Goal: Task Accomplishment & Management: Manage account settings

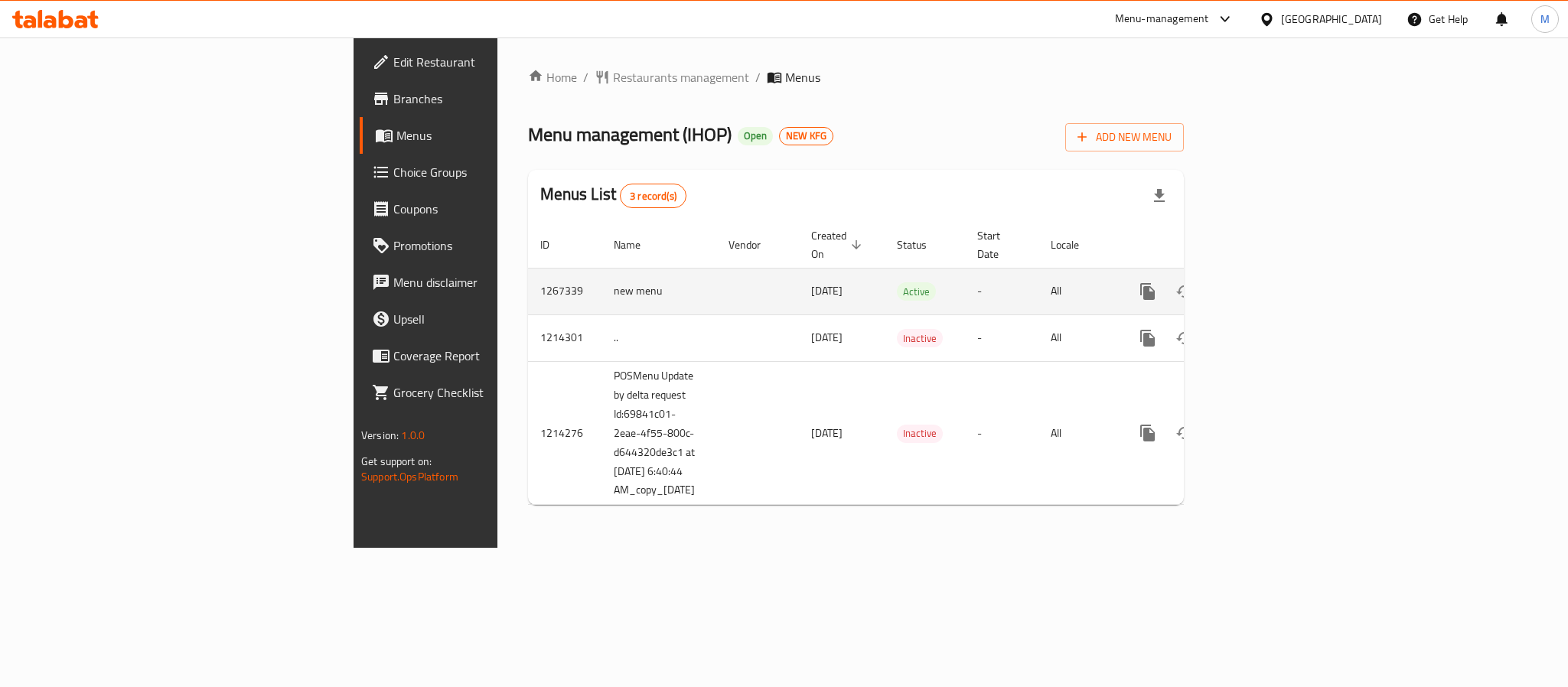
click at [903, 283] on td "Active" at bounding box center [925, 291] width 81 height 47
click at [1267, 283] on icon "enhanced table" at bounding box center [1257, 292] width 18 height 18
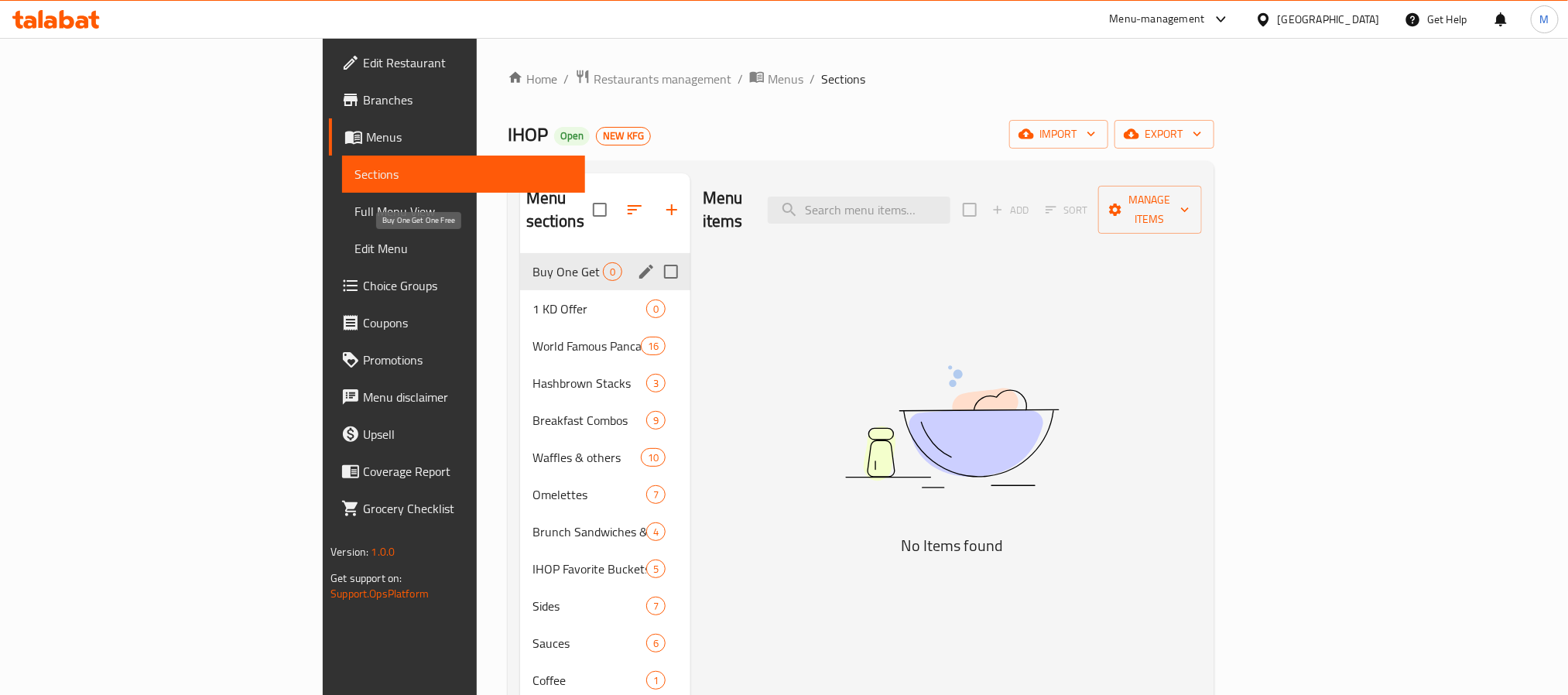
click at [532, 263] on span "Buy One Get One Free" at bounding box center [567, 272] width 70 height 18
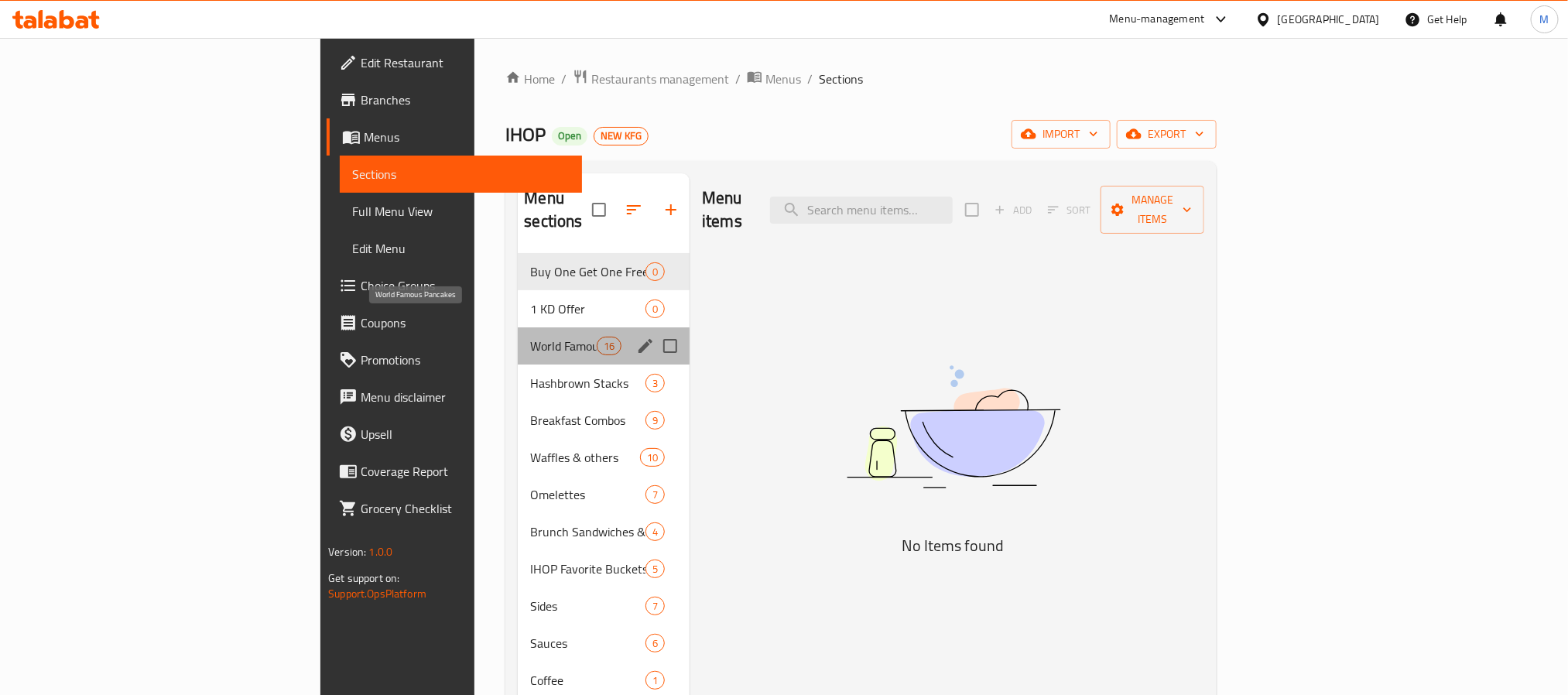
click at [530, 337] on span "World Famous Pancakes" at bounding box center [563, 346] width 66 height 18
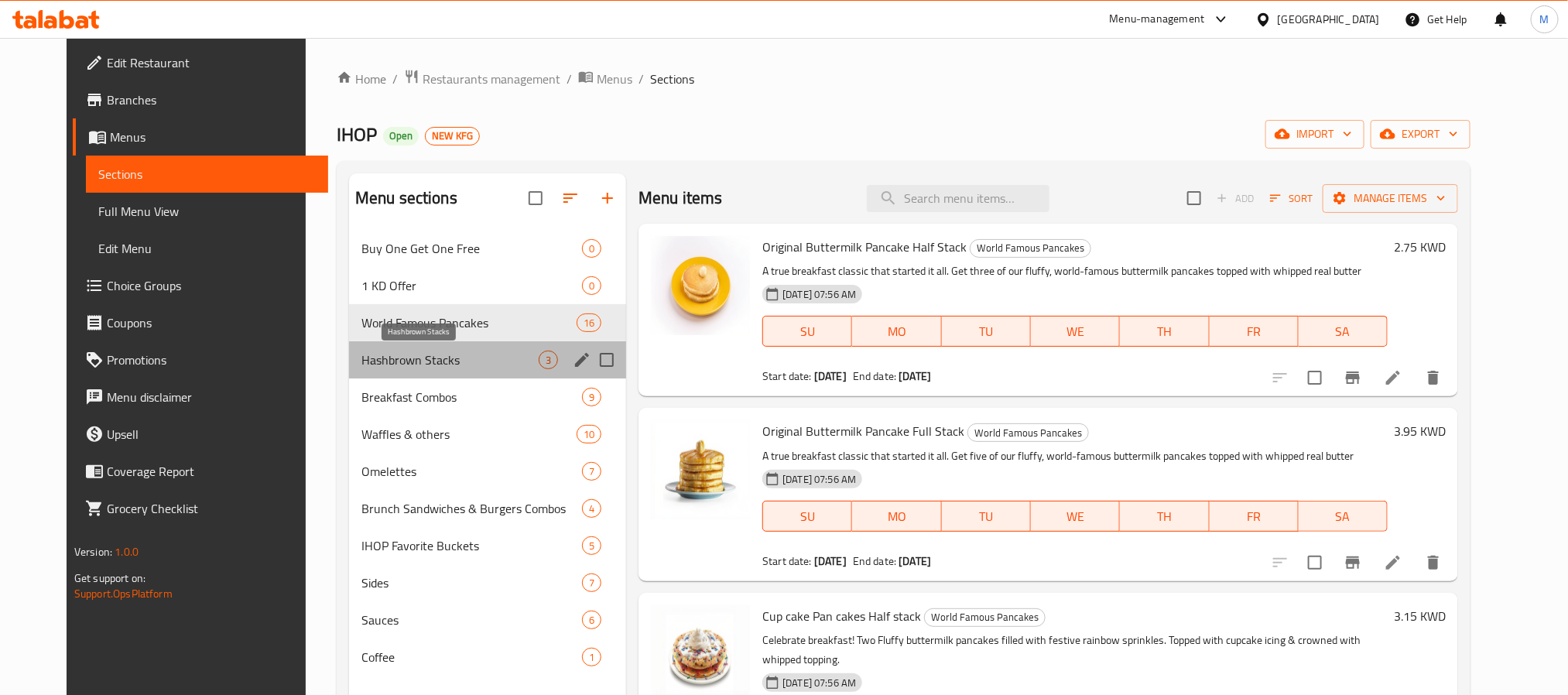
click at [465, 358] on span "Hashbrown Stacks" at bounding box center [450, 359] width 177 height 18
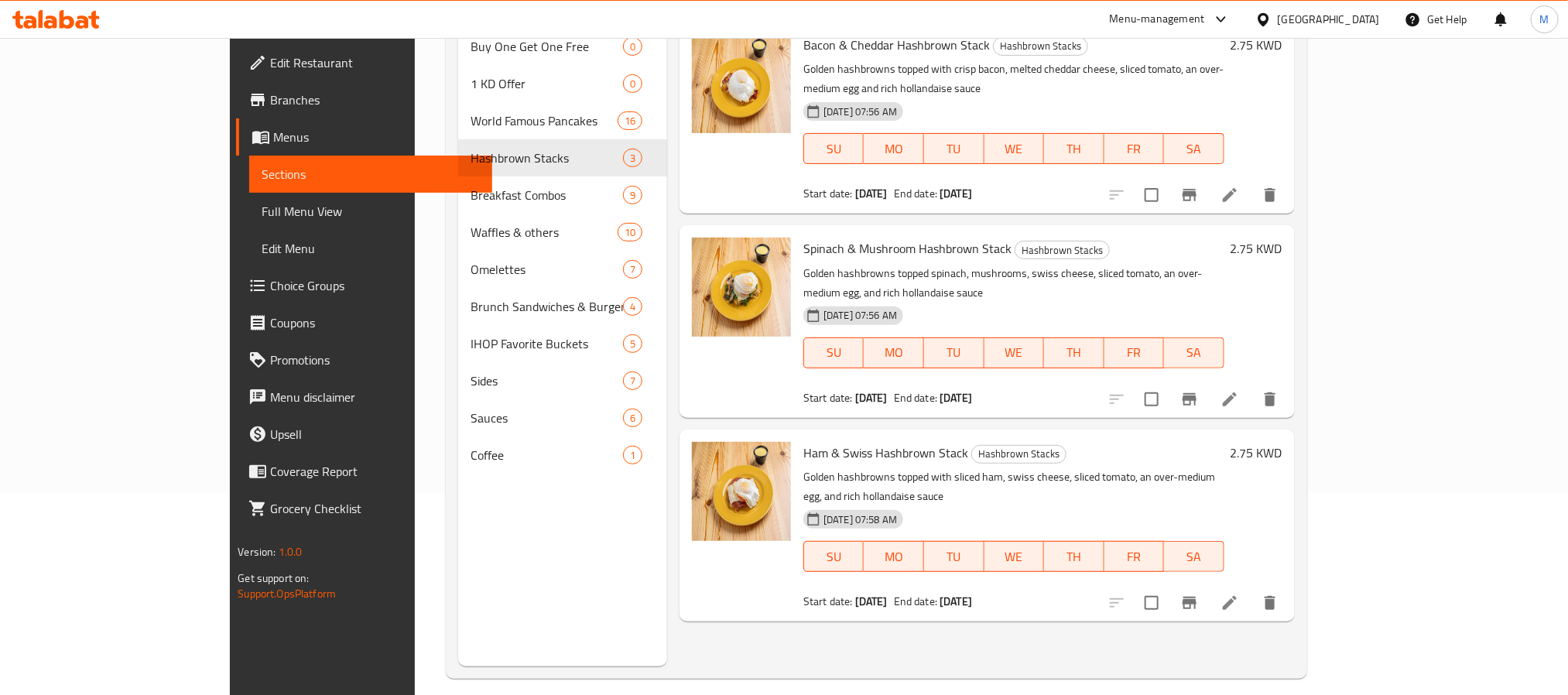
scroll to position [100, 0]
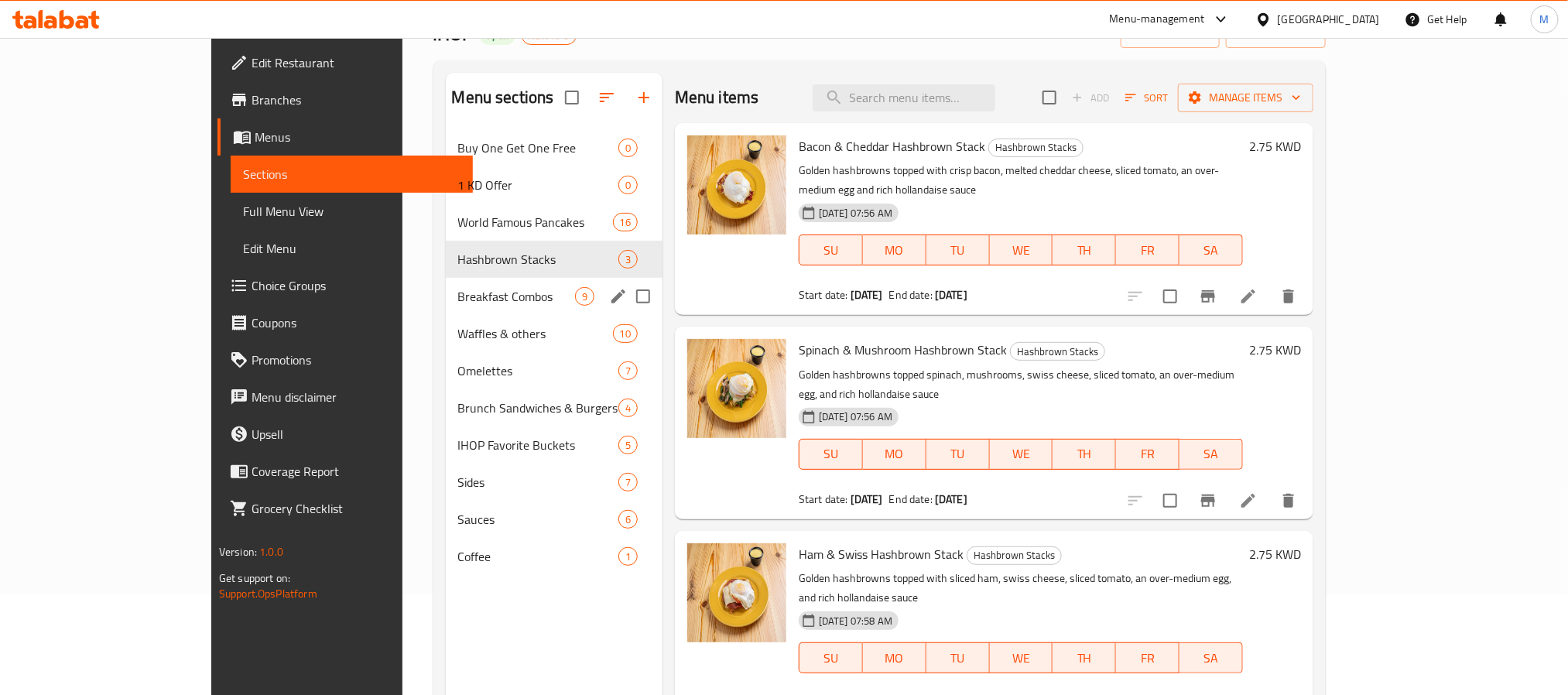
click at [469, 313] on div "Breakfast Combos 9" at bounding box center [553, 297] width 217 height 37
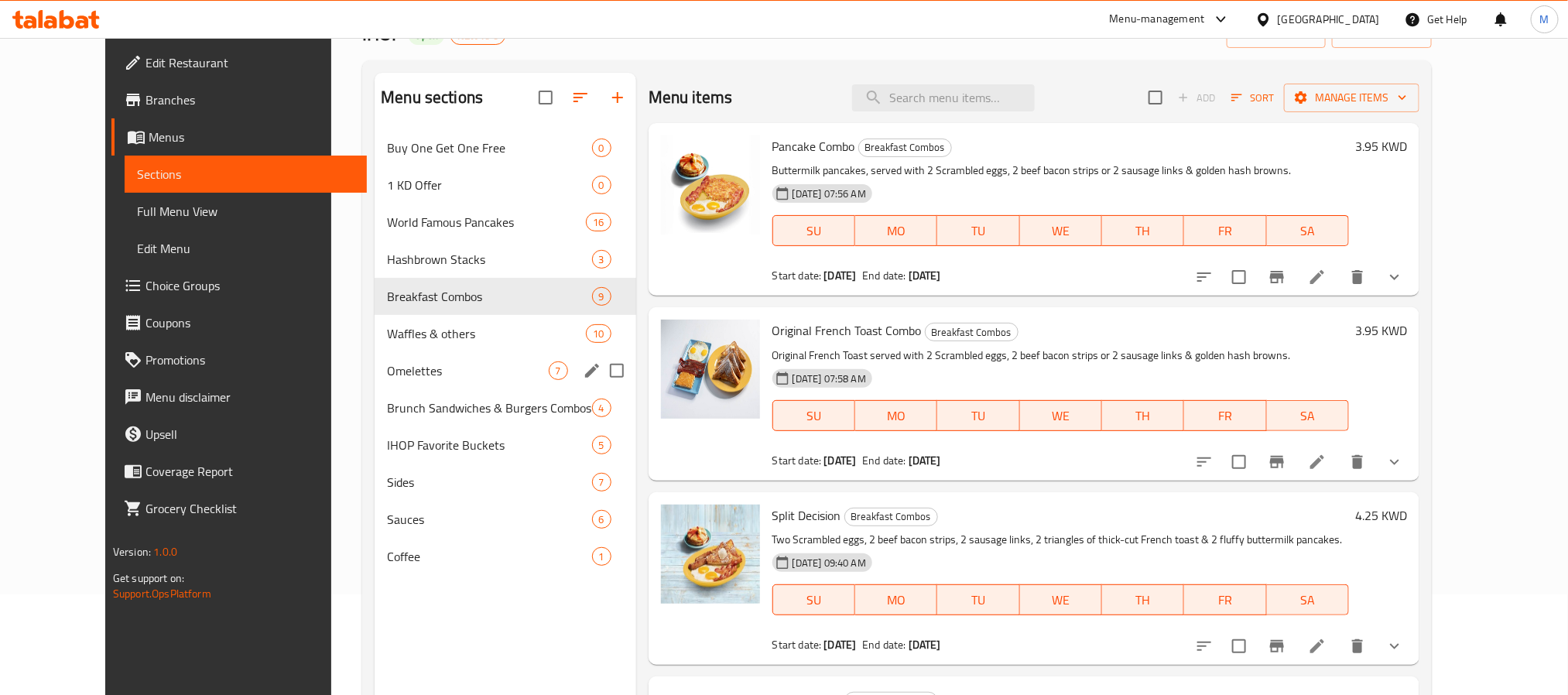
click at [374, 358] on div "Omelettes 7" at bounding box center [505, 371] width 261 height 37
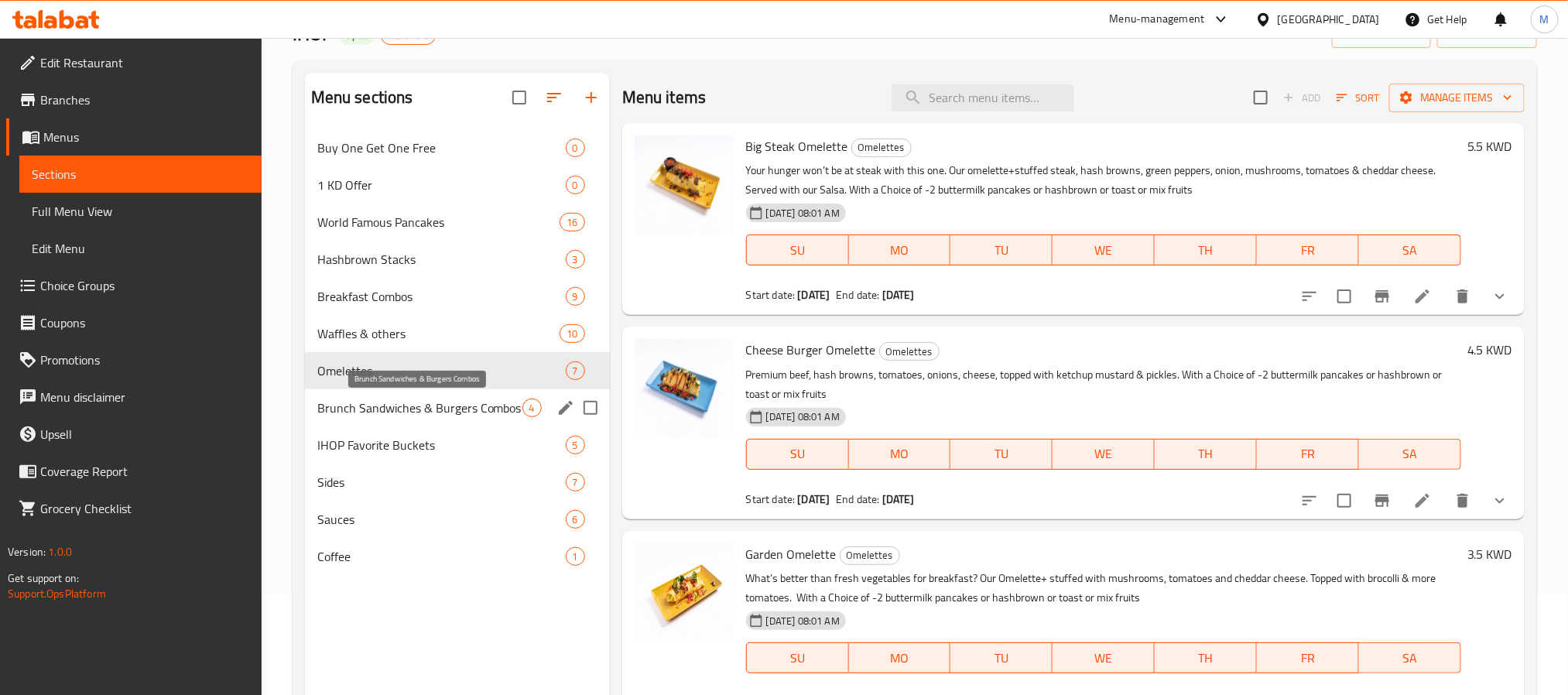
click at [411, 407] on span "Brunch Sandwiches & Burgers Combos" at bounding box center [419, 408] width 205 height 18
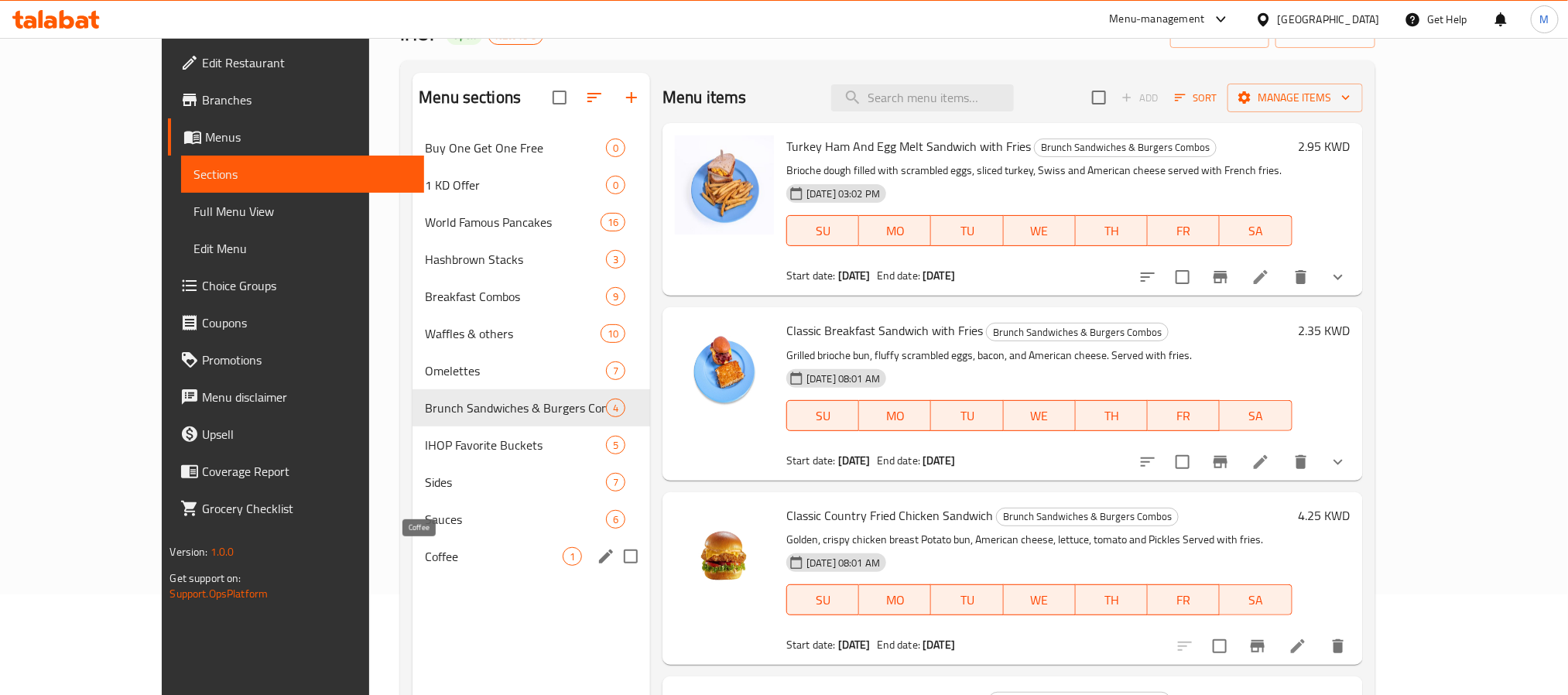
click at [425, 549] on span "Coffee" at bounding box center [494, 556] width 138 height 18
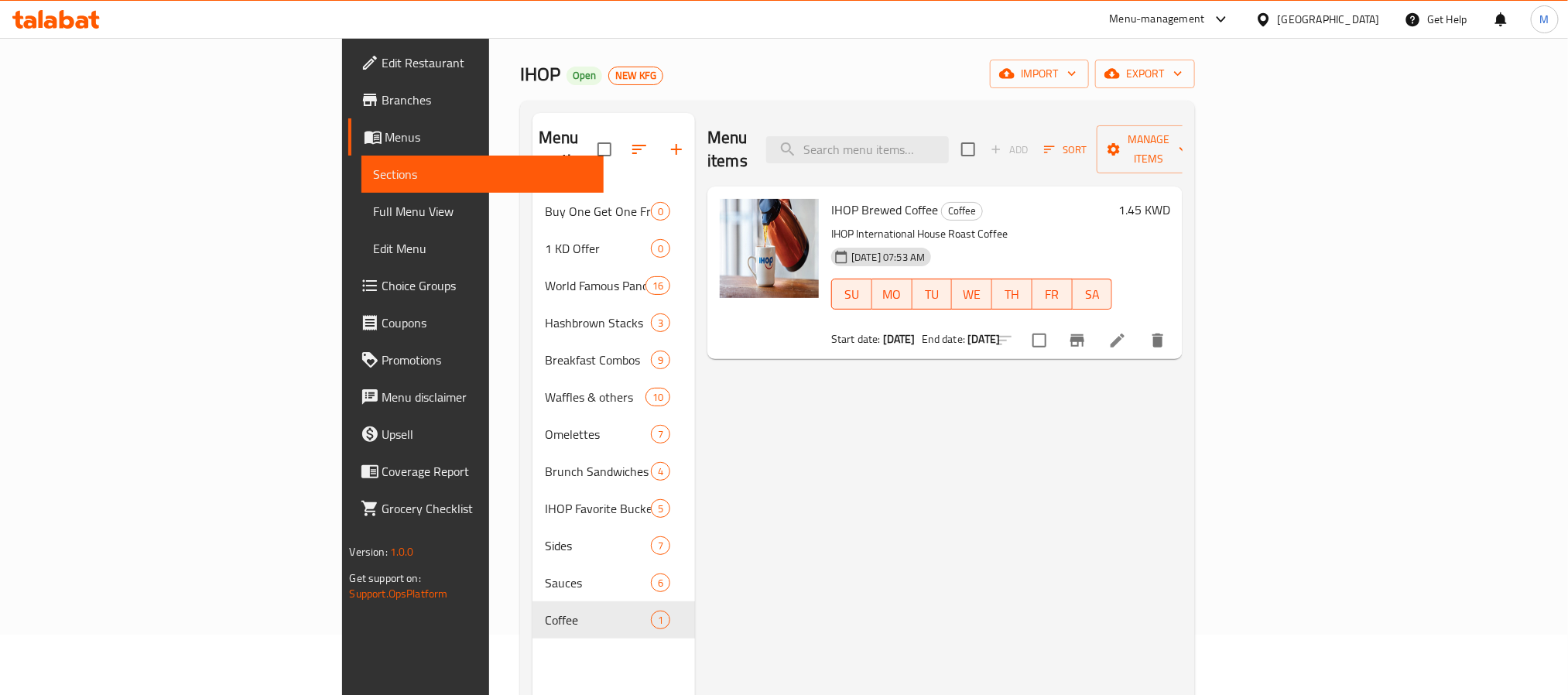
scroll to position [116, 0]
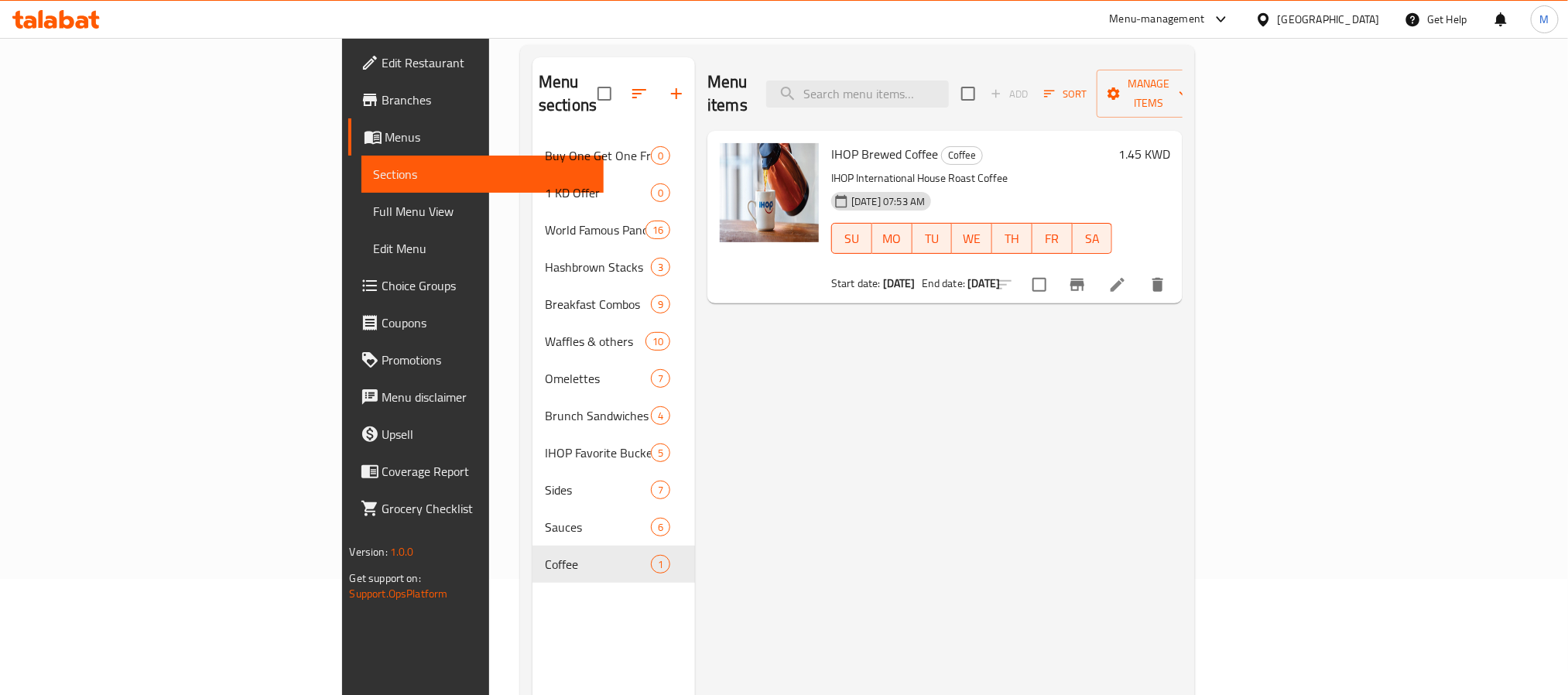
click at [840, 142] on span "IHOP Brewed Coffee" at bounding box center [884, 154] width 107 height 23
click at [838, 142] on span "IHOP Brewed Coffee" at bounding box center [884, 154] width 107 height 23
copy span "Coffee"
click at [908, 91] on input "search" at bounding box center [858, 94] width 183 height 27
paste input "Coffee"
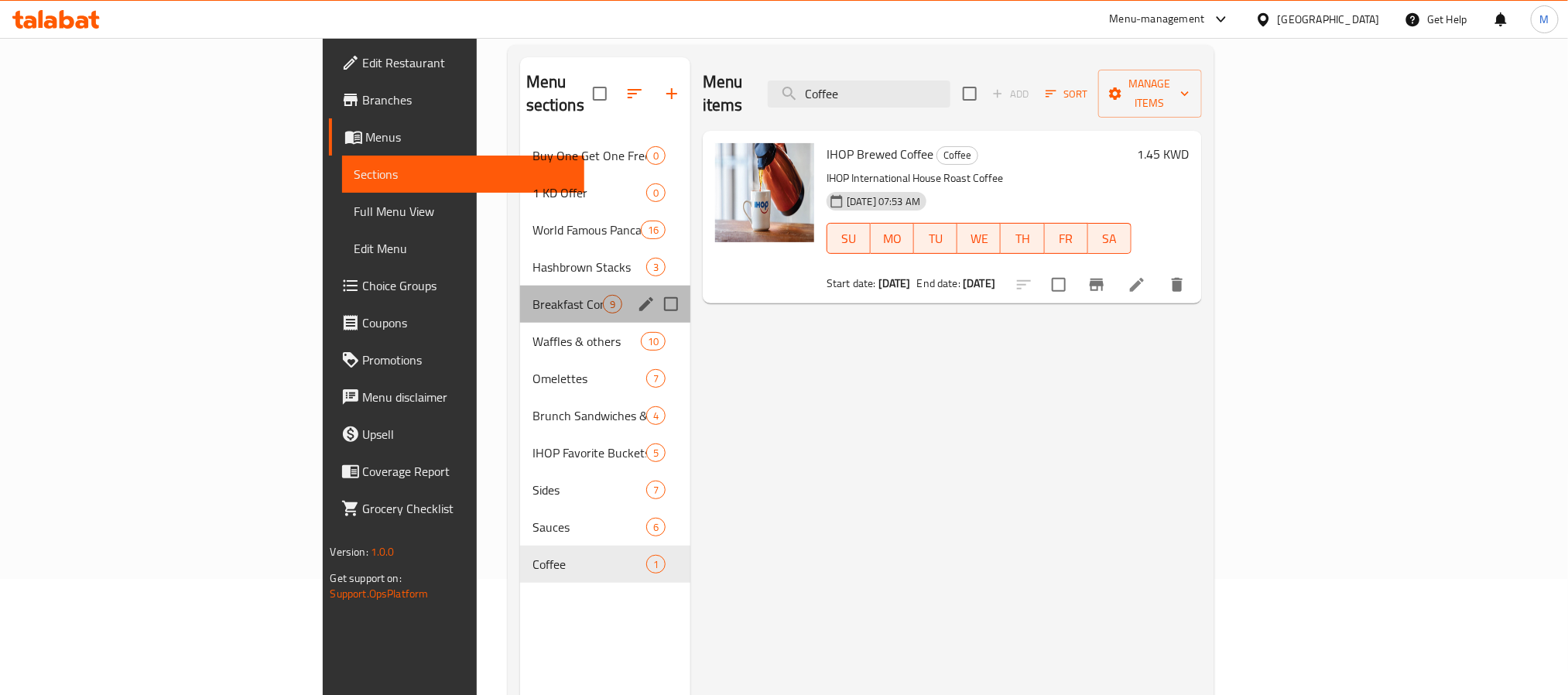
click at [520, 286] on div "Breakfast Combos 9" at bounding box center [605, 305] width 170 height 37
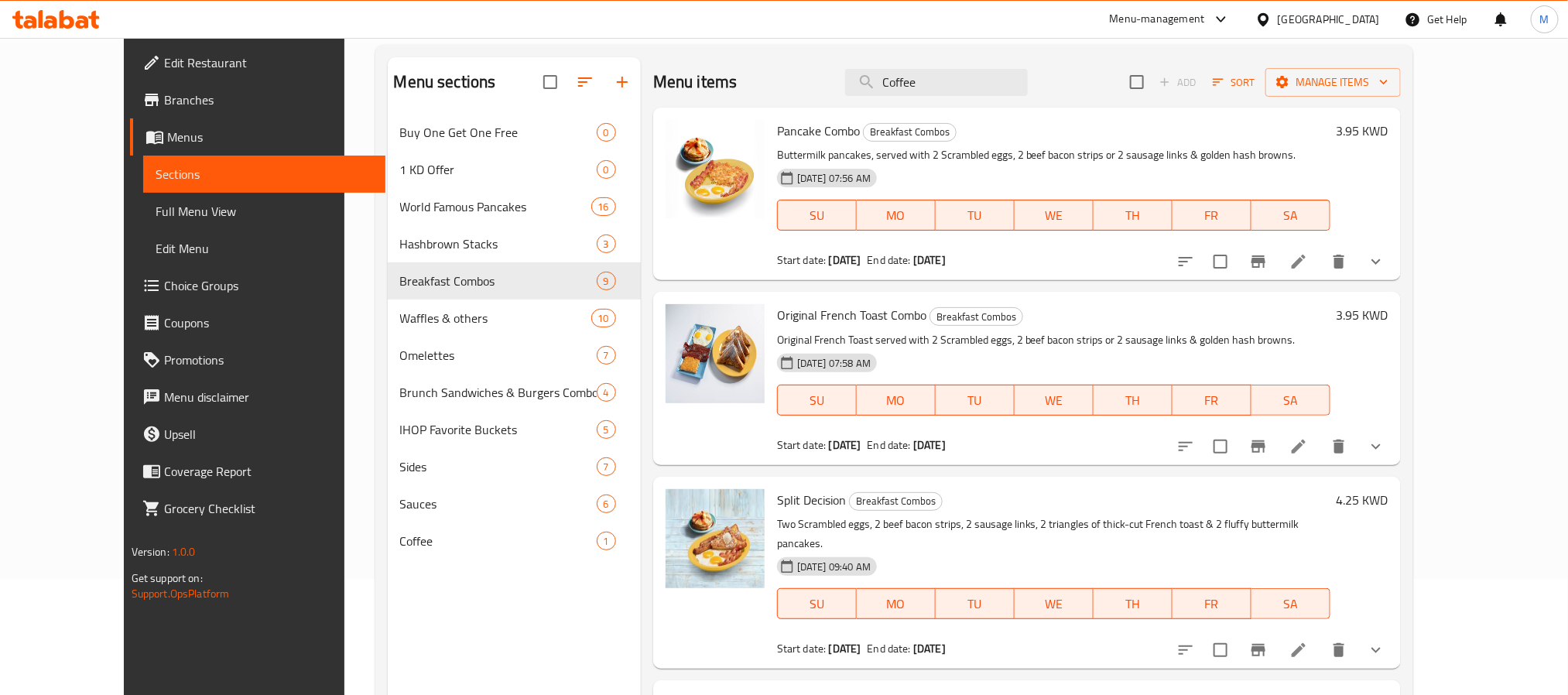
click at [986, 102] on div "Menu items Coffee Add Sort Manage items" at bounding box center [1026, 83] width 748 height 51
click at [994, 85] on input "Coffee" at bounding box center [937, 83] width 183 height 27
type input "Coffee"
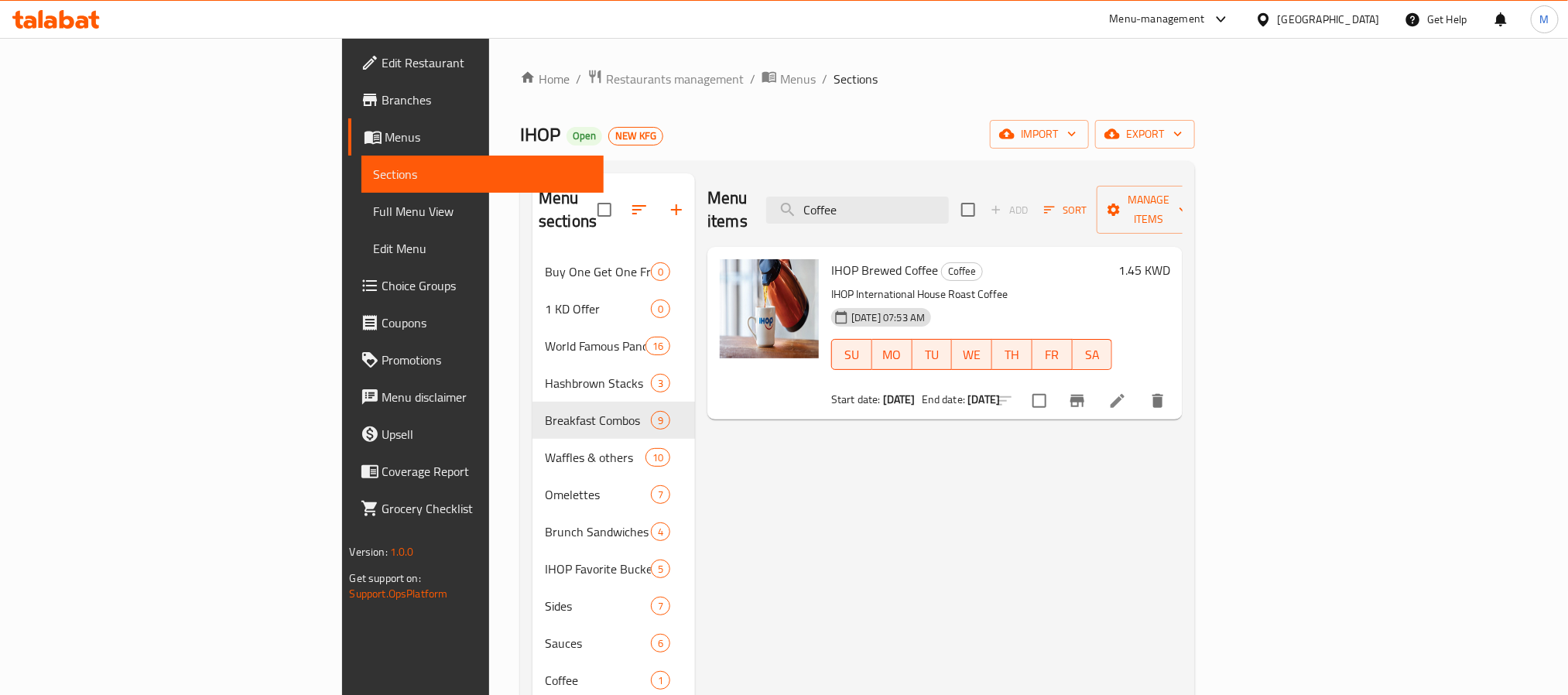
click at [971, 214] on div "Menu items Coffee Add Sort Manage items" at bounding box center [944, 210] width 475 height 74
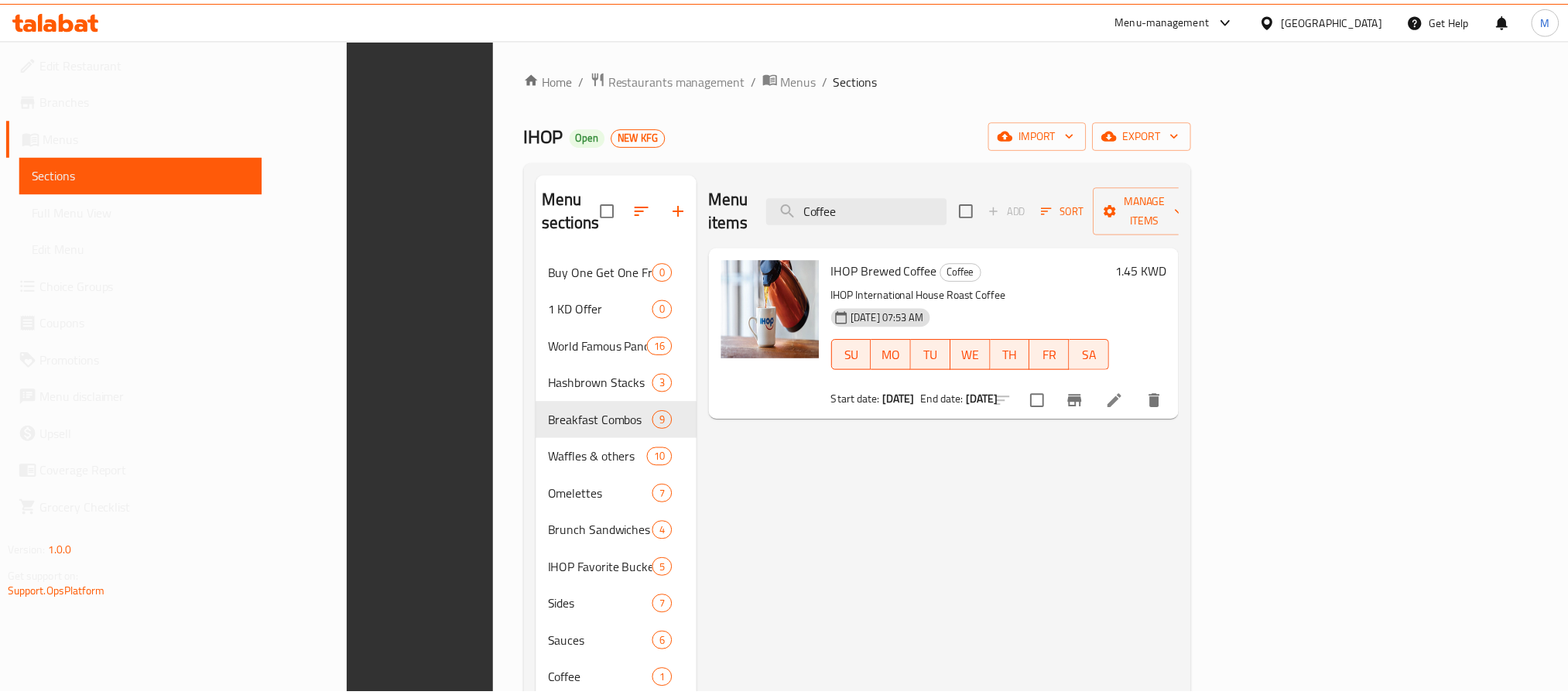
scroll to position [217, 0]
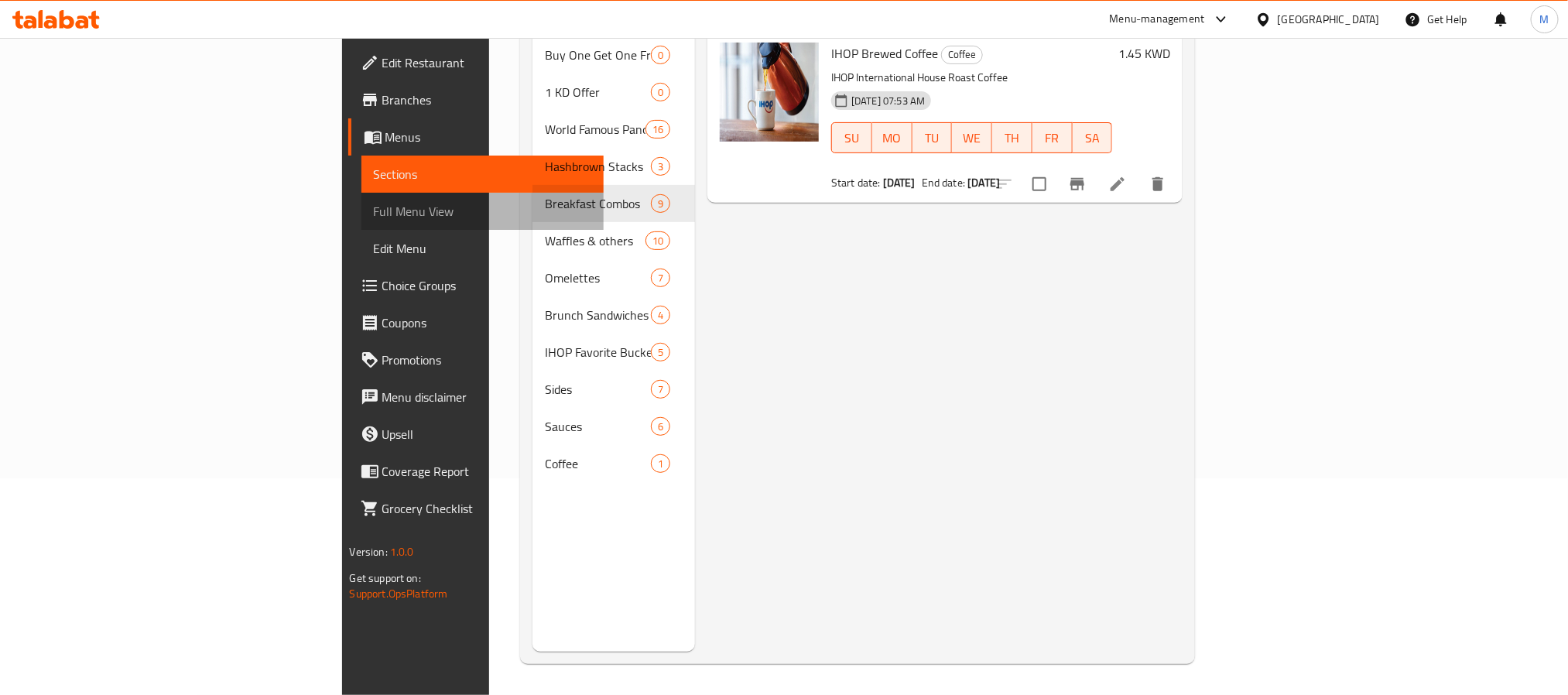
click at [374, 212] on span "Full Menu View" at bounding box center [482, 211] width 218 height 18
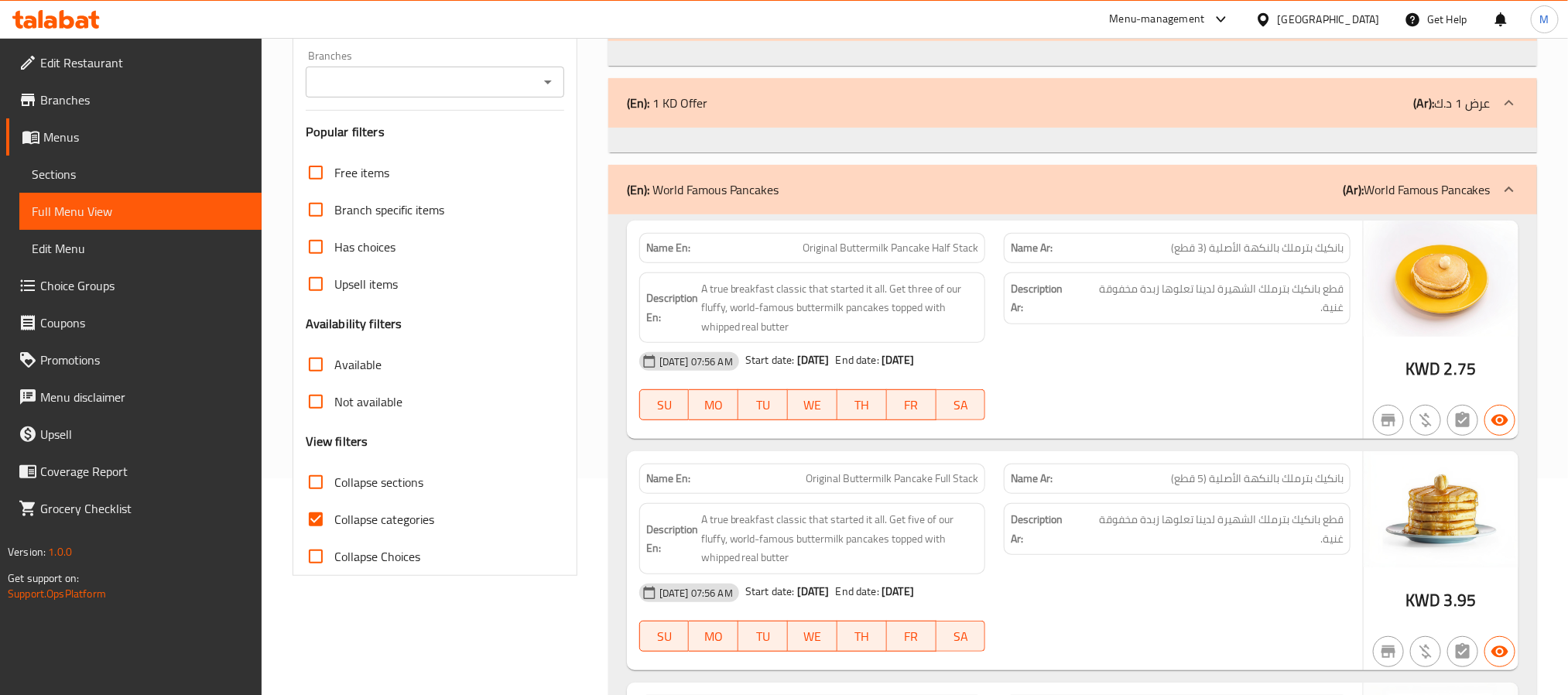
click at [318, 514] on input "Collapse categories" at bounding box center [316, 520] width 37 height 37
checkbox input "false"
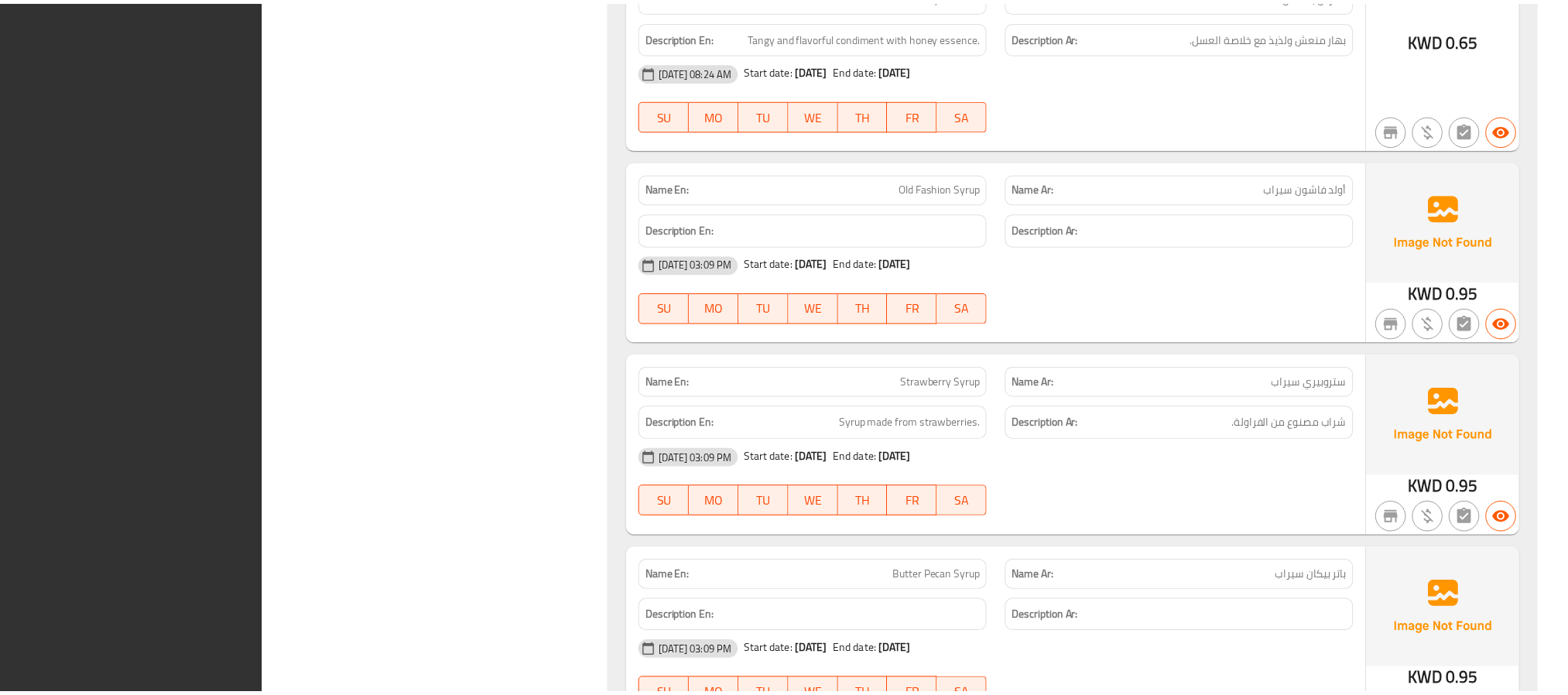
scroll to position [32828, 0]
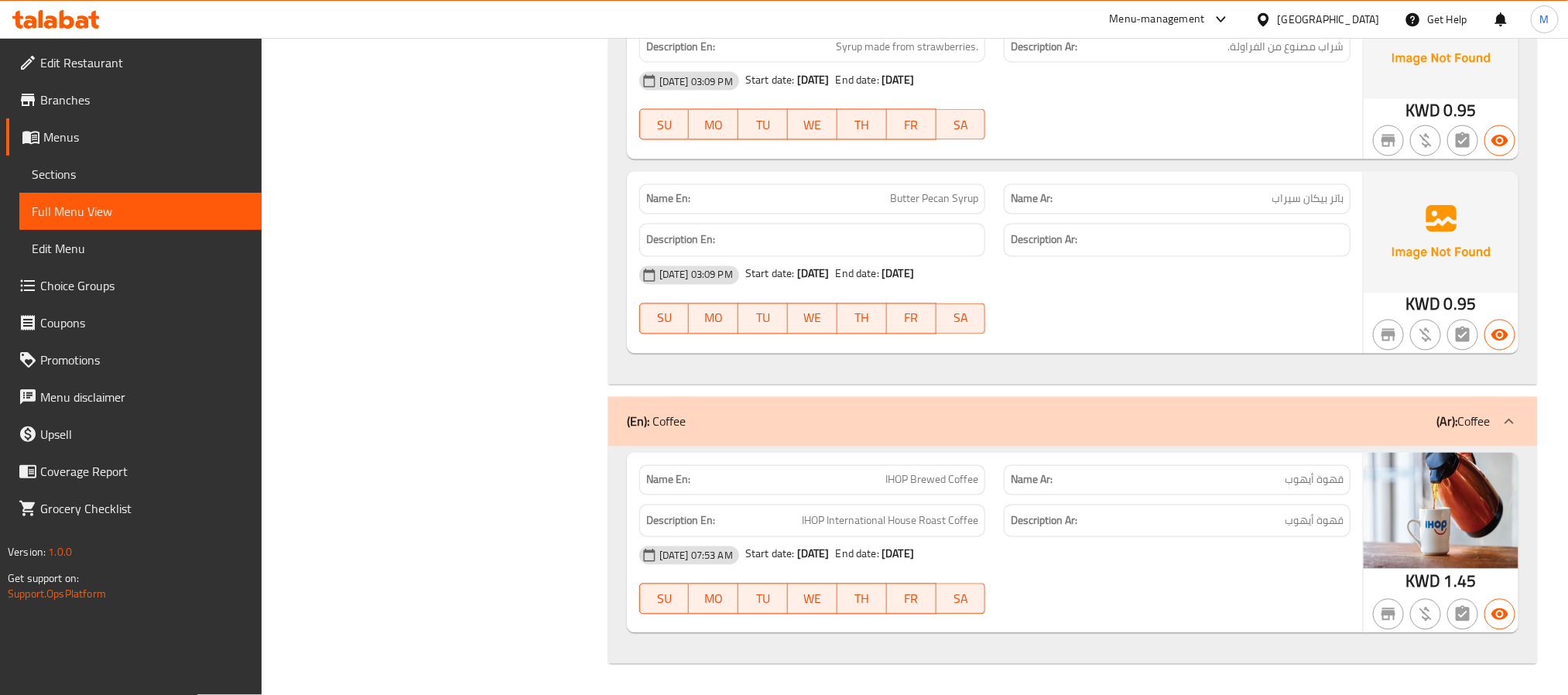
click at [58, 103] on span "Branches" at bounding box center [144, 99] width 209 height 18
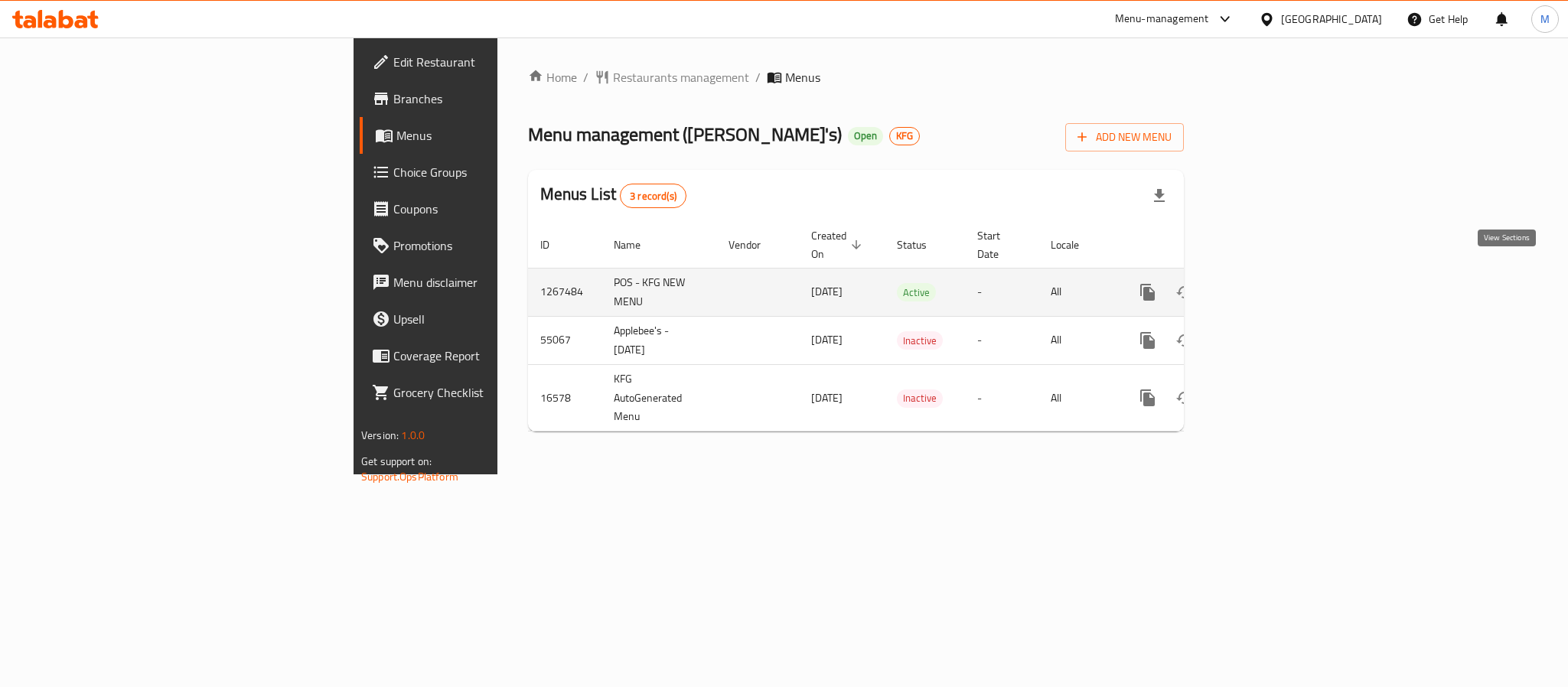
click at [1267, 283] on icon "enhanced table" at bounding box center [1257, 292] width 18 height 18
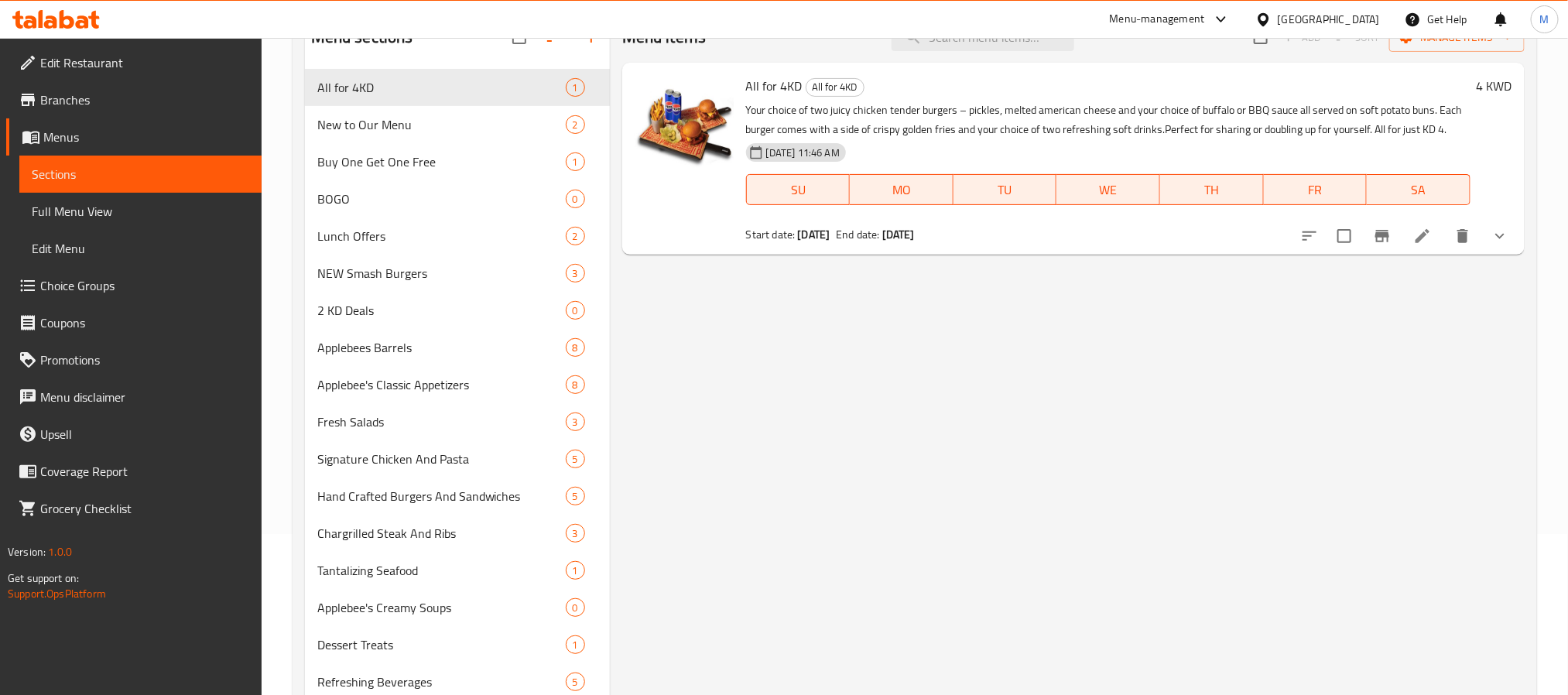
scroll to position [217, 0]
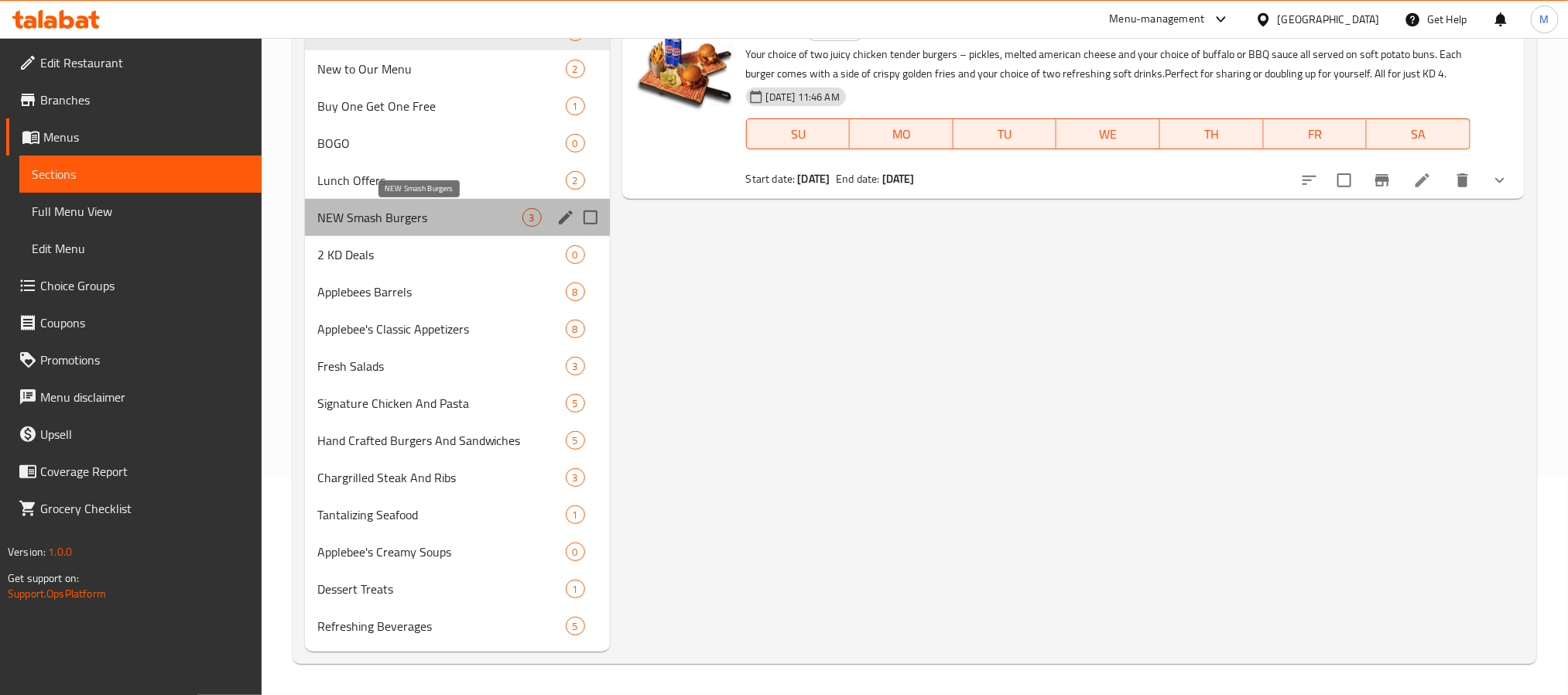
click at [468, 212] on span "NEW Smash Burgers" at bounding box center [419, 217] width 205 height 18
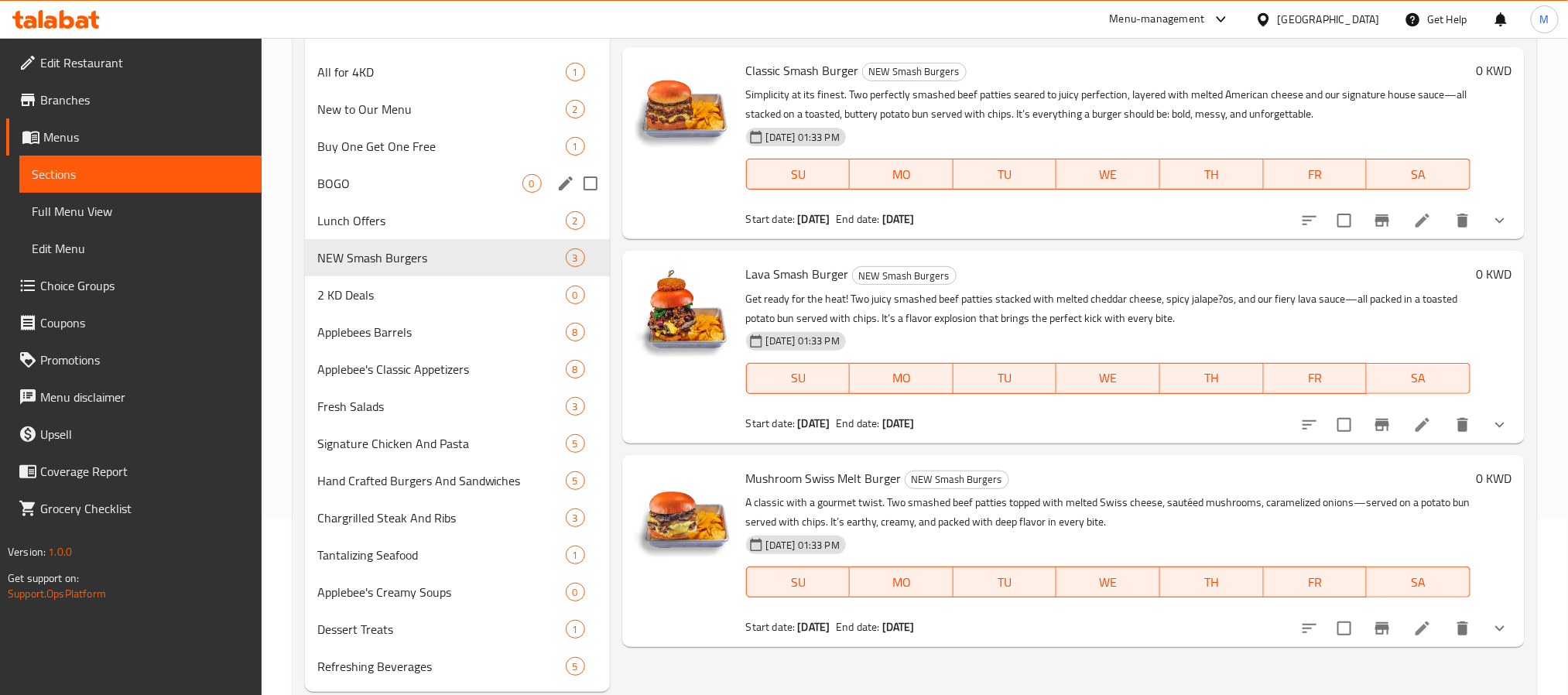
scroll to position [217, 0]
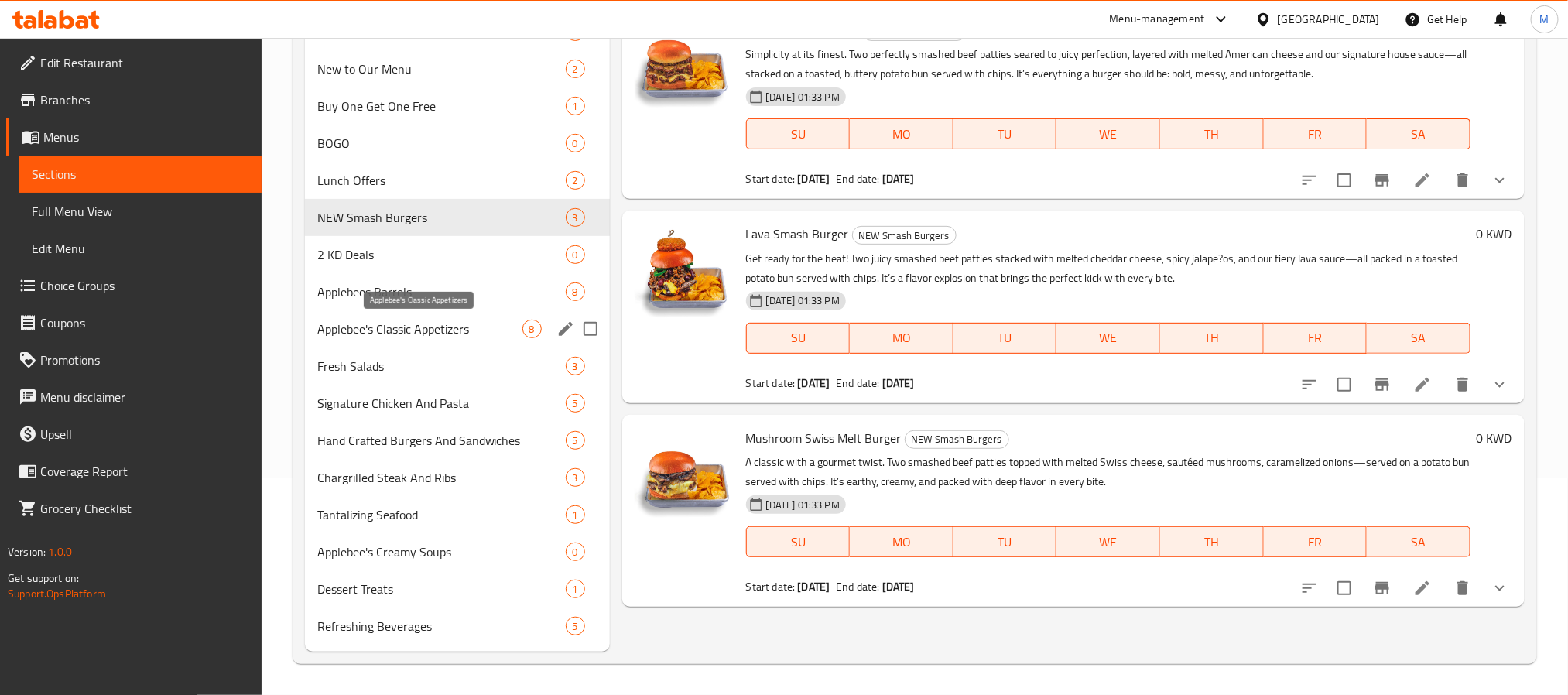
click at [468, 333] on span "Applebee's Classic Appetizers" at bounding box center [419, 329] width 205 height 18
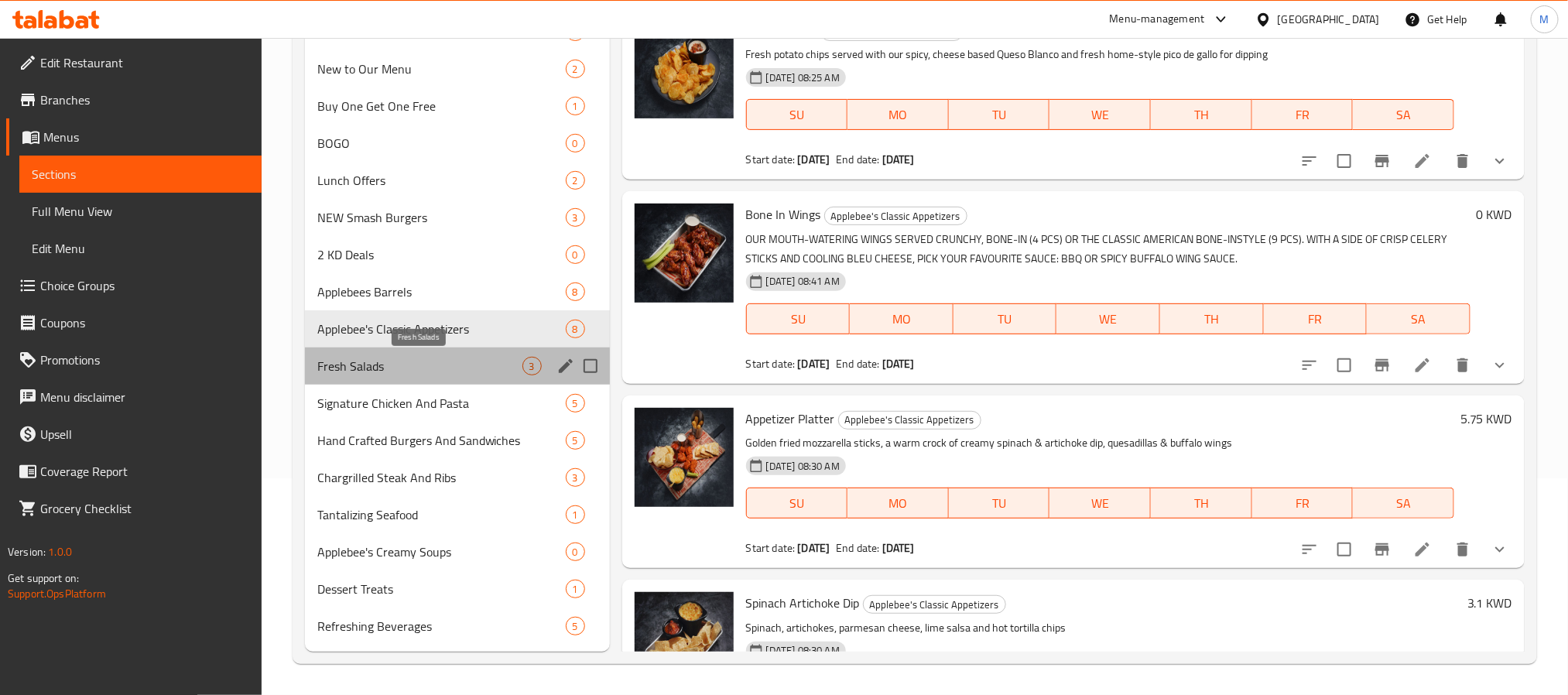
click at [440, 368] on span "Fresh Salads" at bounding box center [419, 366] width 205 height 18
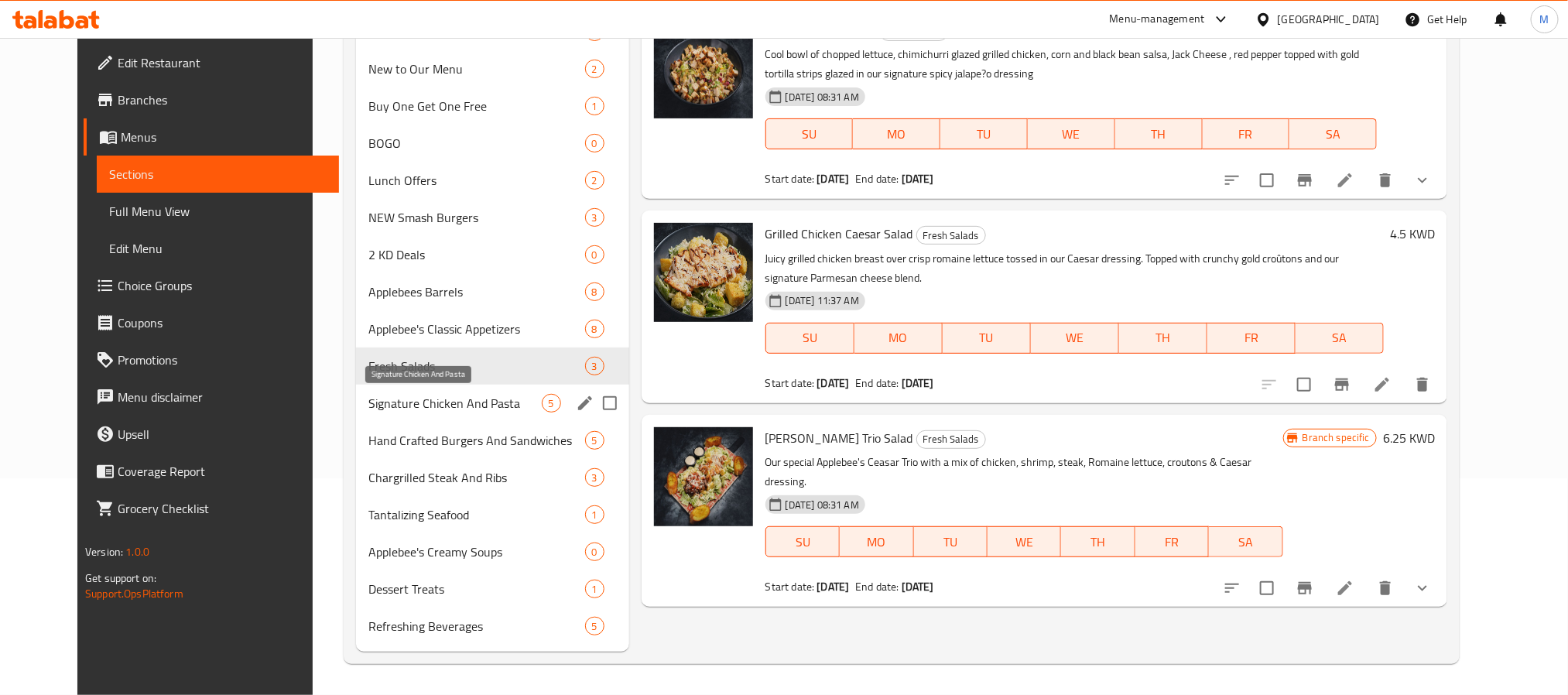
click at [463, 405] on span "Signature Chicken And Pasta" at bounding box center [454, 403] width 172 height 18
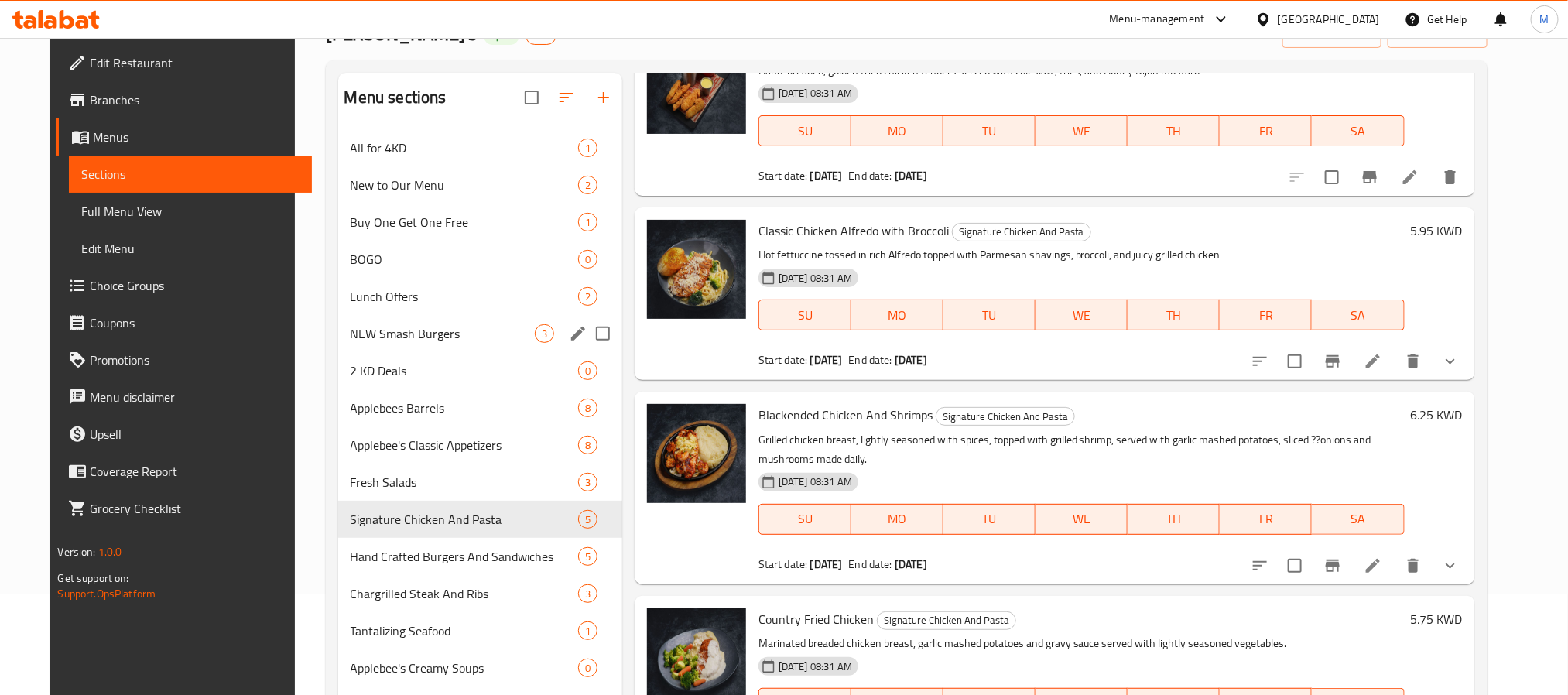
scroll to position [217, 0]
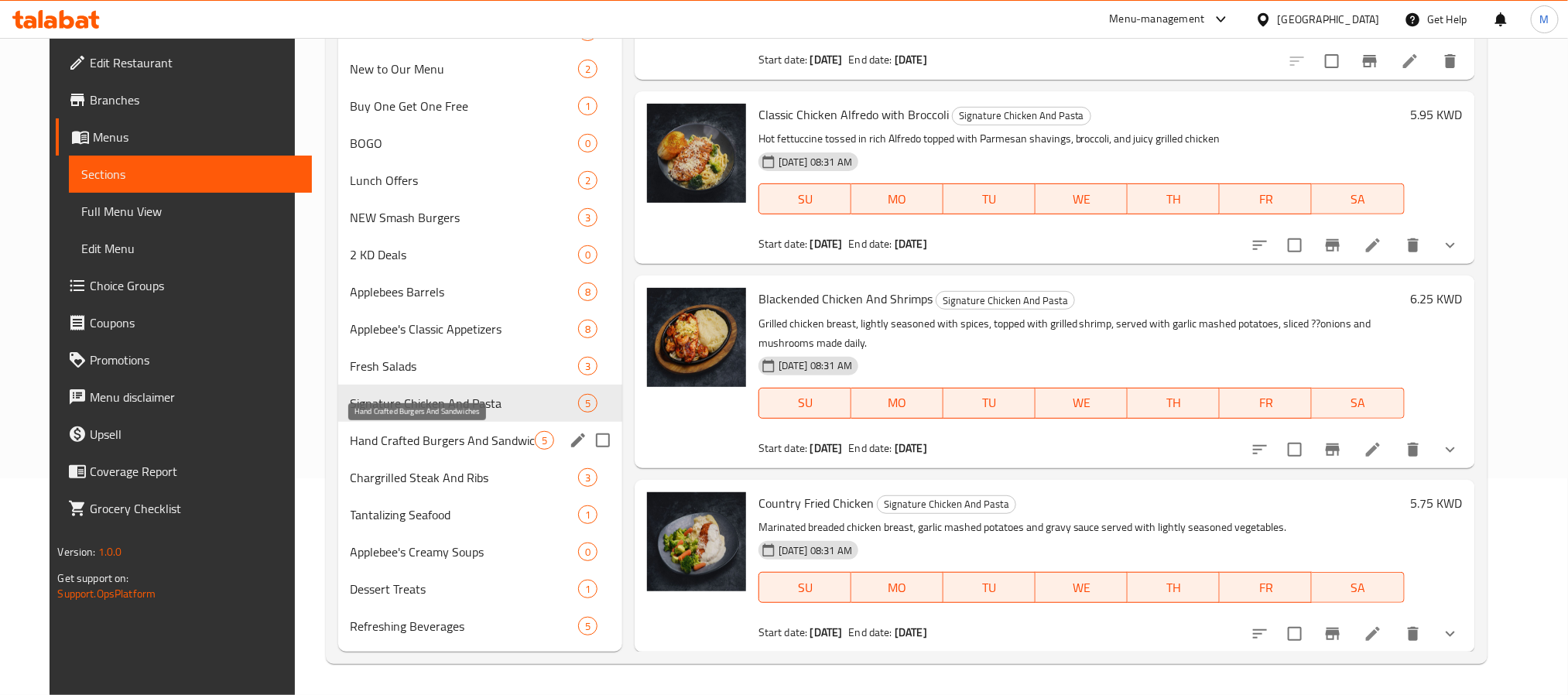
click at [448, 447] on span "Hand Crafted Burgers And Sandwiches" at bounding box center [442, 440] width 184 height 18
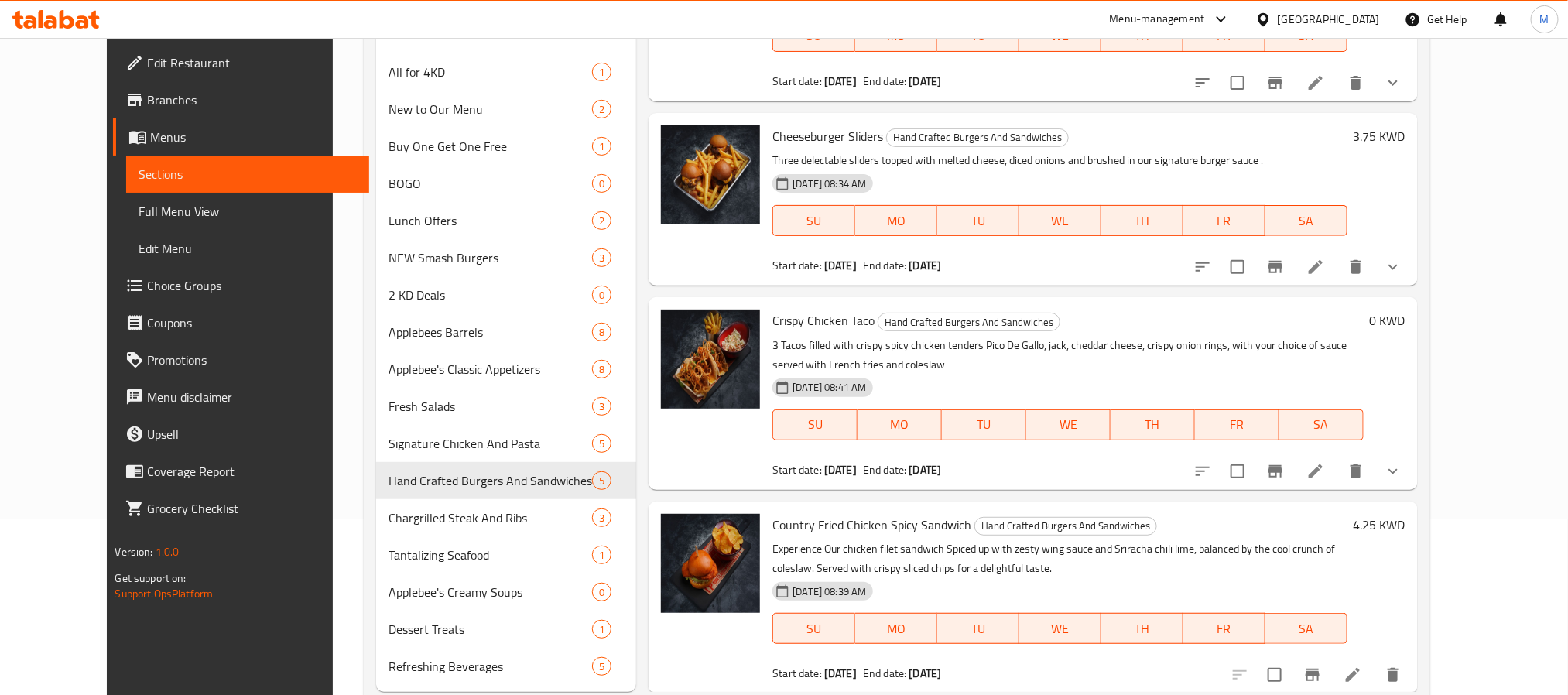
scroll to position [217, 0]
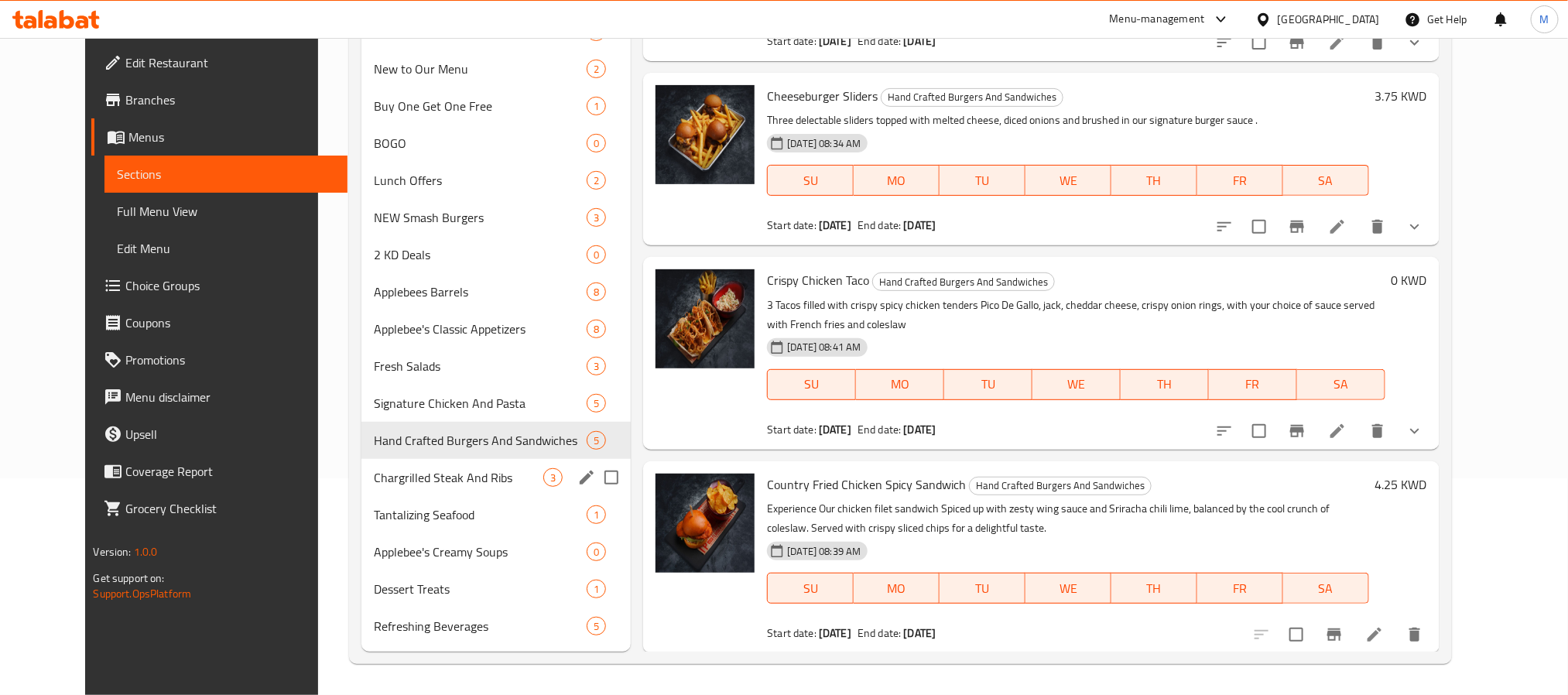
click at [451, 493] on div "Chargrilled Steak And Ribs 3" at bounding box center [496, 478] width 269 height 37
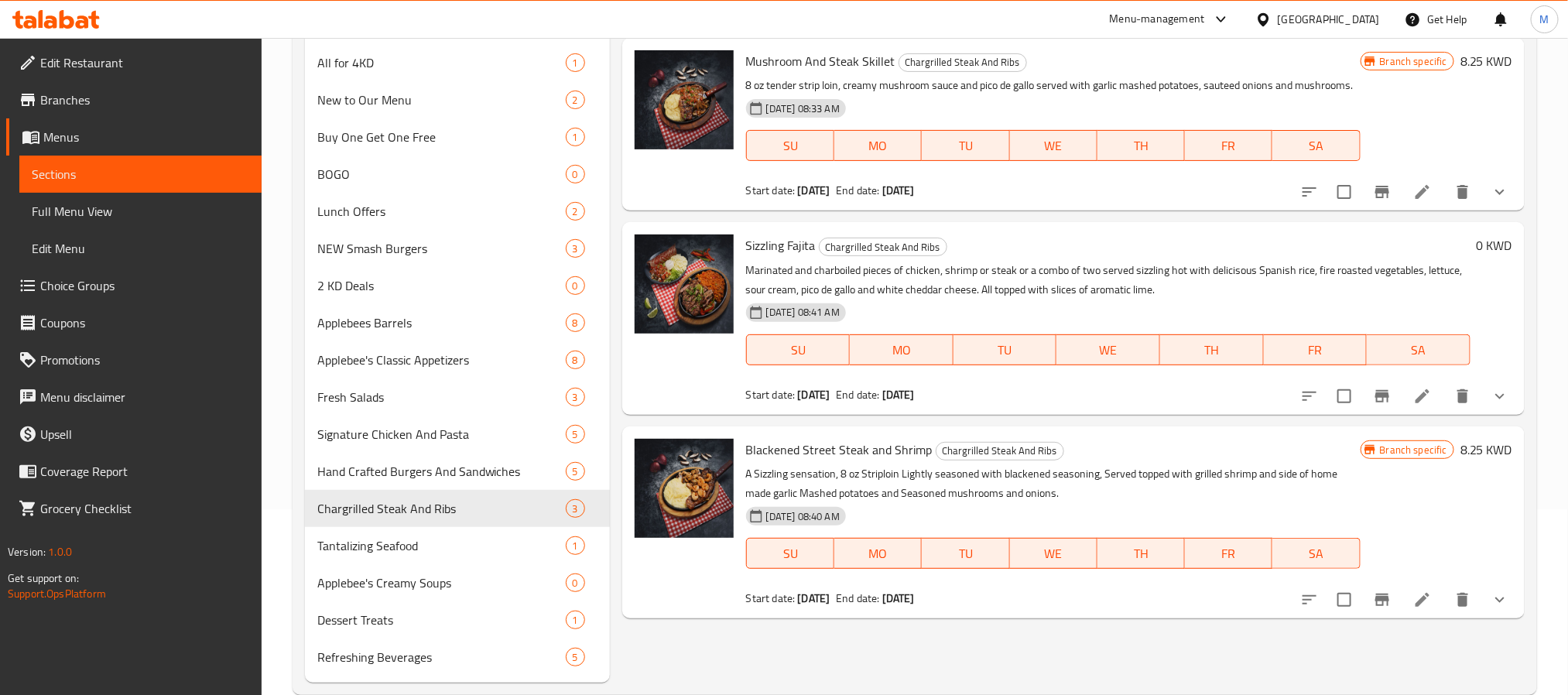
scroll to position [217, 0]
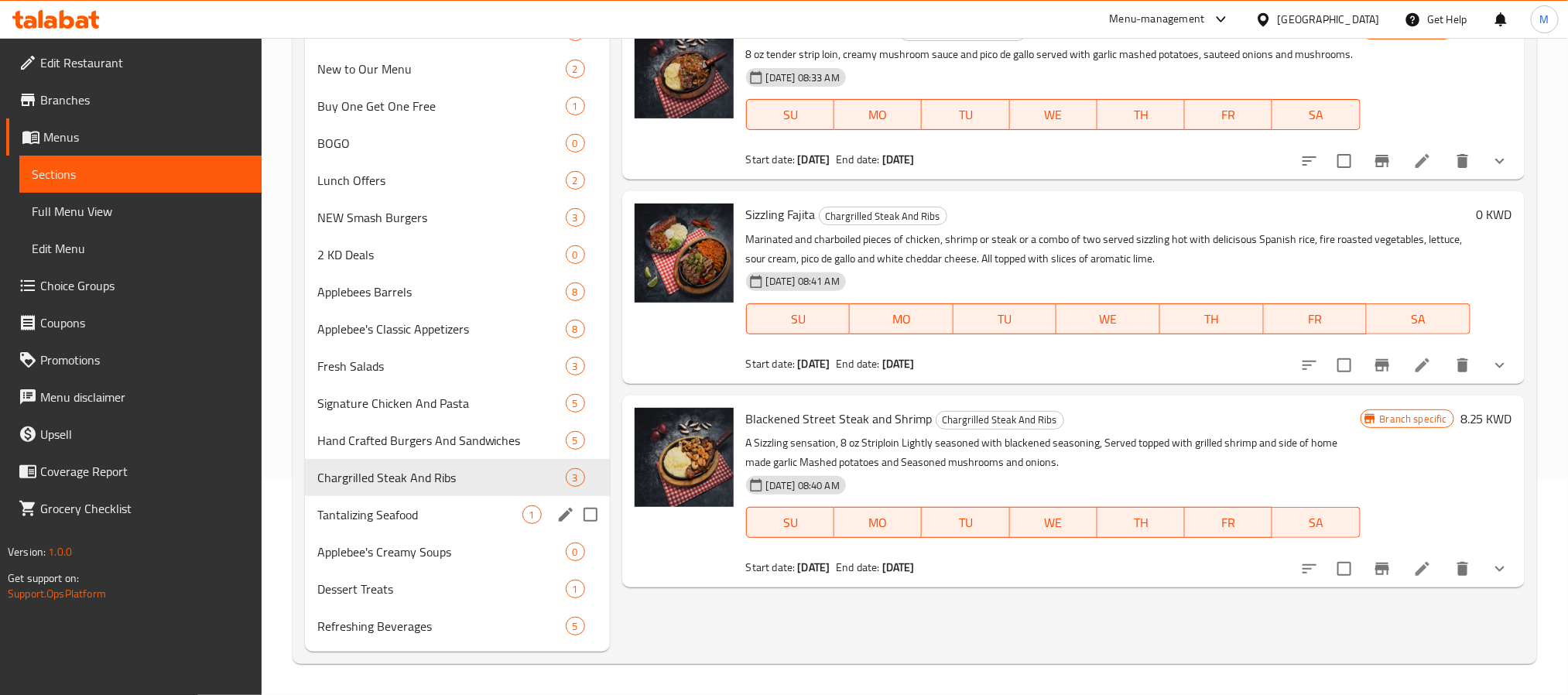
click at [434, 519] on span "Tantalizing Seafood" at bounding box center [419, 515] width 205 height 18
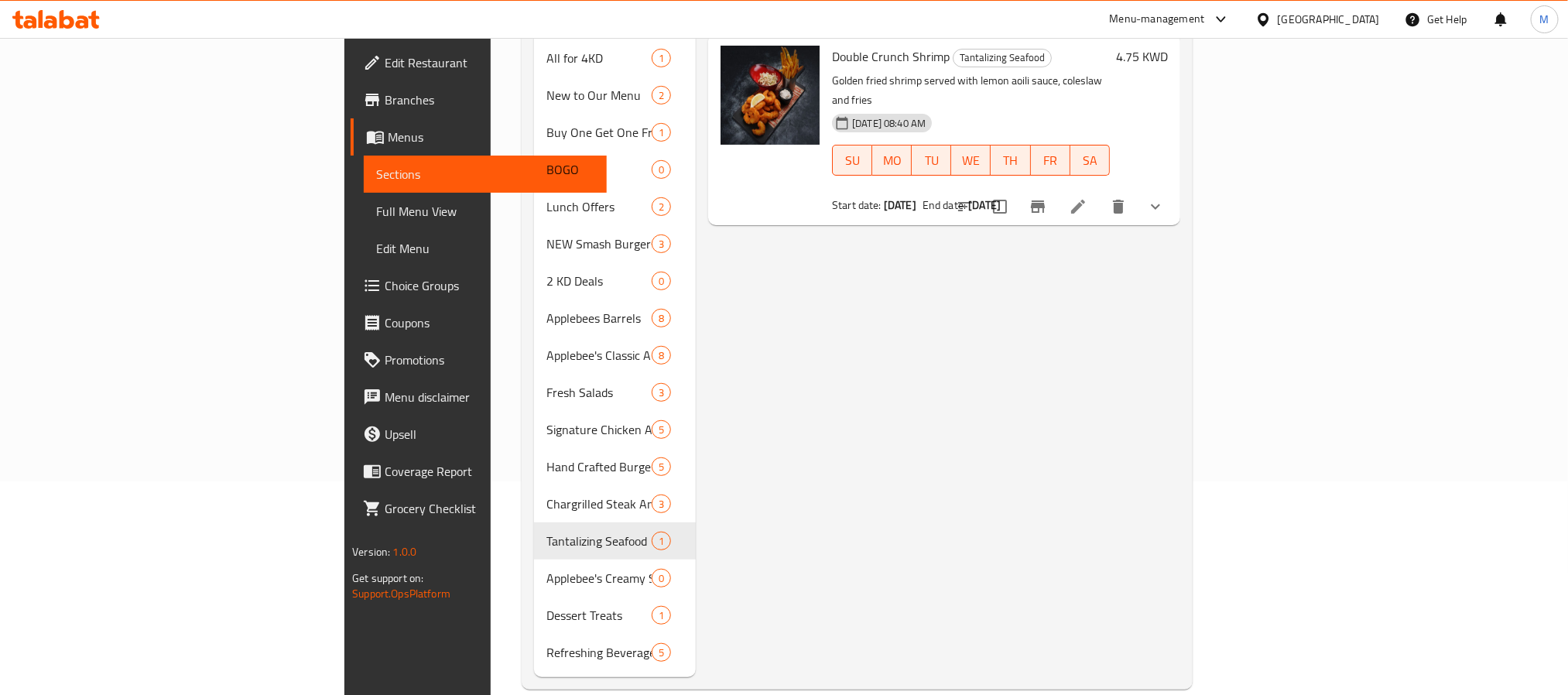
scroll to position [217, 0]
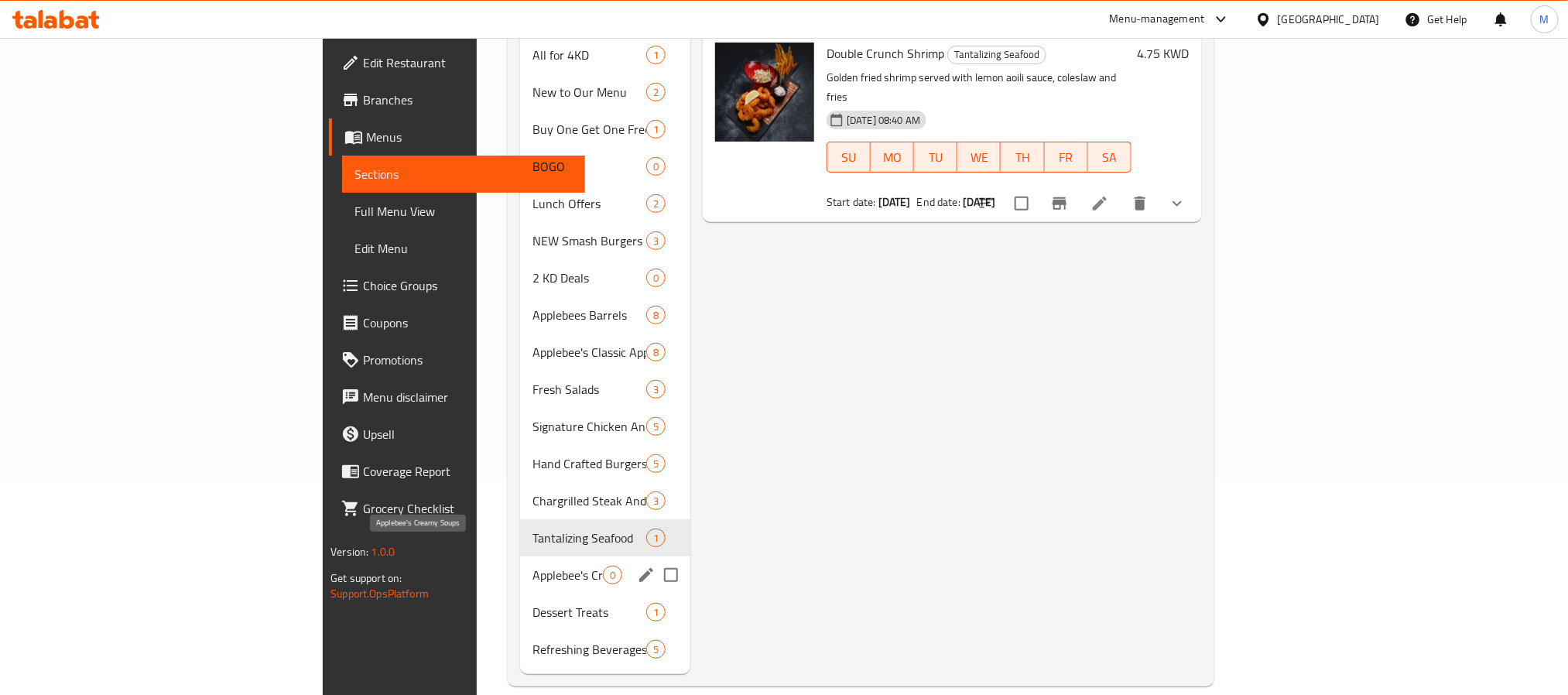
click at [532, 567] on span "Applebee's Creamy Soups" at bounding box center [567, 575] width 70 height 18
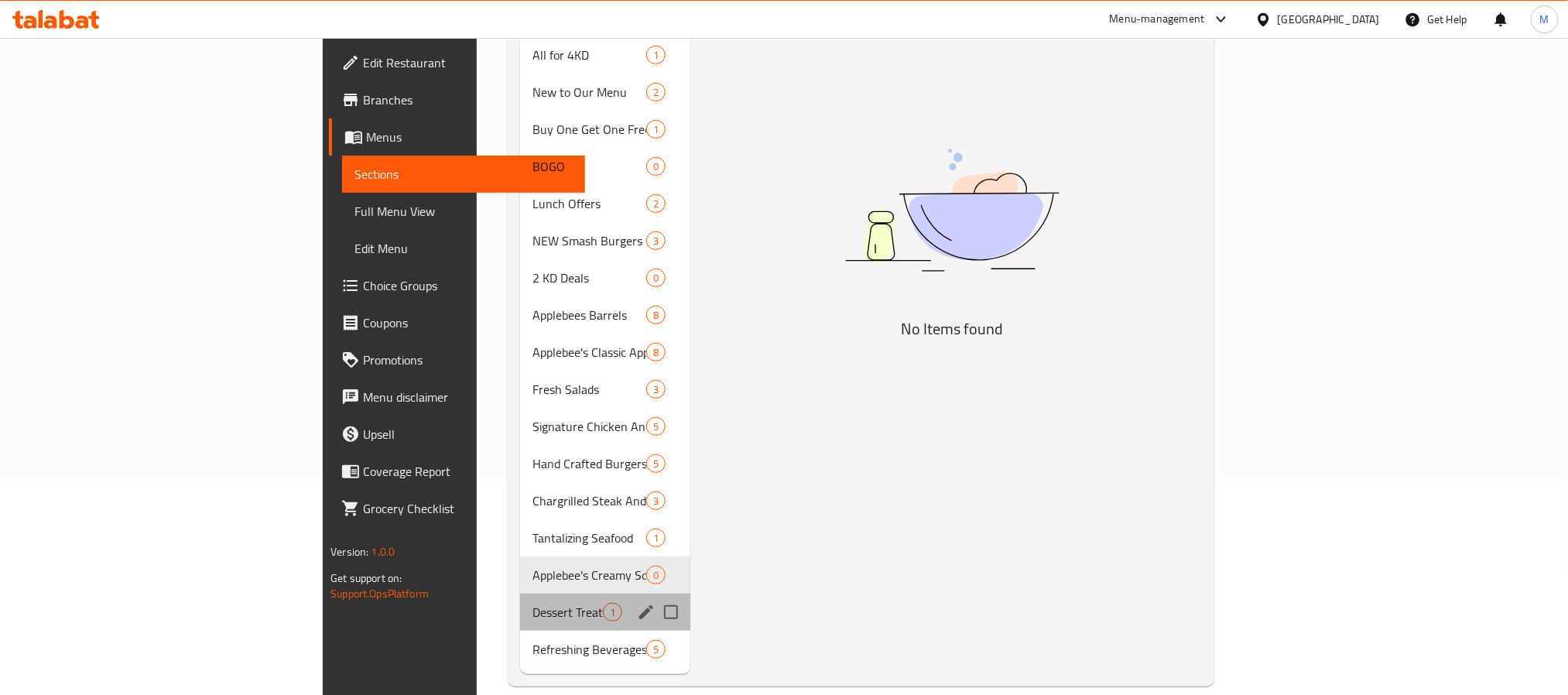
click at [520, 594] on div "Dessert Treats 1" at bounding box center [605, 612] width 170 height 37
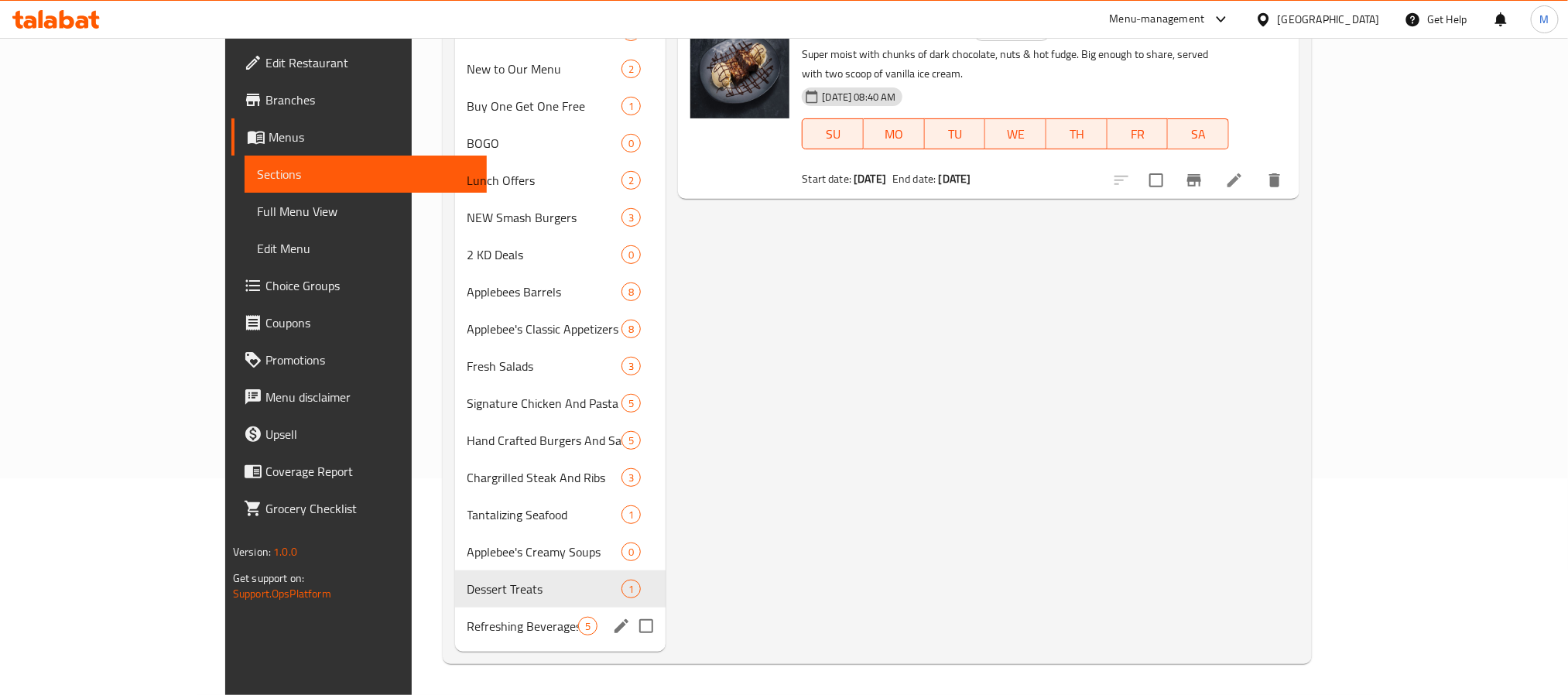
click at [455, 637] on div "Refreshing Beverages 5" at bounding box center [560, 627] width 211 height 37
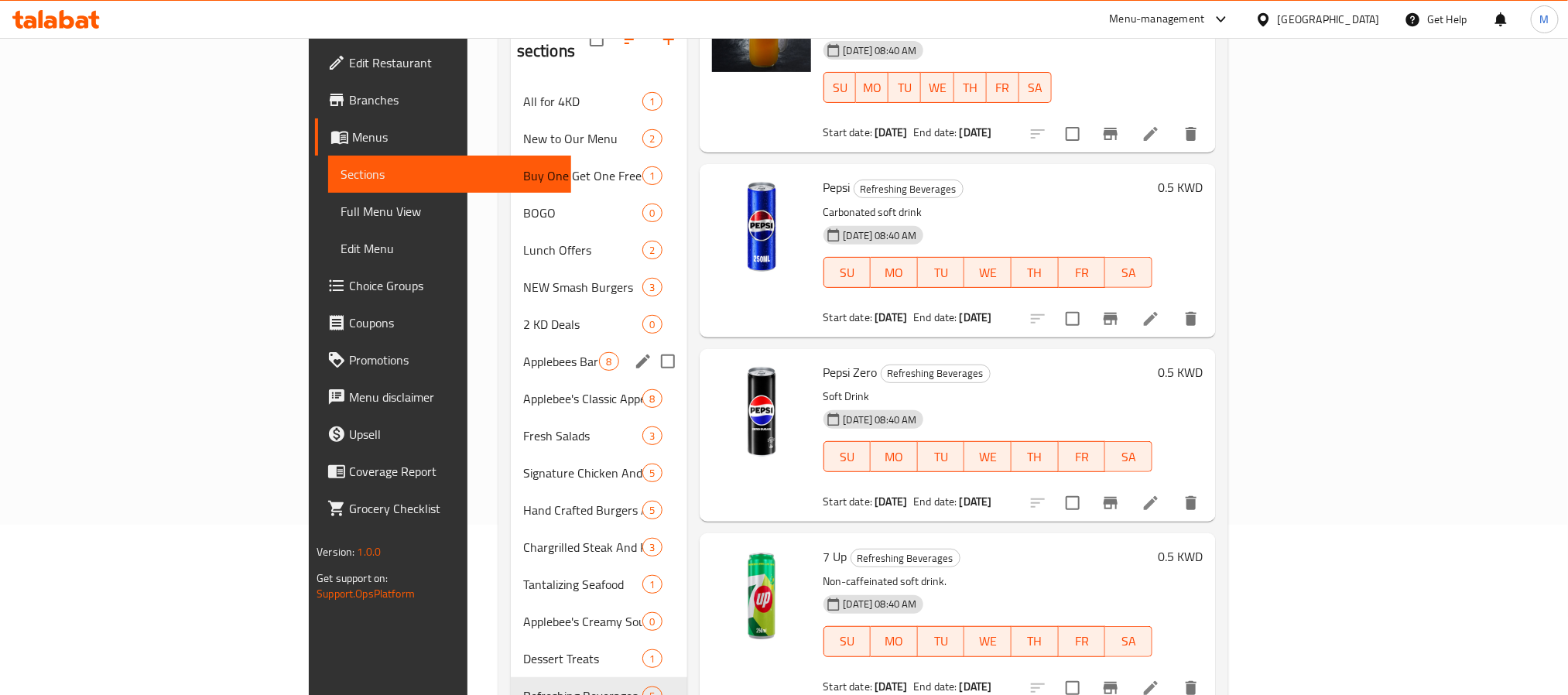
scroll to position [217, 0]
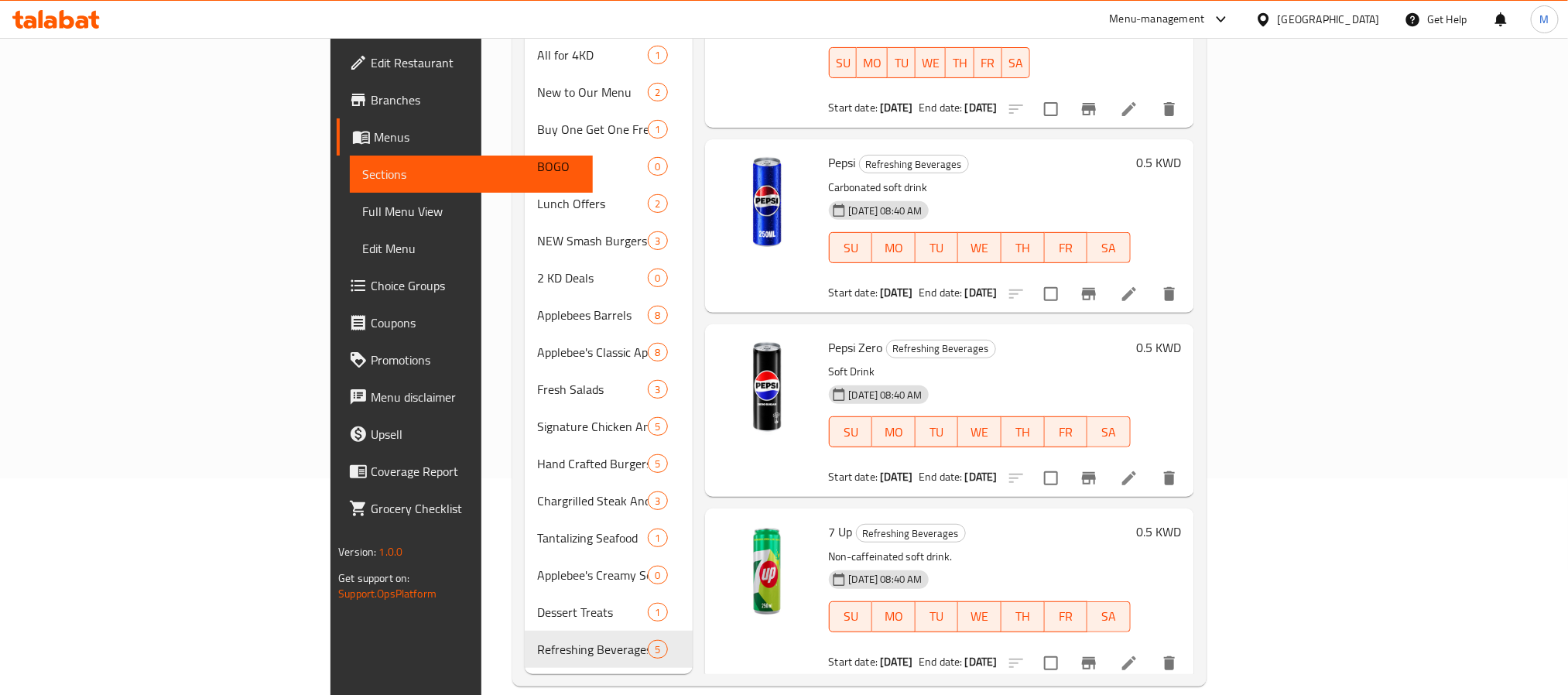
click at [362, 205] on span "Full Menu View" at bounding box center [471, 211] width 218 height 18
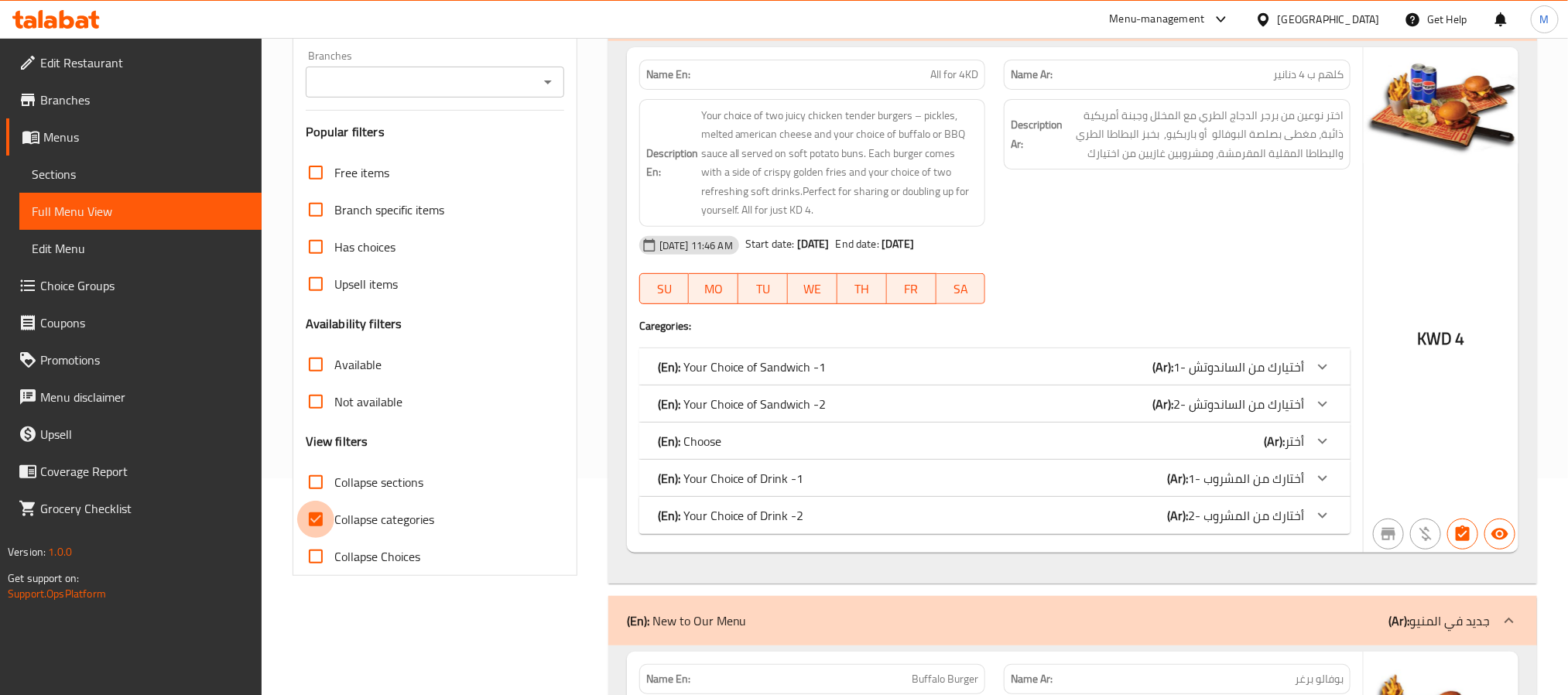
click at [323, 521] on input "Collapse categories" at bounding box center [316, 520] width 37 height 37
checkbox input "false"
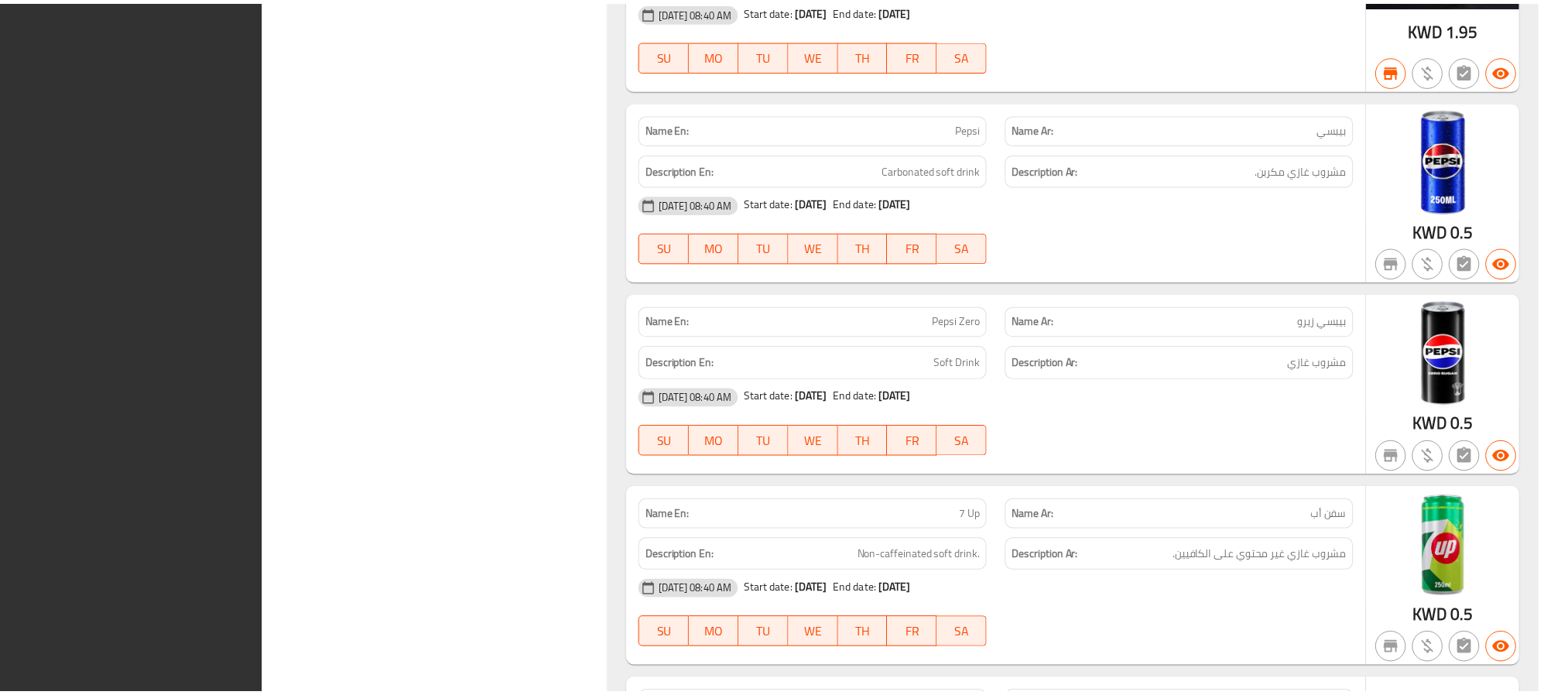
scroll to position [38166, 0]
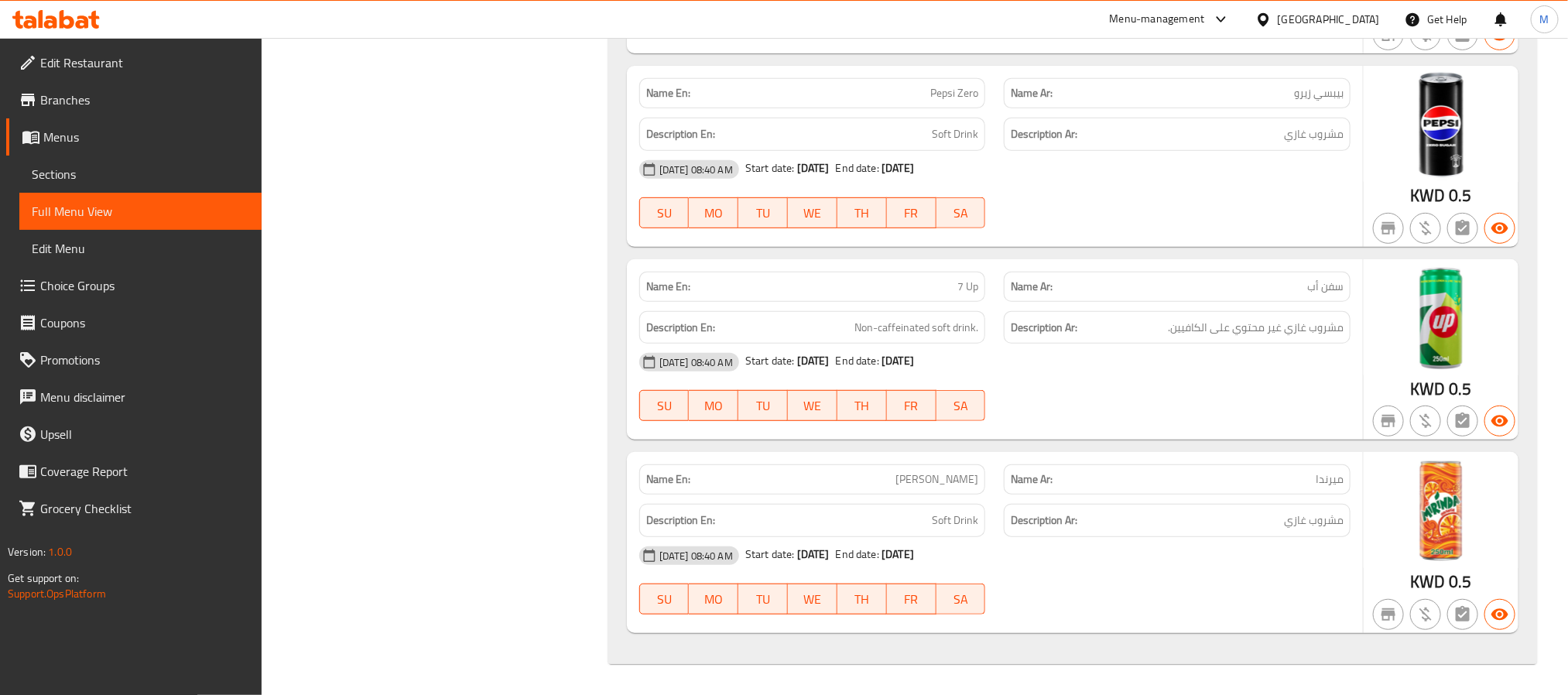
click at [85, 172] on span "Sections" at bounding box center [141, 173] width 218 height 18
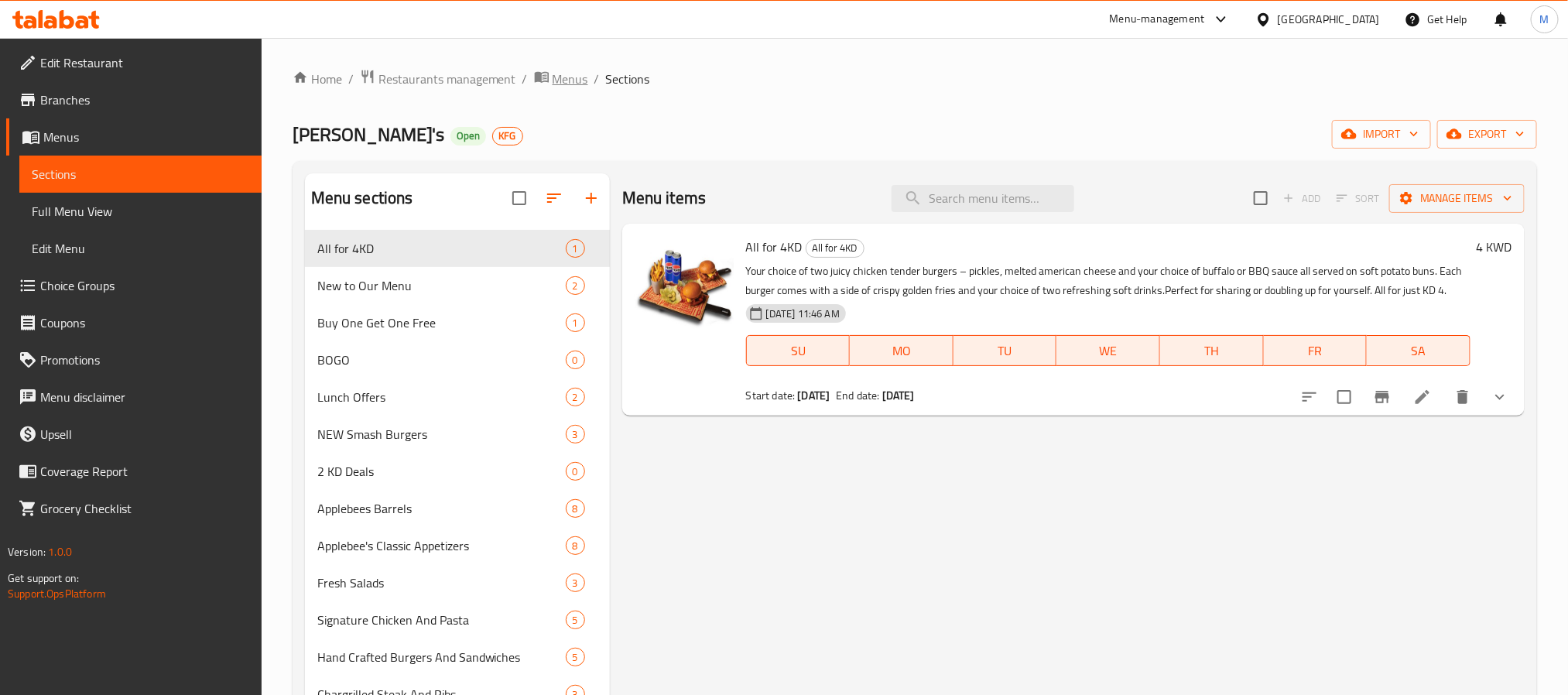
click at [559, 80] on span "Menus" at bounding box center [570, 79] width 36 height 18
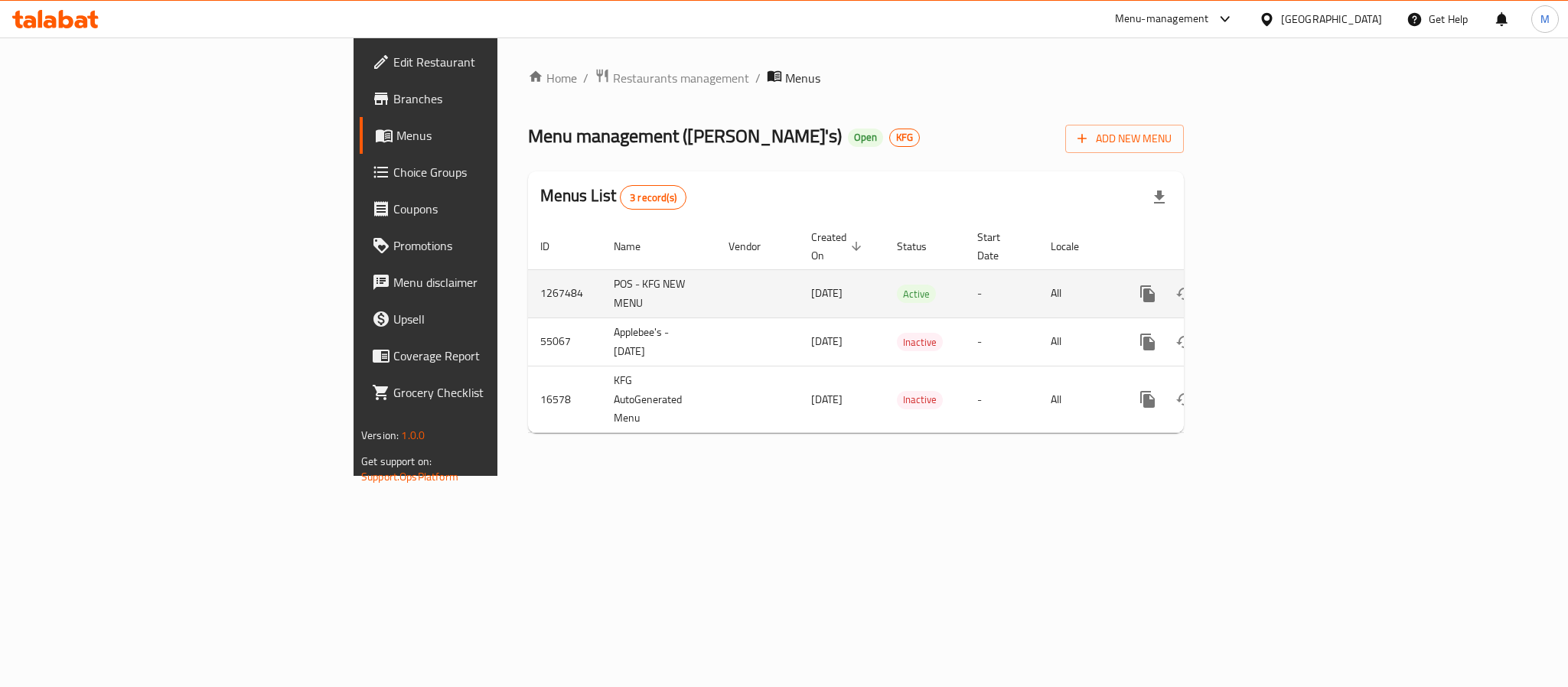
click at [886, 251] on th "Status" at bounding box center [925, 246] width 81 height 47
click at [1267, 285] on icon "enhanced table" at bounding box center [1257, 293] width 18 height 18
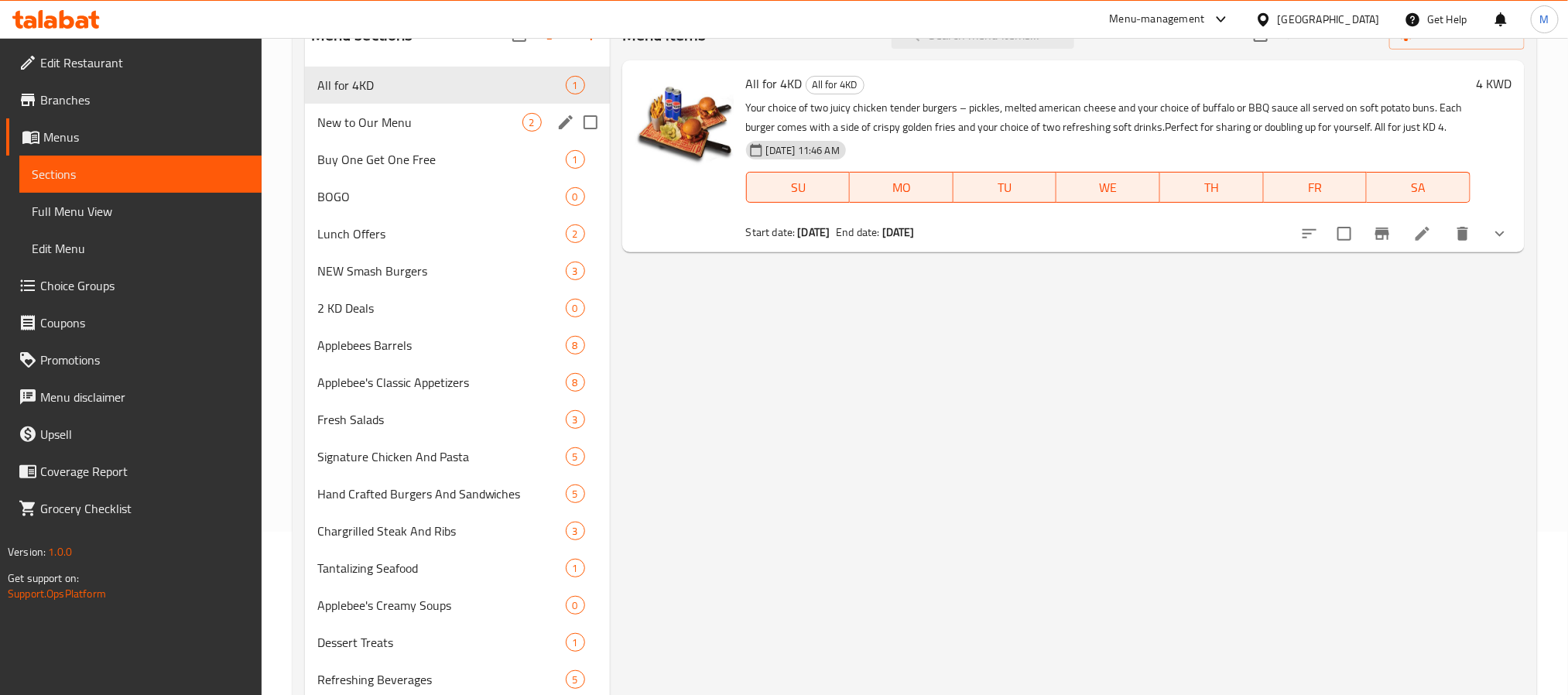
scroll to position [217, 0]
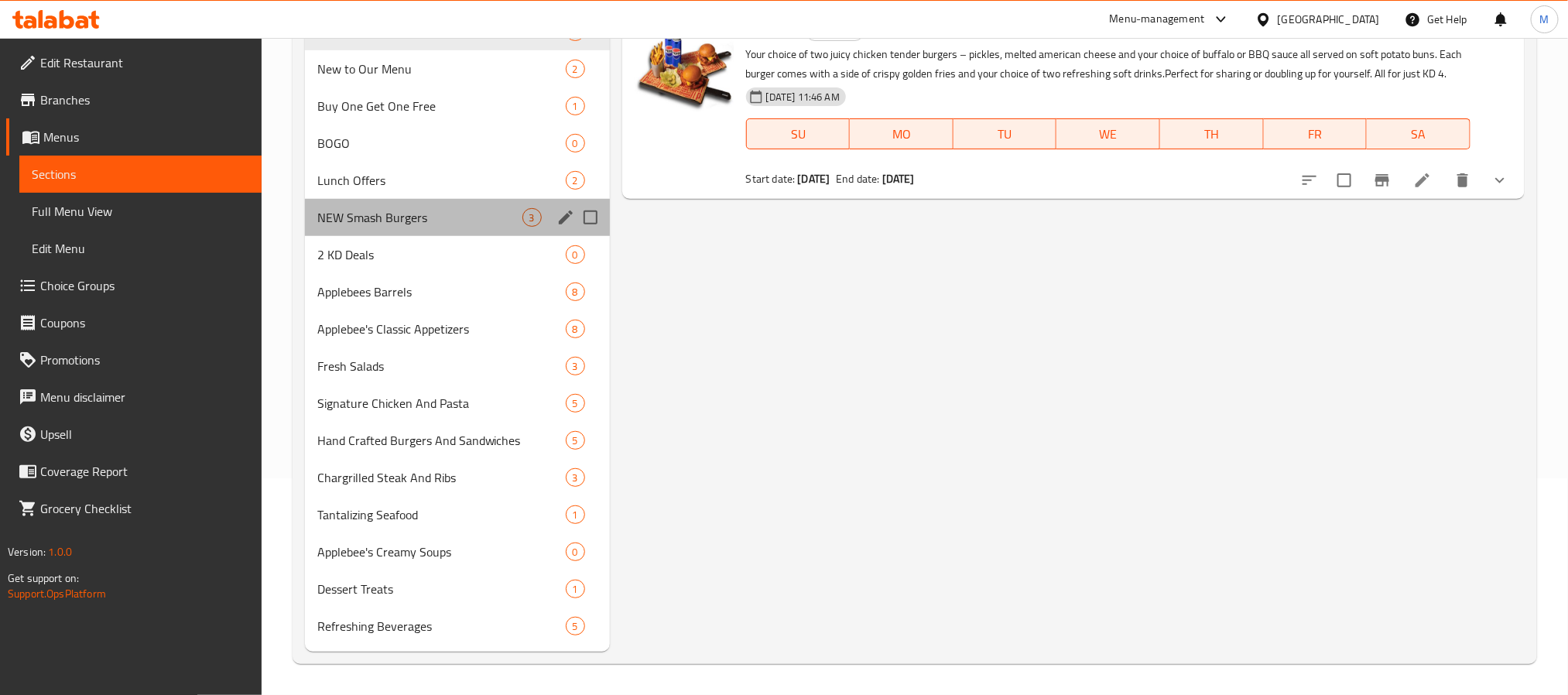
click at [444, 228] on div "NEW Smash Burgers 3" at bounding box center [456, 217] width 304 height 37
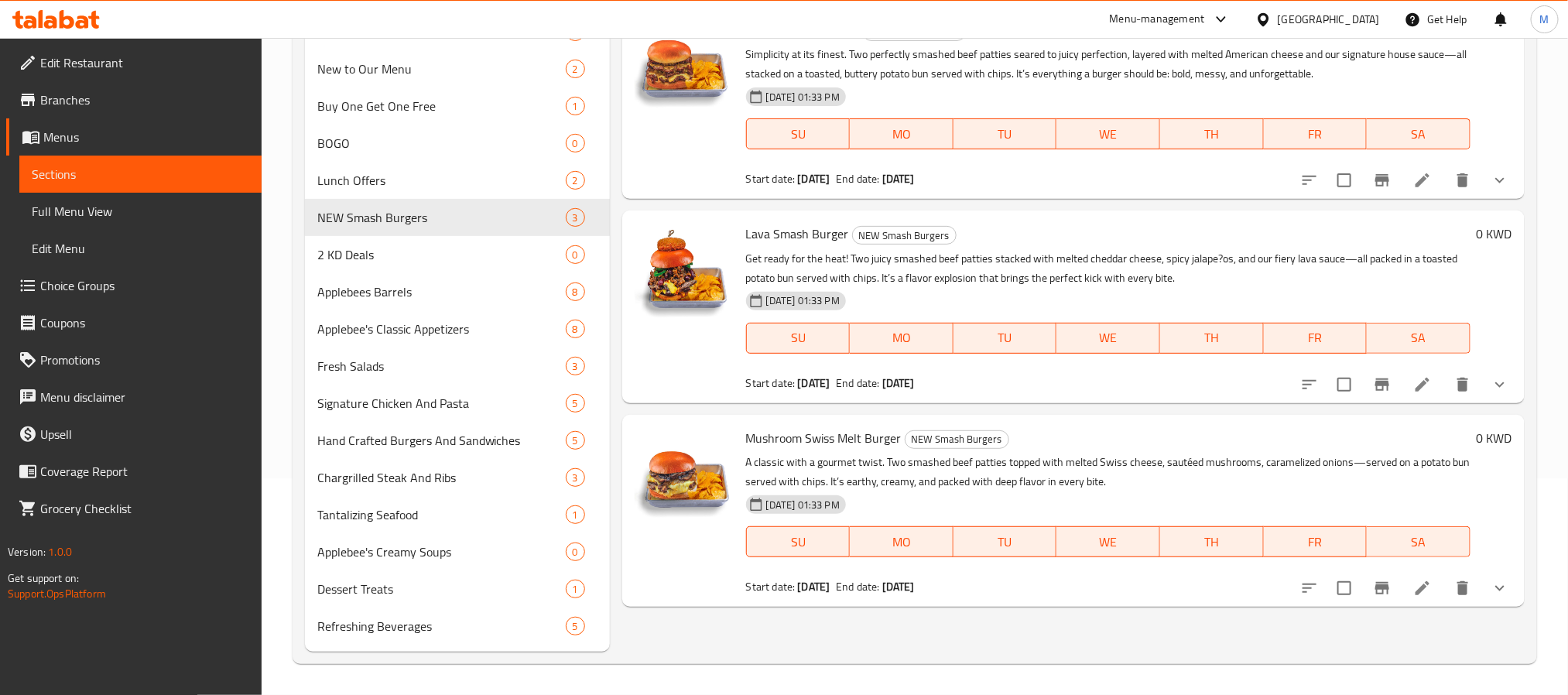
click at [827, 241] on span "Lava Smash Burger" at bounding box center [798, 234] width 103 height 23
copy h6 "Burger"
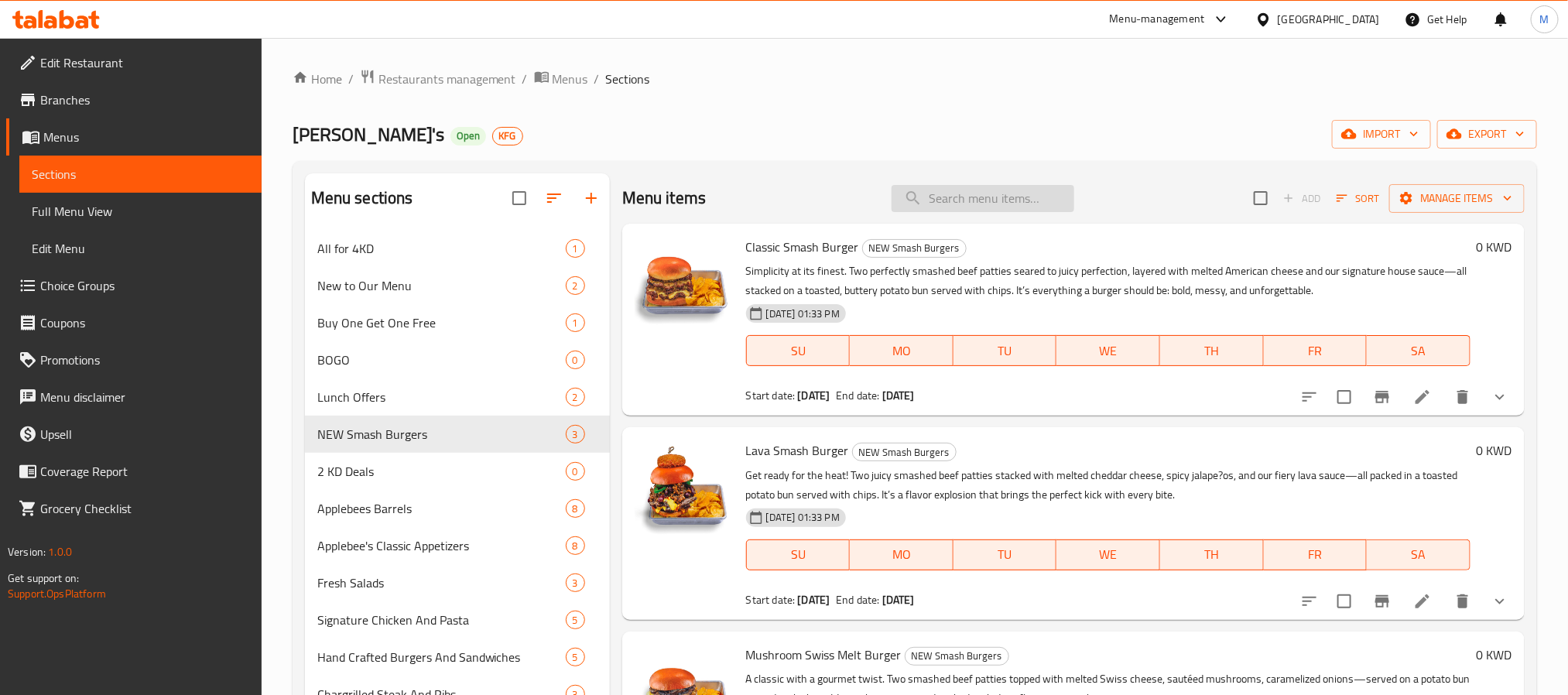
click at [978, 200] on input "search" at bounding box center [983, 199] width 183 height 27
paste input "Burger"
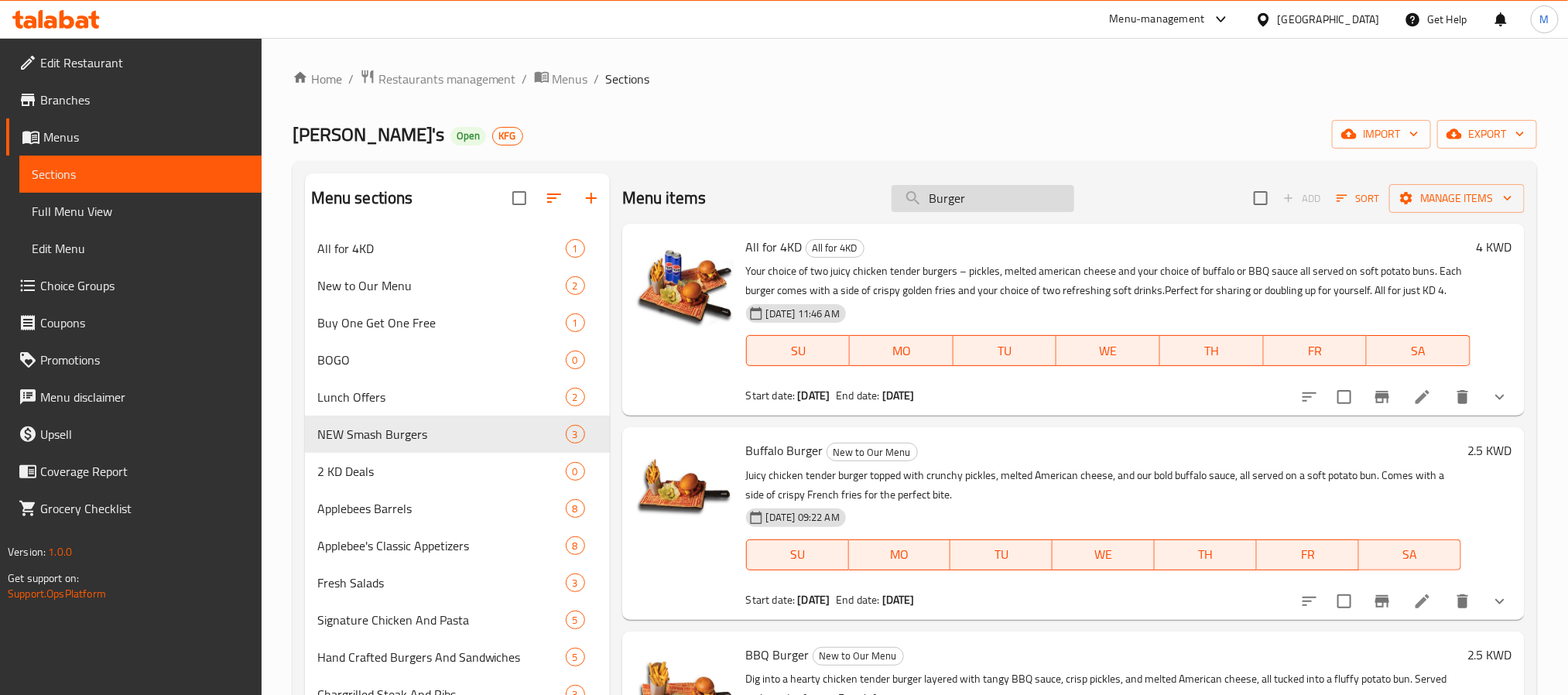
click at [948, 196] on input "Burger" at bounding box center [983, 199] width 183 height 27
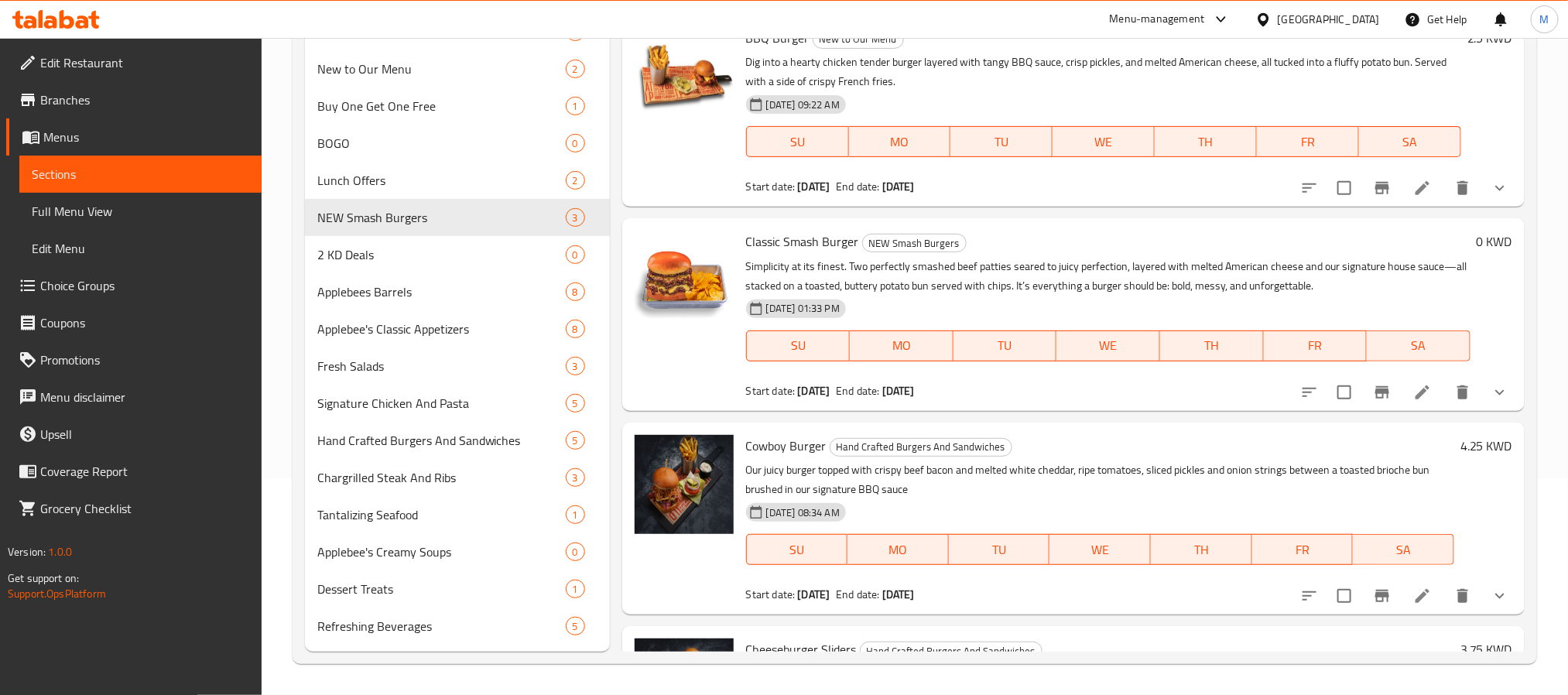
scroll to position [567, 0]
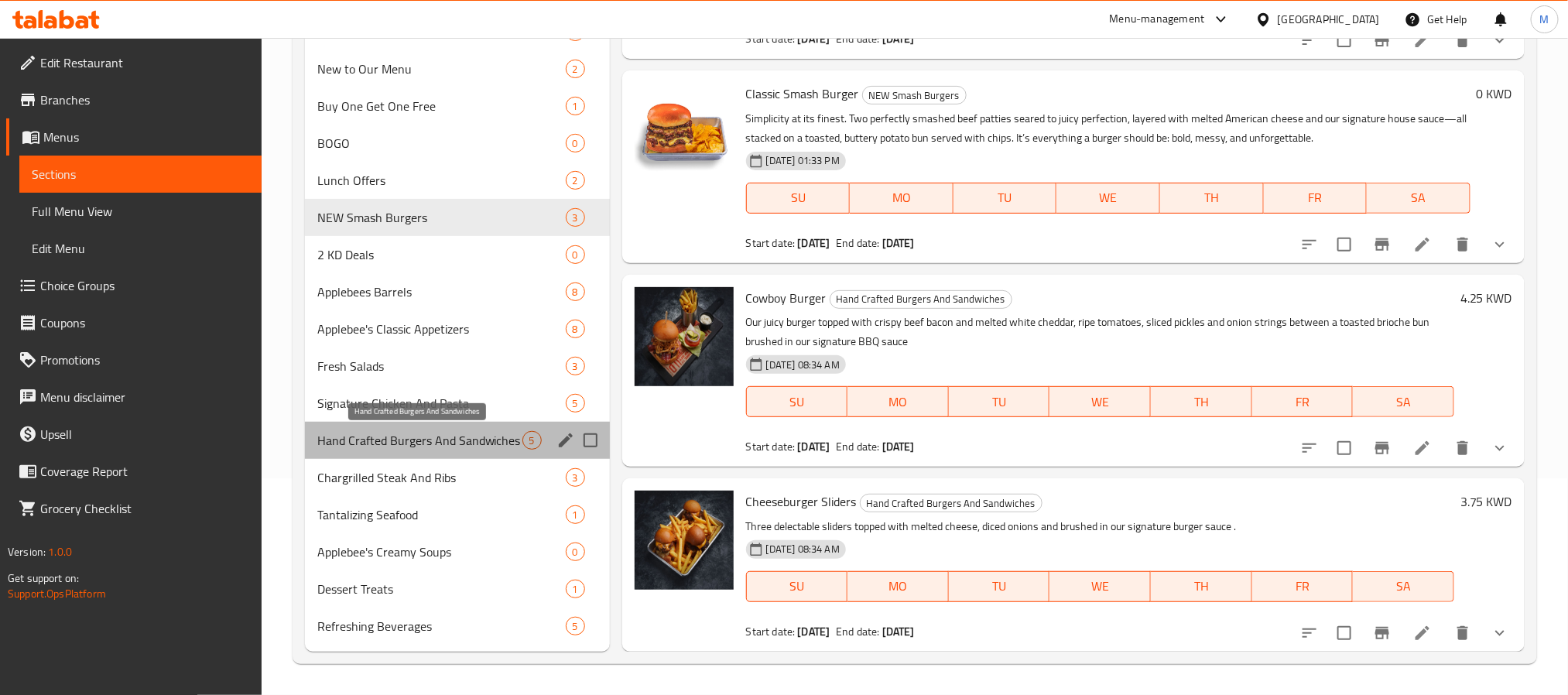
click at [452, 444] on span "Hand Crafted Burgers And Sandwiches" at bounding box center [419, 440] width 205 height 18
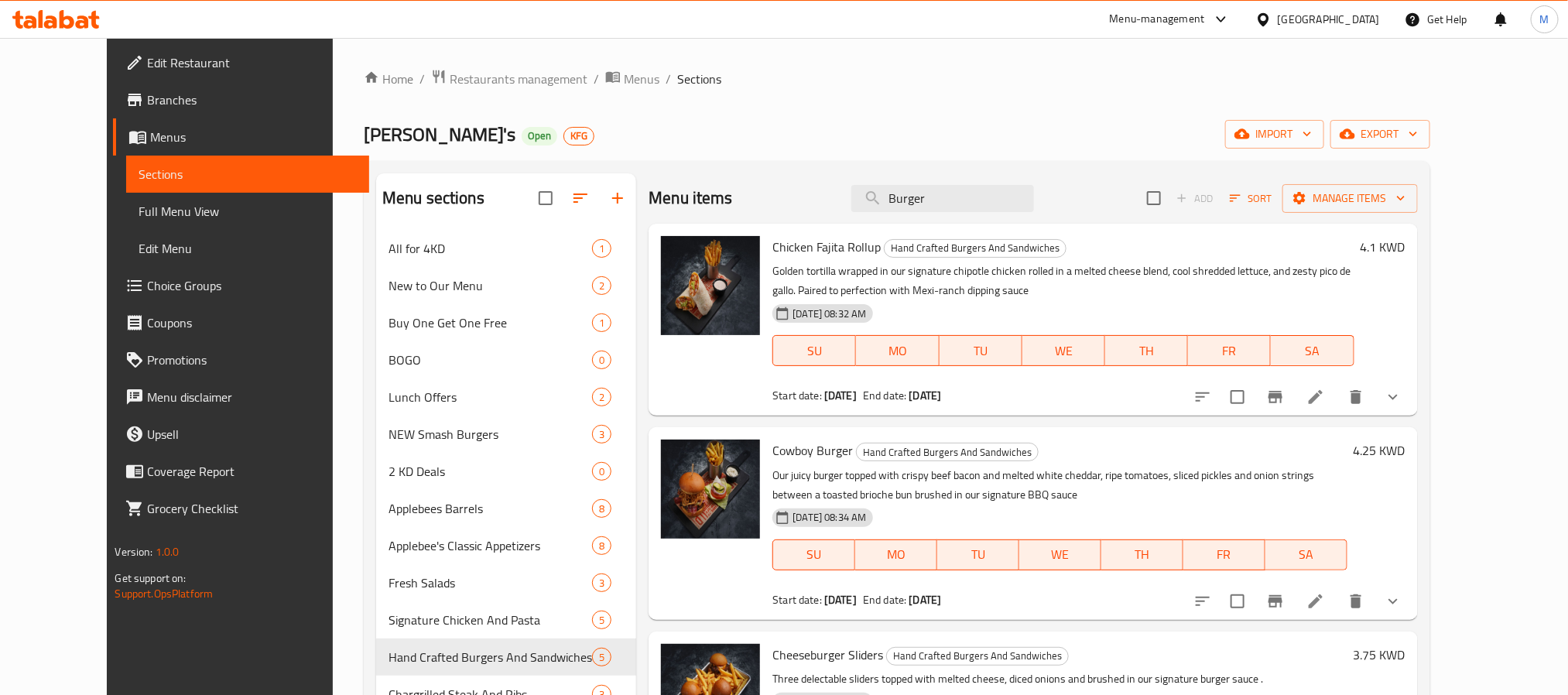
click at [1031, 95] on div "Home / Restaurants management / Menus / Sections Applebee's Open KFG import exp…" at bounding box center [897, 475] width 1066 height 813
click at [991, 200] on input "Burger" at bounding box center [943, 199] width 183 height 27
click at [1001, 186] on input "Burger" at bounding box center [943, 199] width 183 height 27
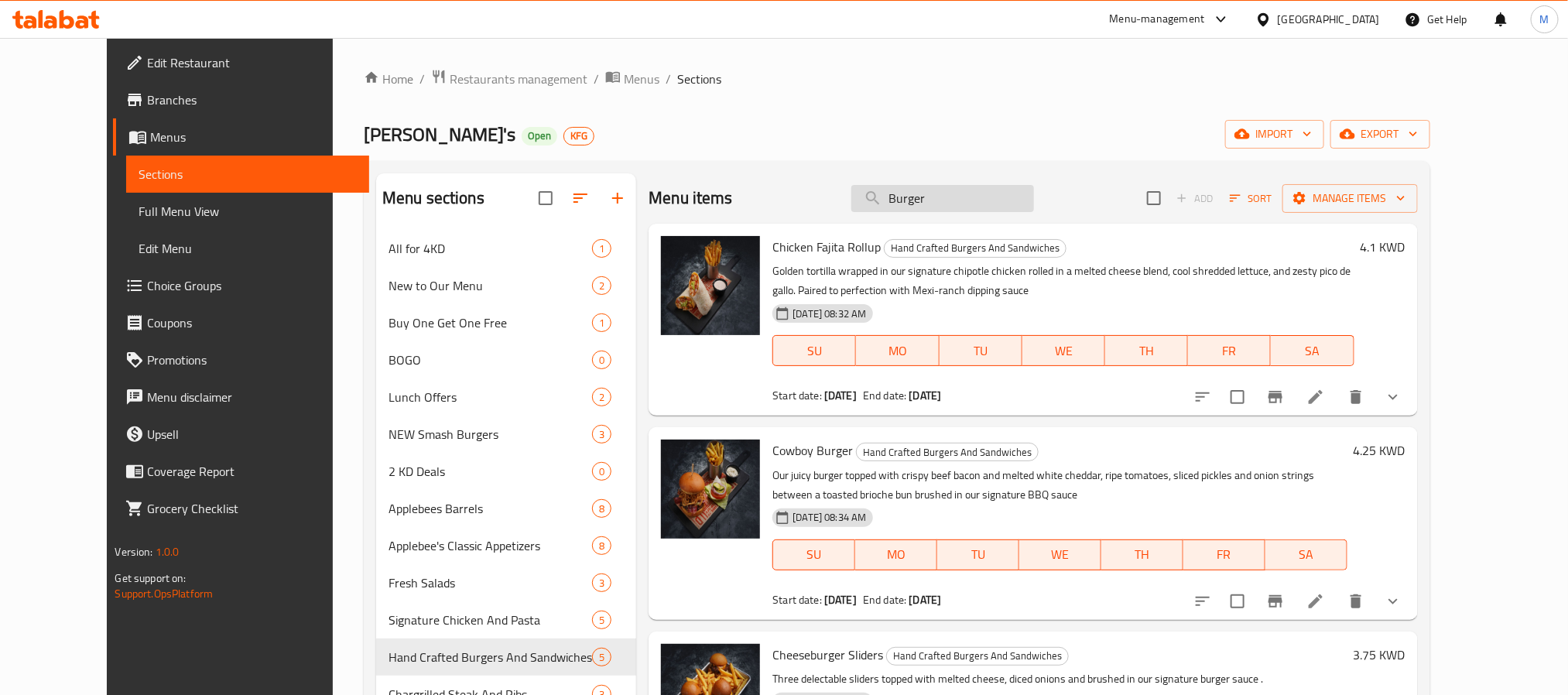
click at [1001, 187] on input "Burger" at bounding box center [943, 199] width 183 height 27
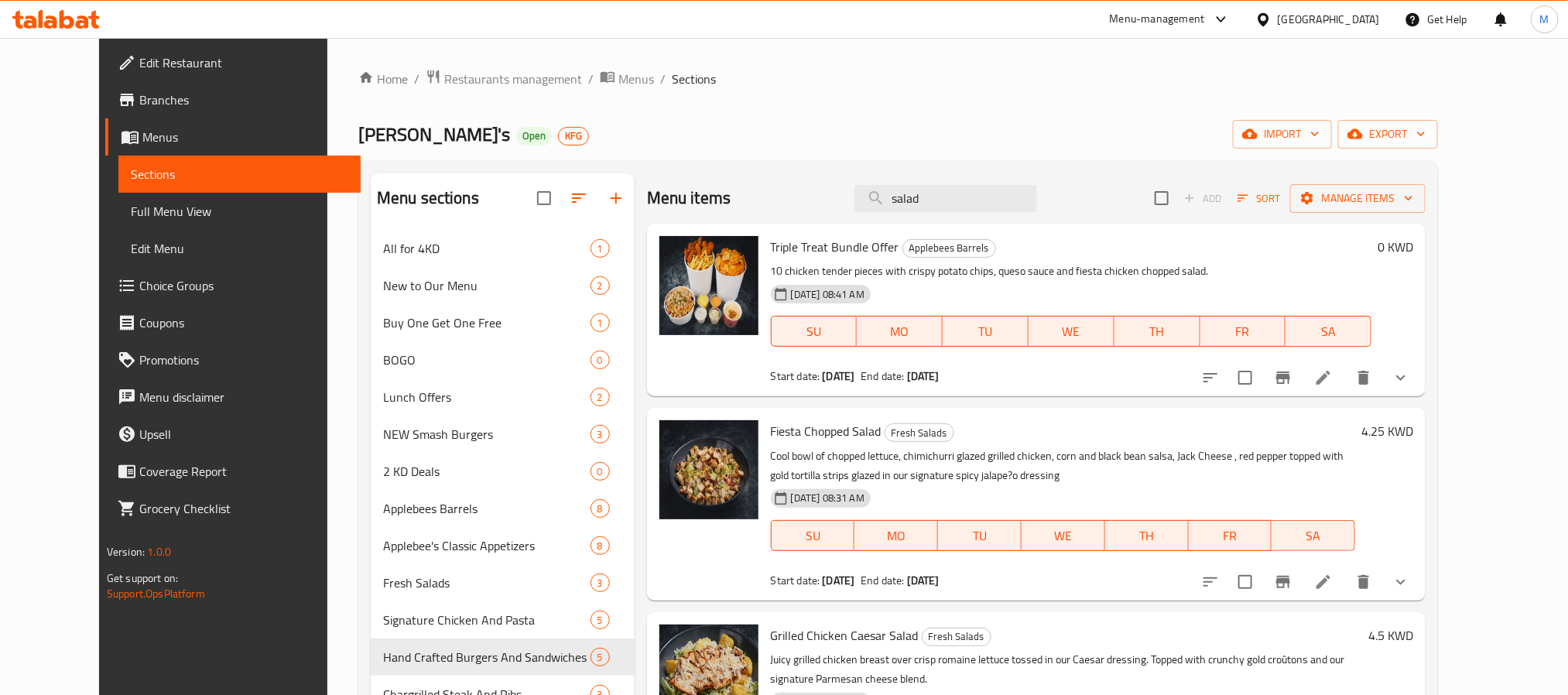
scroll to position [120, 0]
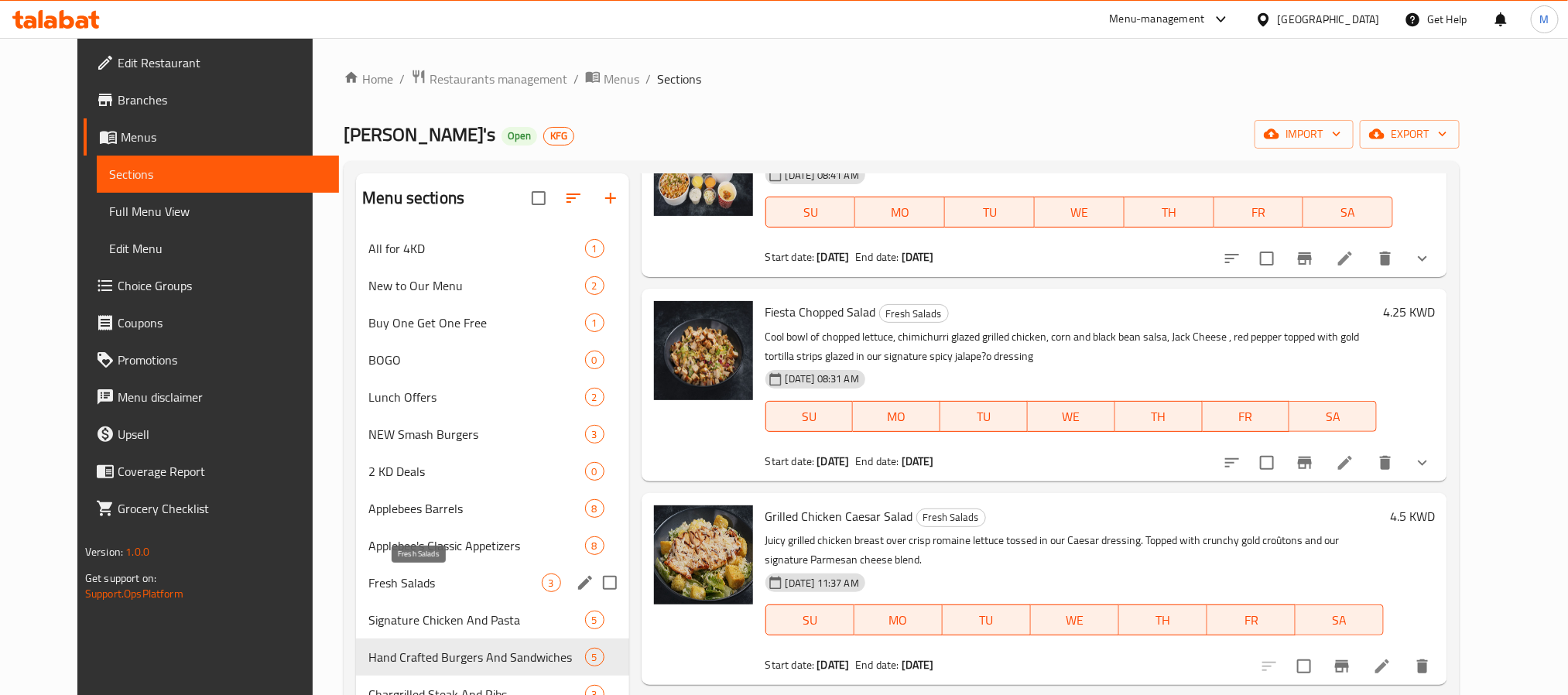
click at [369, 581] on span "Fresh Salads" at bounding box center [454, 583] width 172 height 18
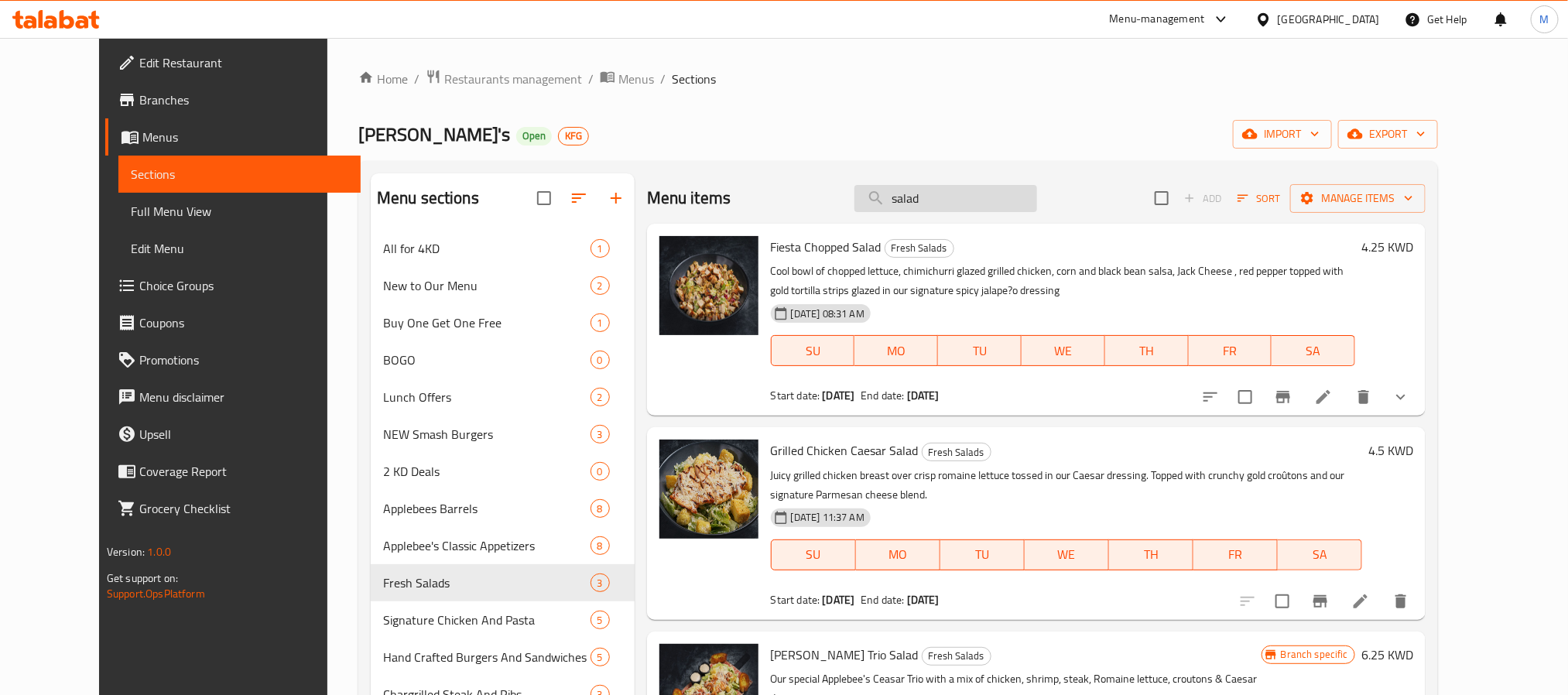
click at [971, 199] on input "salad" at bounding box center [945, 199] width 183 height 27
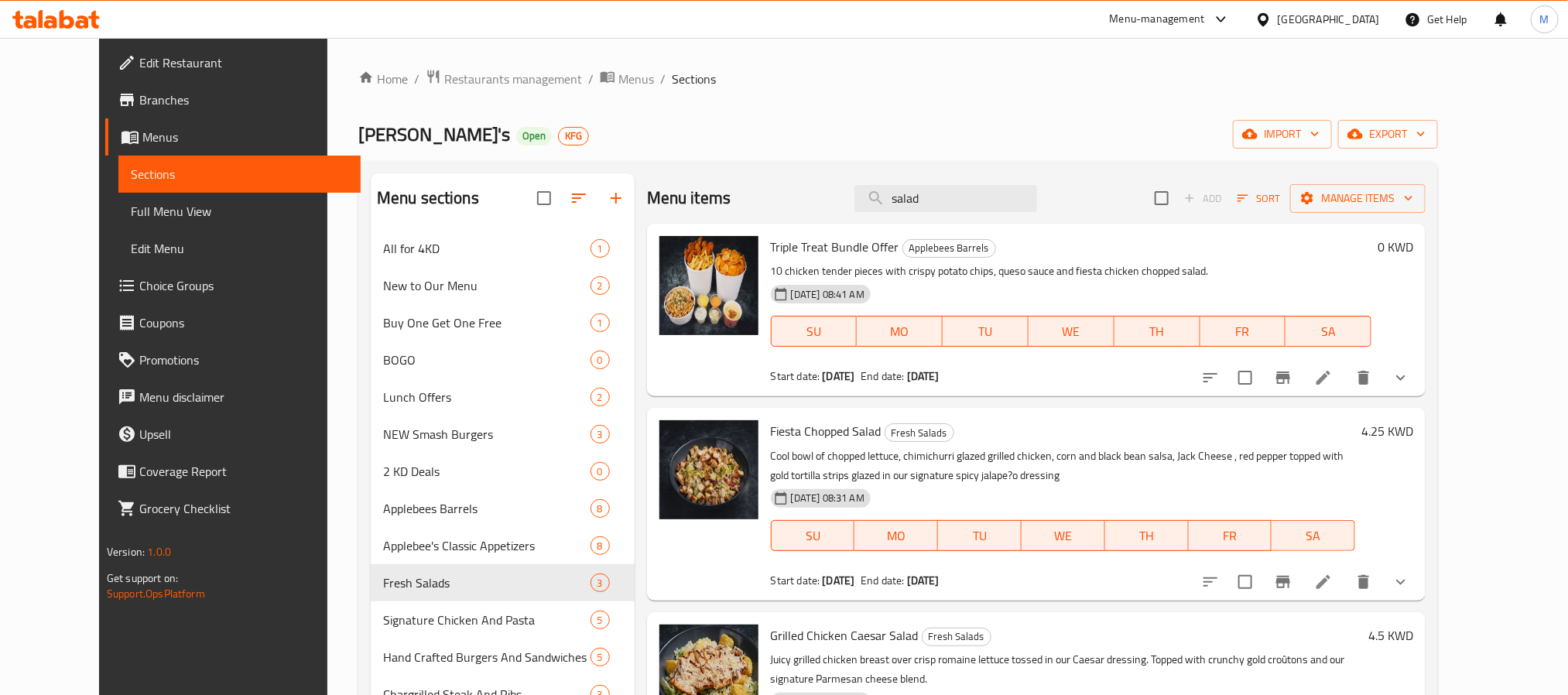
click at [982, 181] on div "Menu items salad Add Sort Manage items" at bounding box center [1036, 199] width 778 height 51
click at [980, 192] on input "salad" at bounding box center [945, 199] width 183 height 27
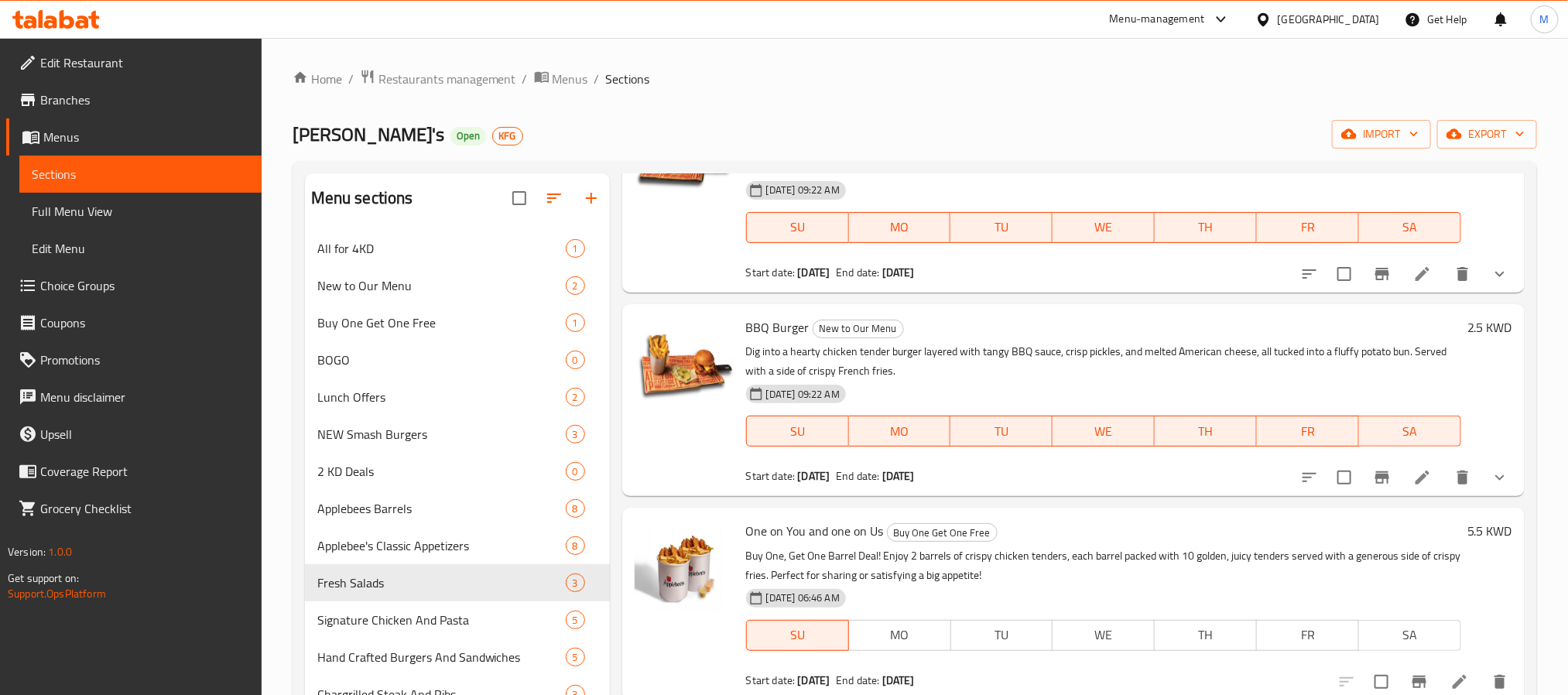
scroll to position [348, 0]
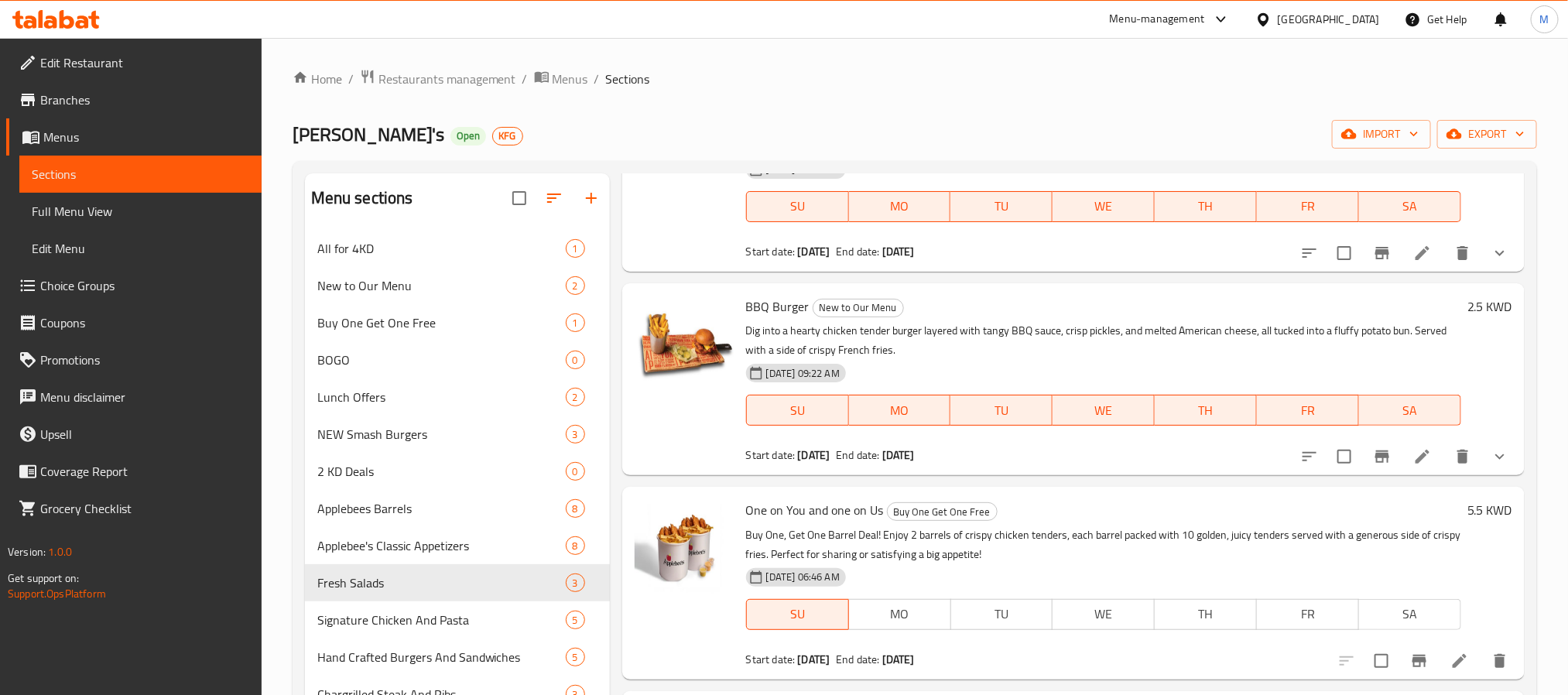
type input "chicken"
click at [825, 353] on p "Dig into a hearty chicken tender burger layered with tangy BBQ sauce, crisp pic…" at bounding box center [1103, 341] width 715 height 39
drag, startPoint x: 825, startPoint y: 353, endPoint x: 834, endPoint y: 356, distance: 9.5
click at [834, 356] on p "Dig into a hearty chicken tender burger layered with tangy BBQ sauce, crisp pic…" at bounding box center [1103, 341] width 715 height 39
copy p "chicken"
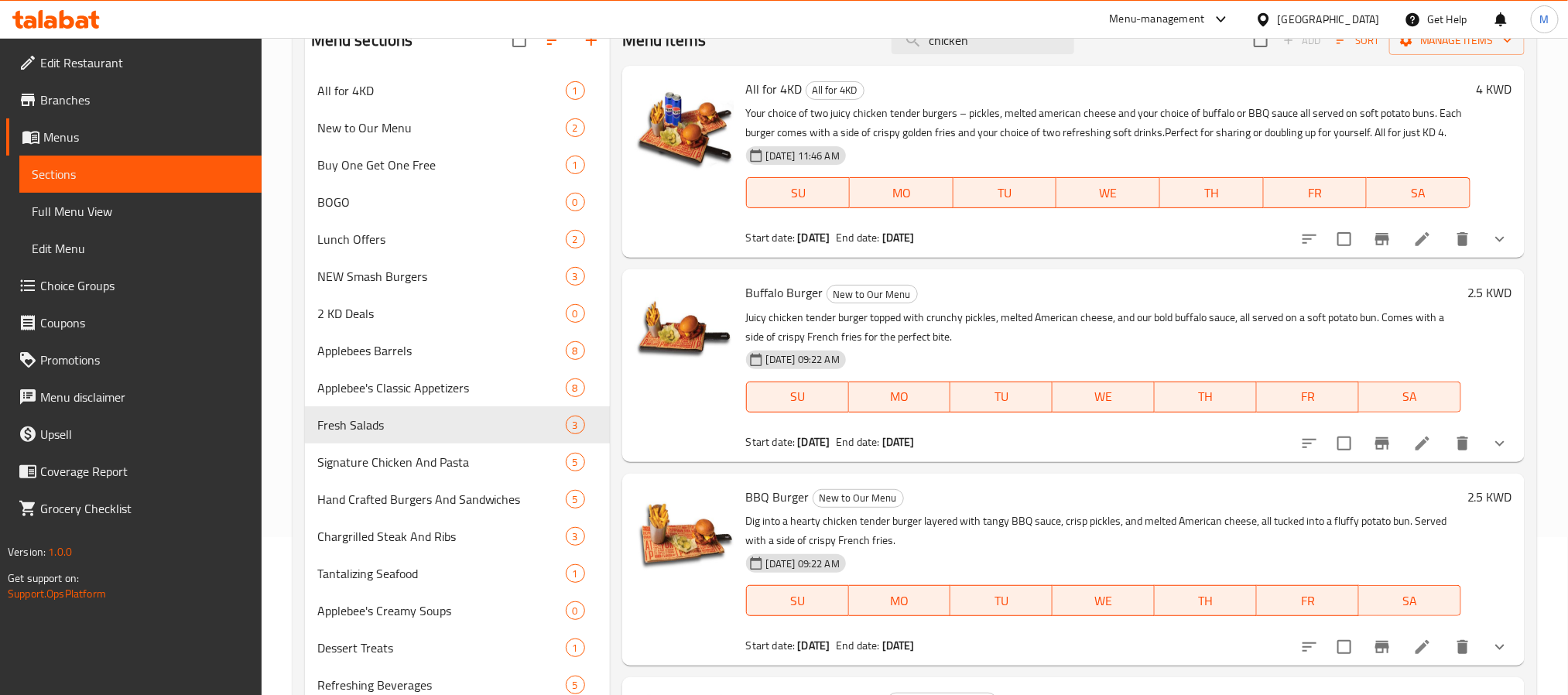
scroll to position [0, 0]
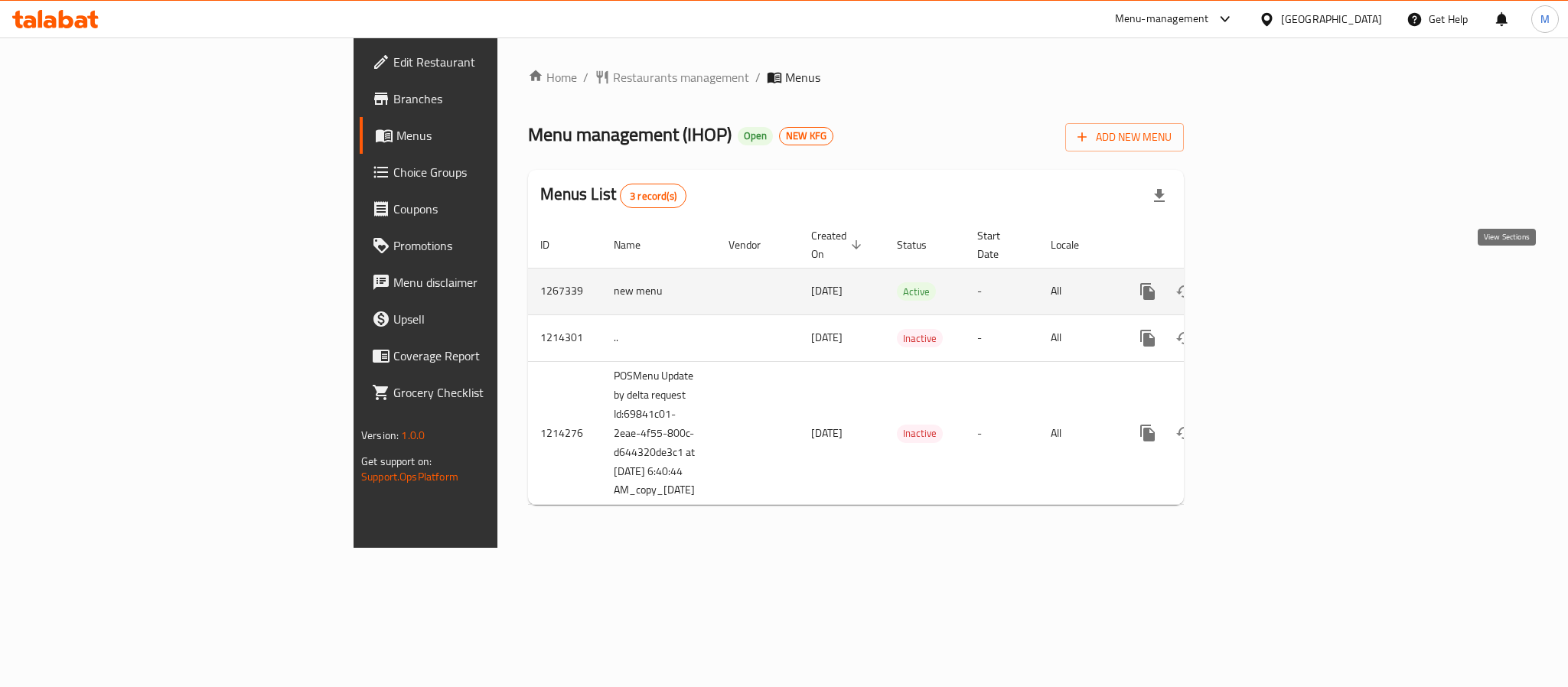
click at [1277, 273] on link "enhanced table" at bounding box center [1258, 292] width 37 height 37
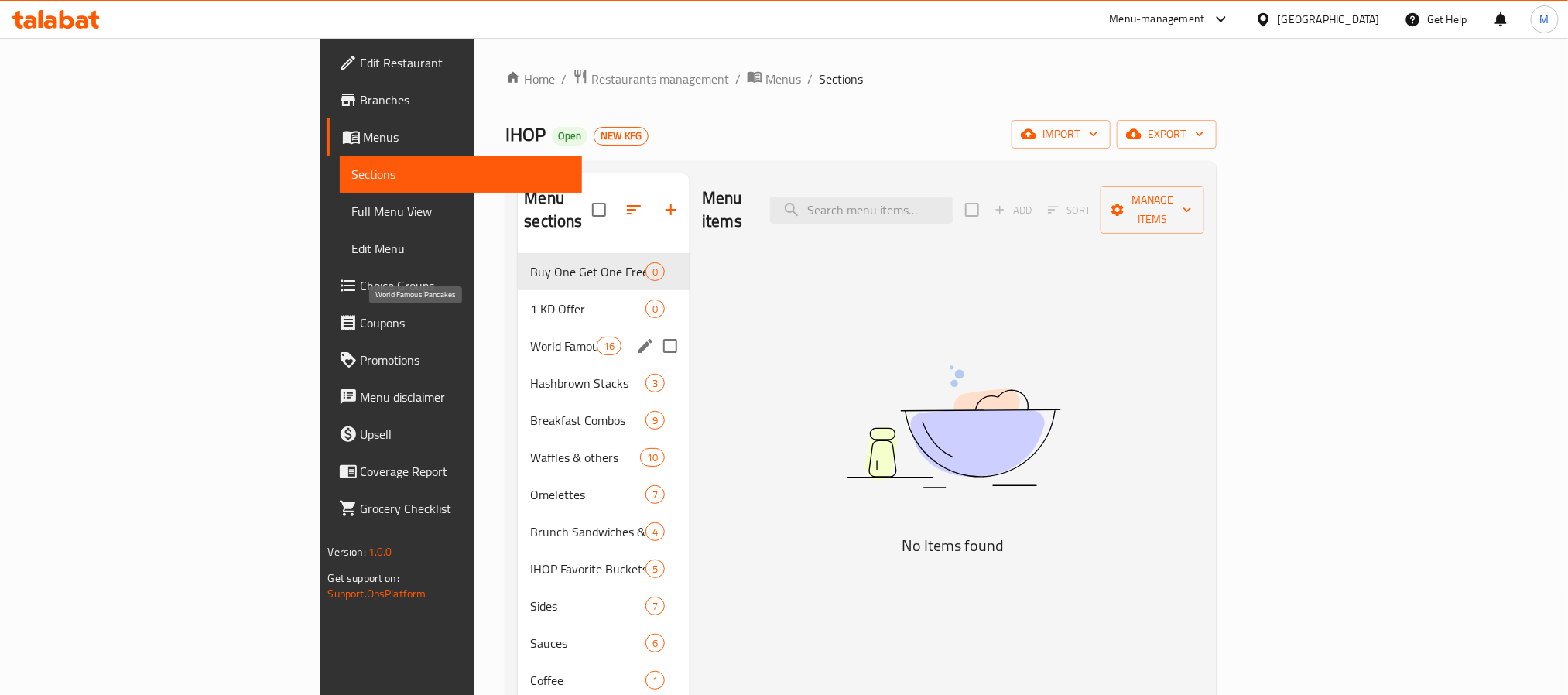
click at [530, 337] on span "World Famous Pancakes" at bounding box center [563, 346] width 66 height 18
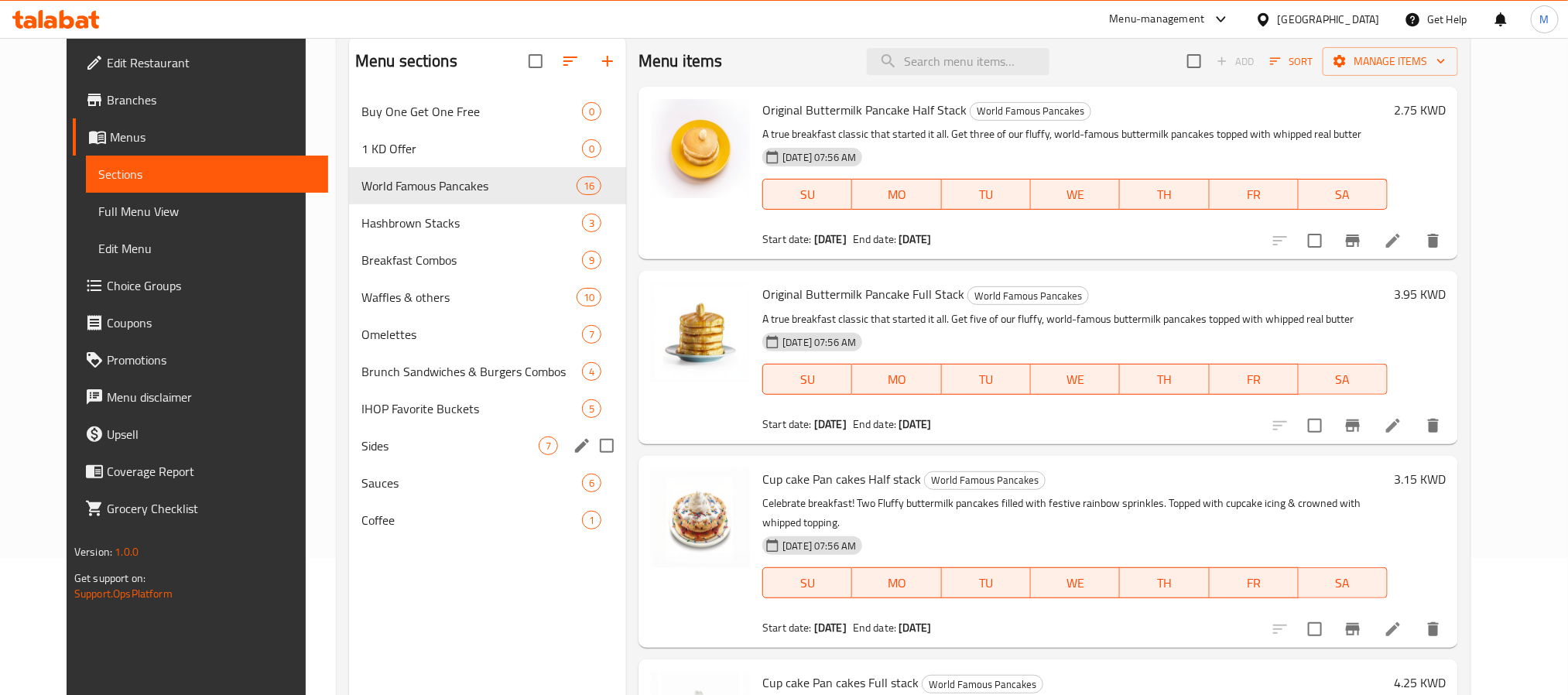
scroll to position [100, 0]
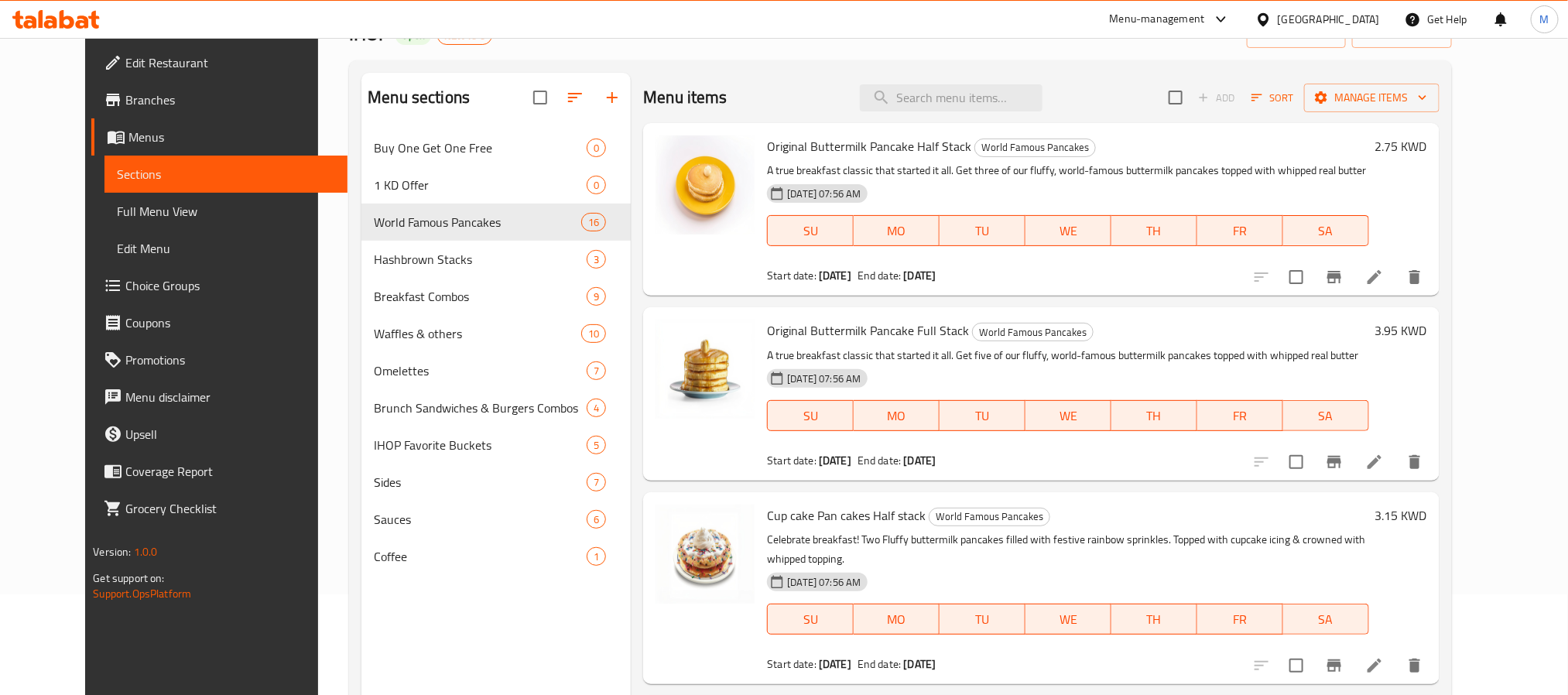
click at [875, 146] on span "Original Buttermilk Pancake Half Stack" at bounding box center [869, 146] width 204 height 23
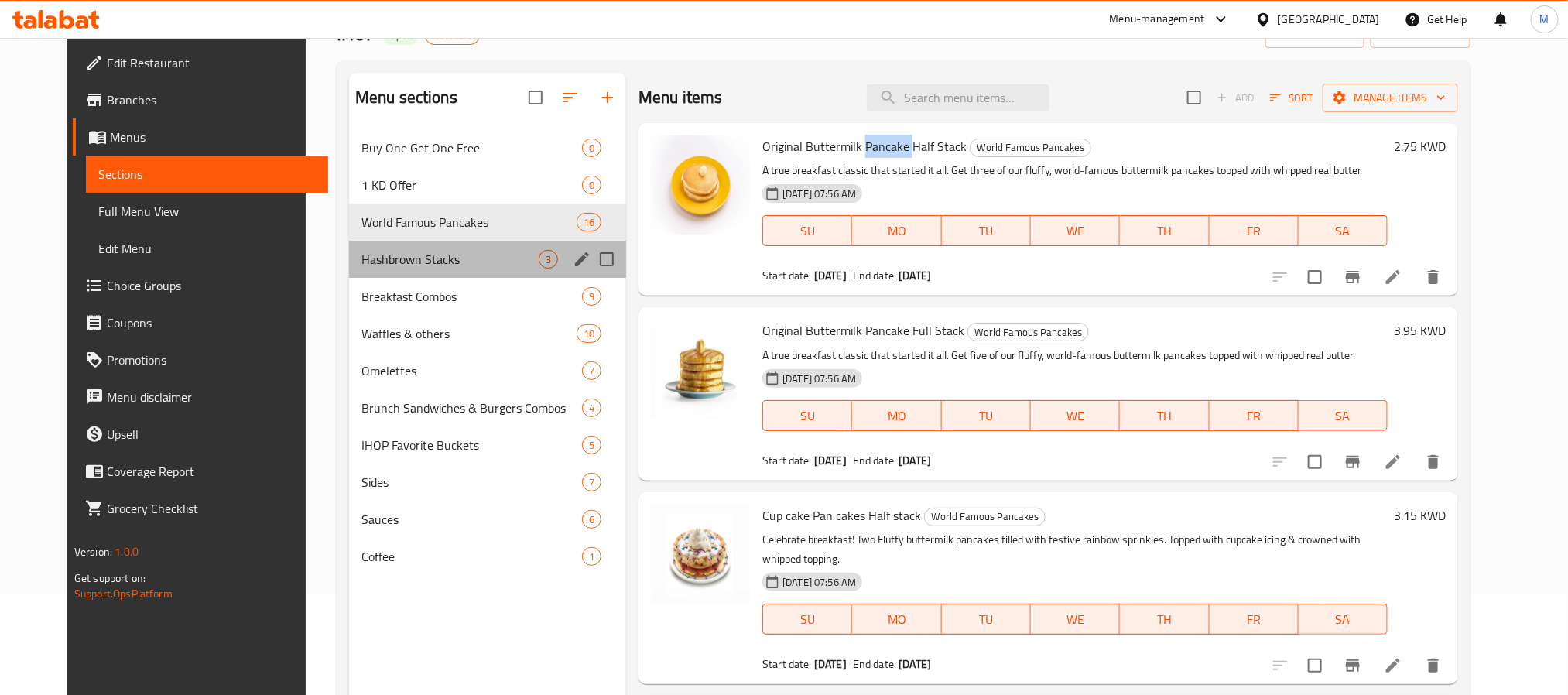
click at [435, 266] on span "Hashbrown Stacks" at bounding box center [450, 259] width 177 height 18
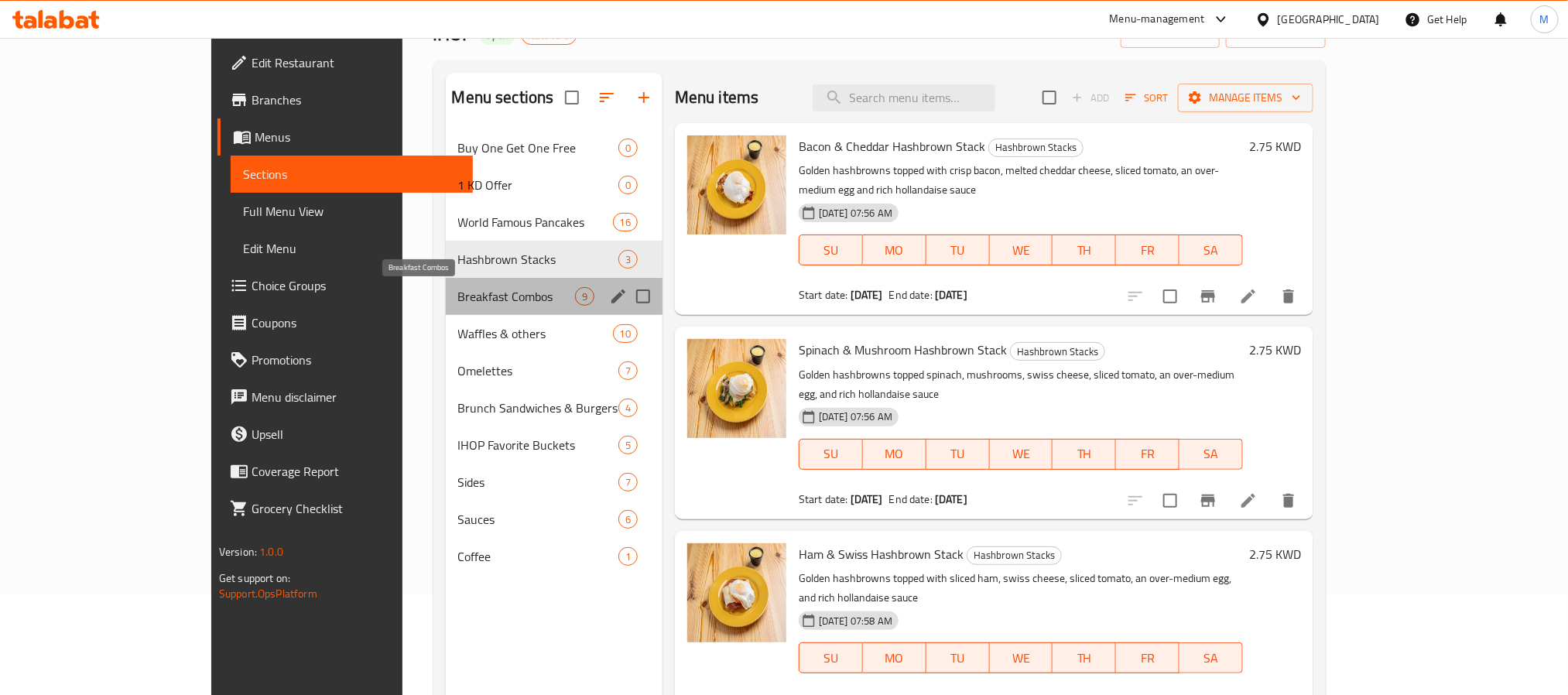
click at [458, 302] on span "Breakfast Combos" at bounding box center [517, 296] width 117 height 18
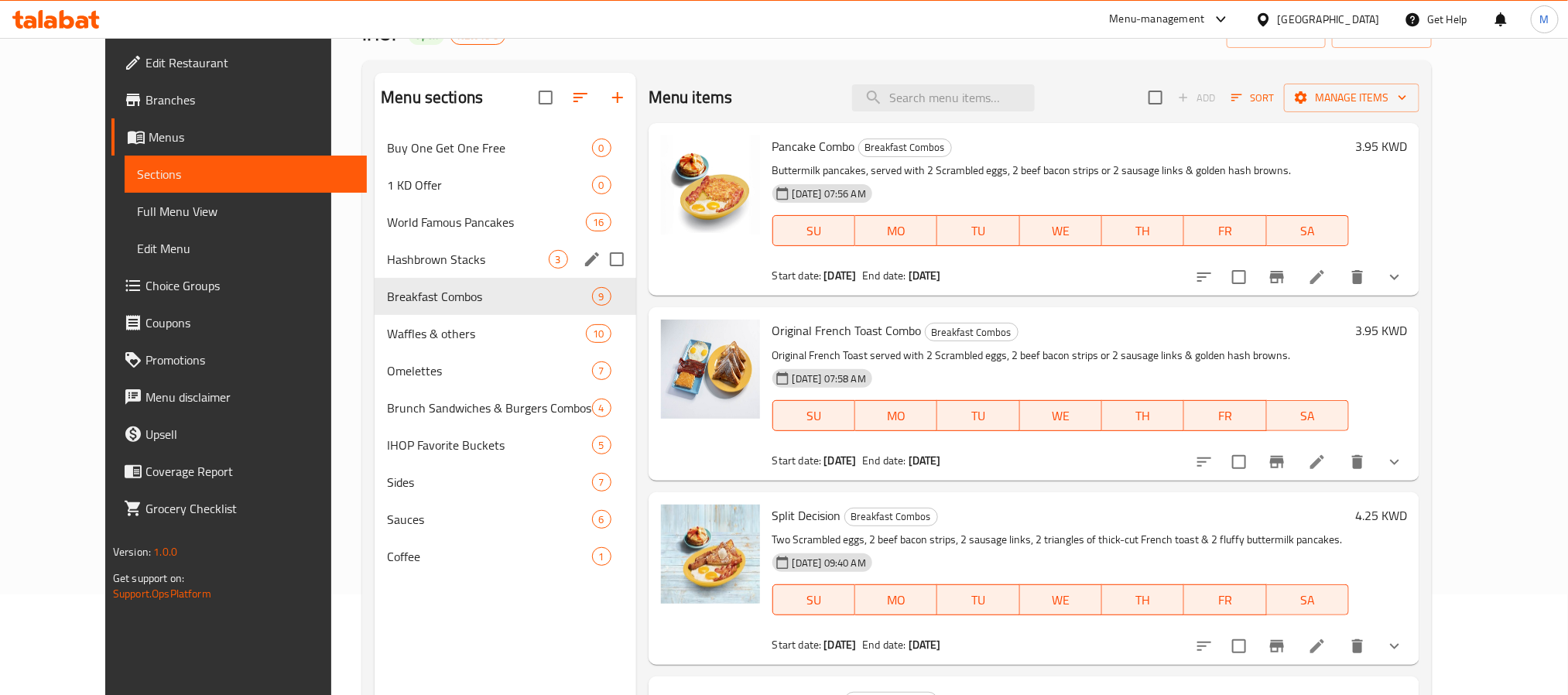
click at [427, 266] on span "Hashbrown Stacks" at bounding box center [467, 259] width 160 height 18
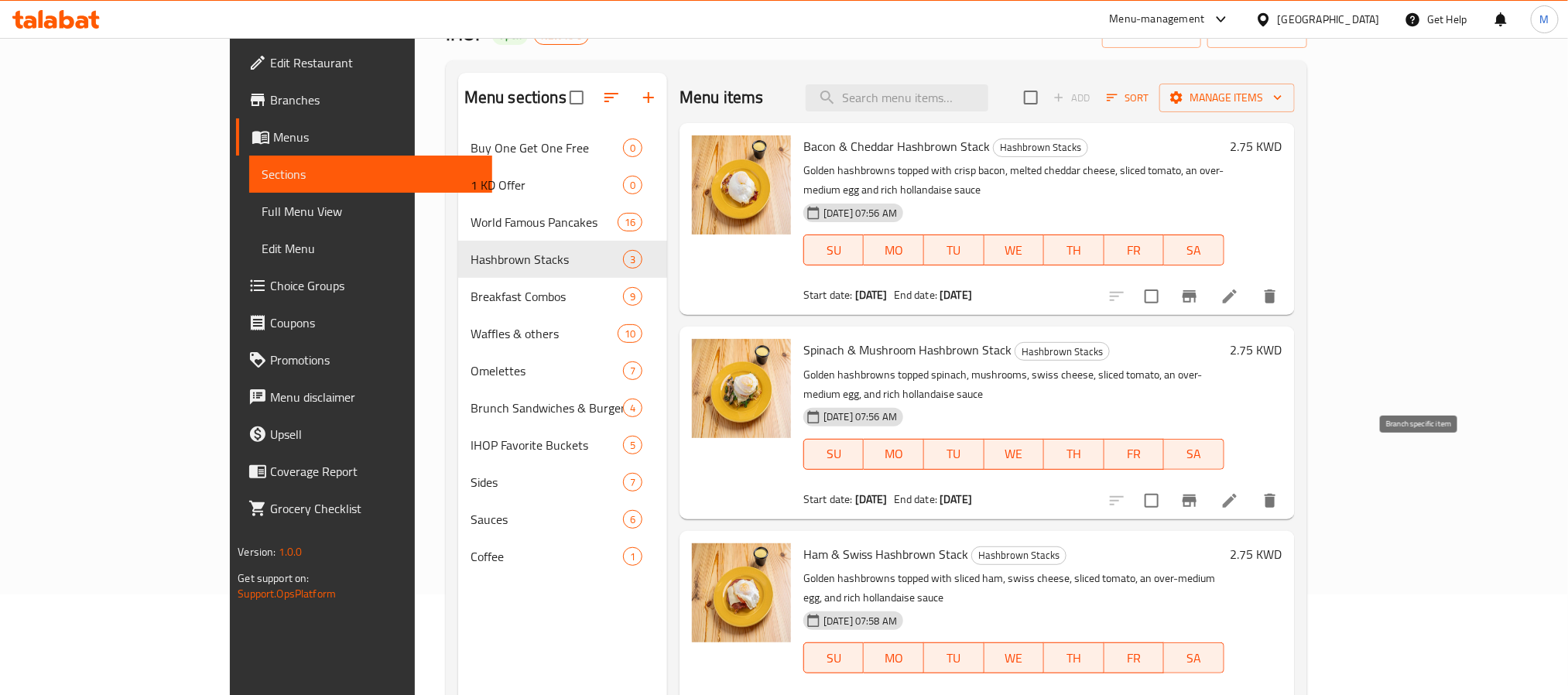
click at [1196, 494] on icon "Branch-specific-item" at bounding box center [1190, 500] width 14 height 13
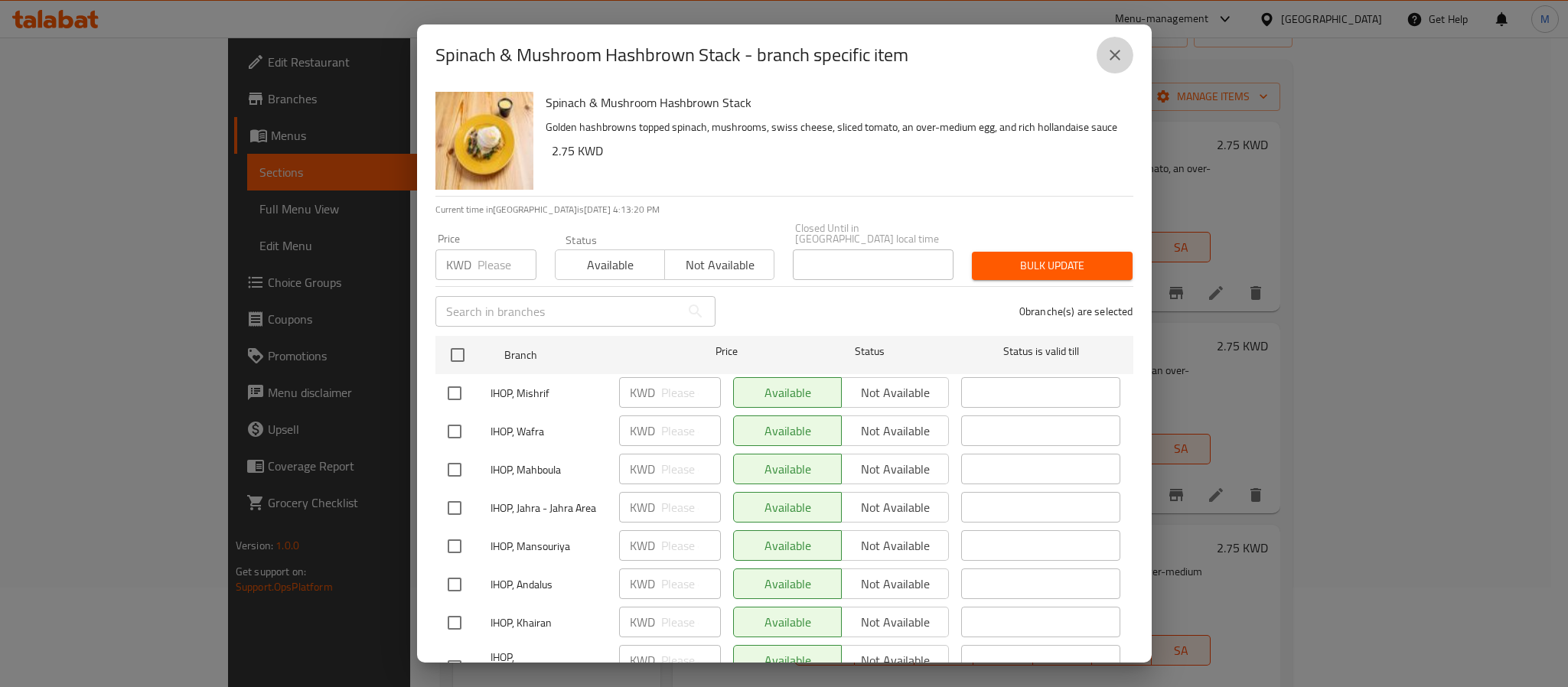
drag, startPoint x: 1100, startPoint y: 51, endPoint x: 1110, endPoint y: 85, distance: 35.4
click at [1100, 53] on button "close" at bounding box center [1115, 55] width 37 height 37
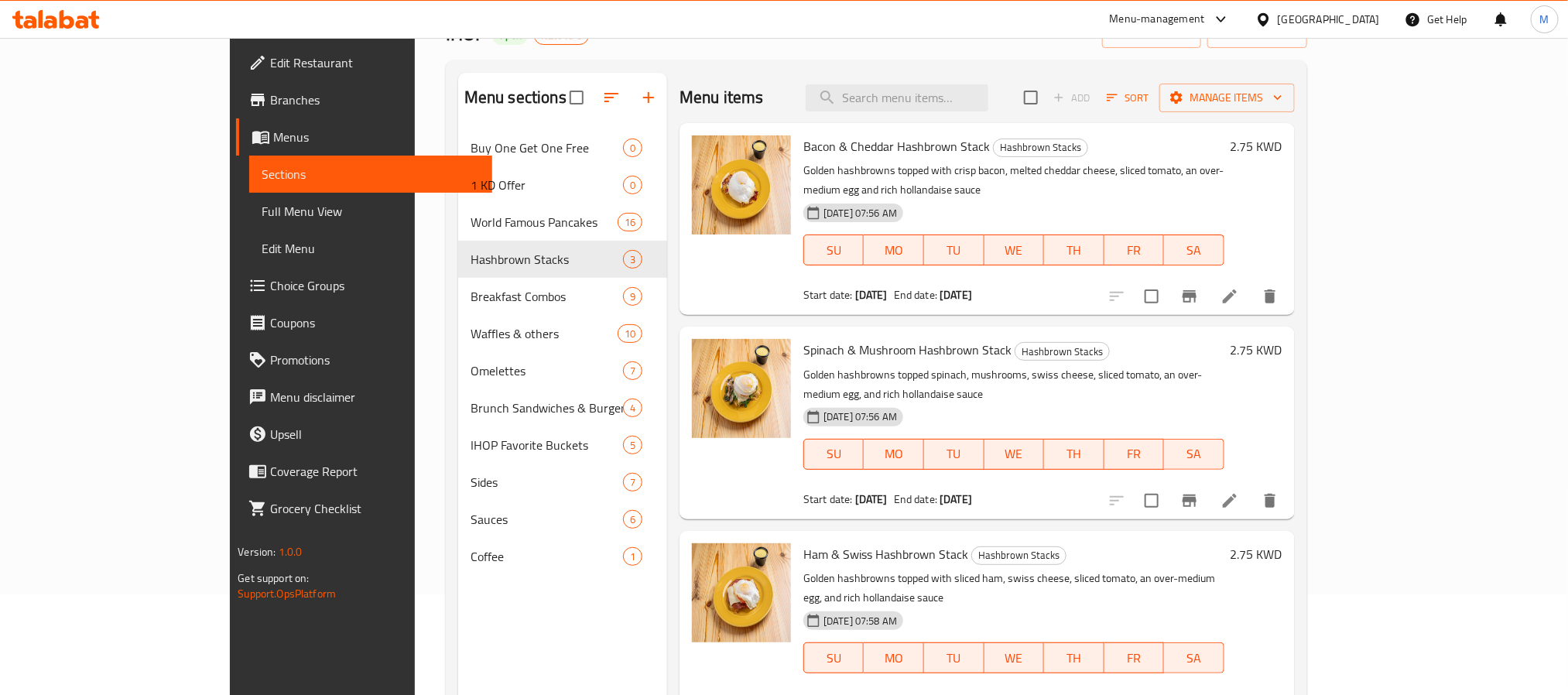
click at [1251, 487] on li at bounding box center [1229, 500] width 44 height 28
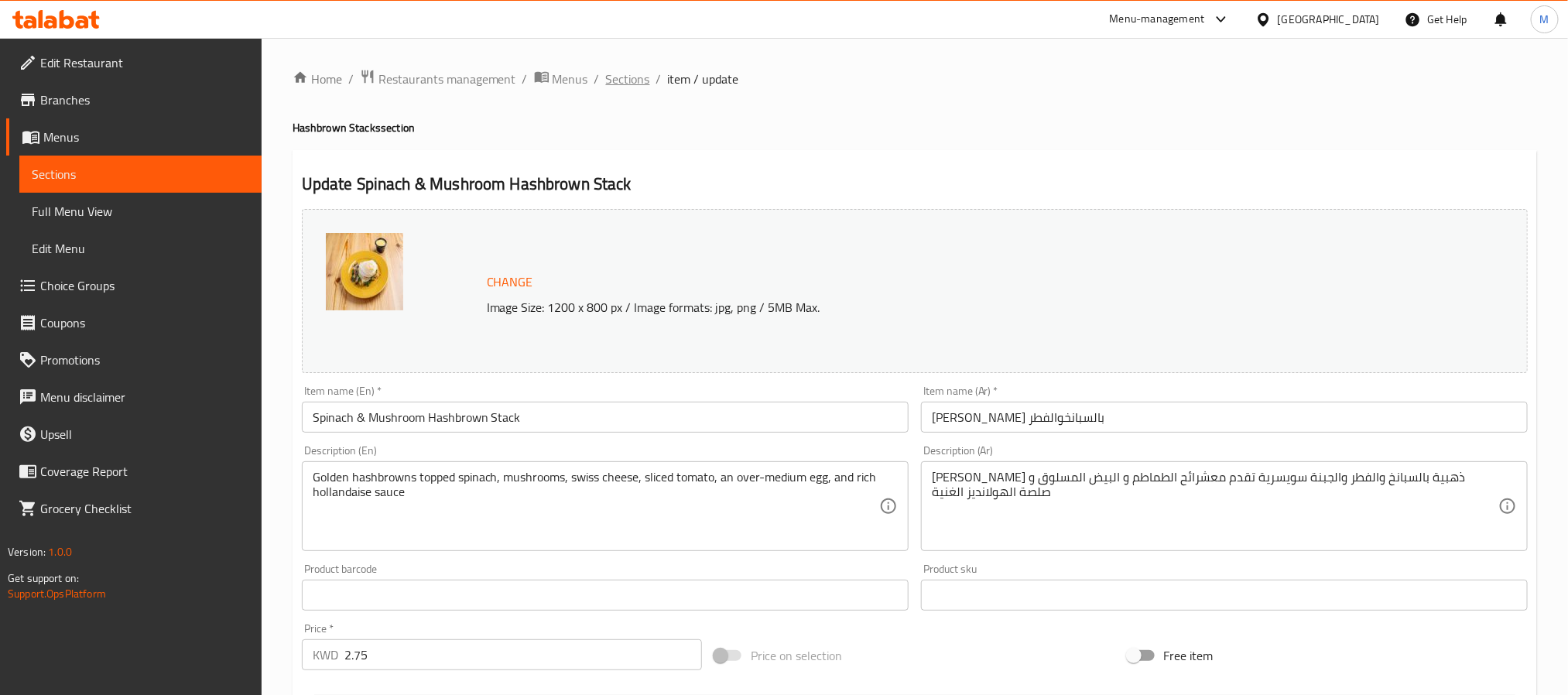
click at [630, 82] on span "Sections" at bounding box center [627, 79] width 44 height 18
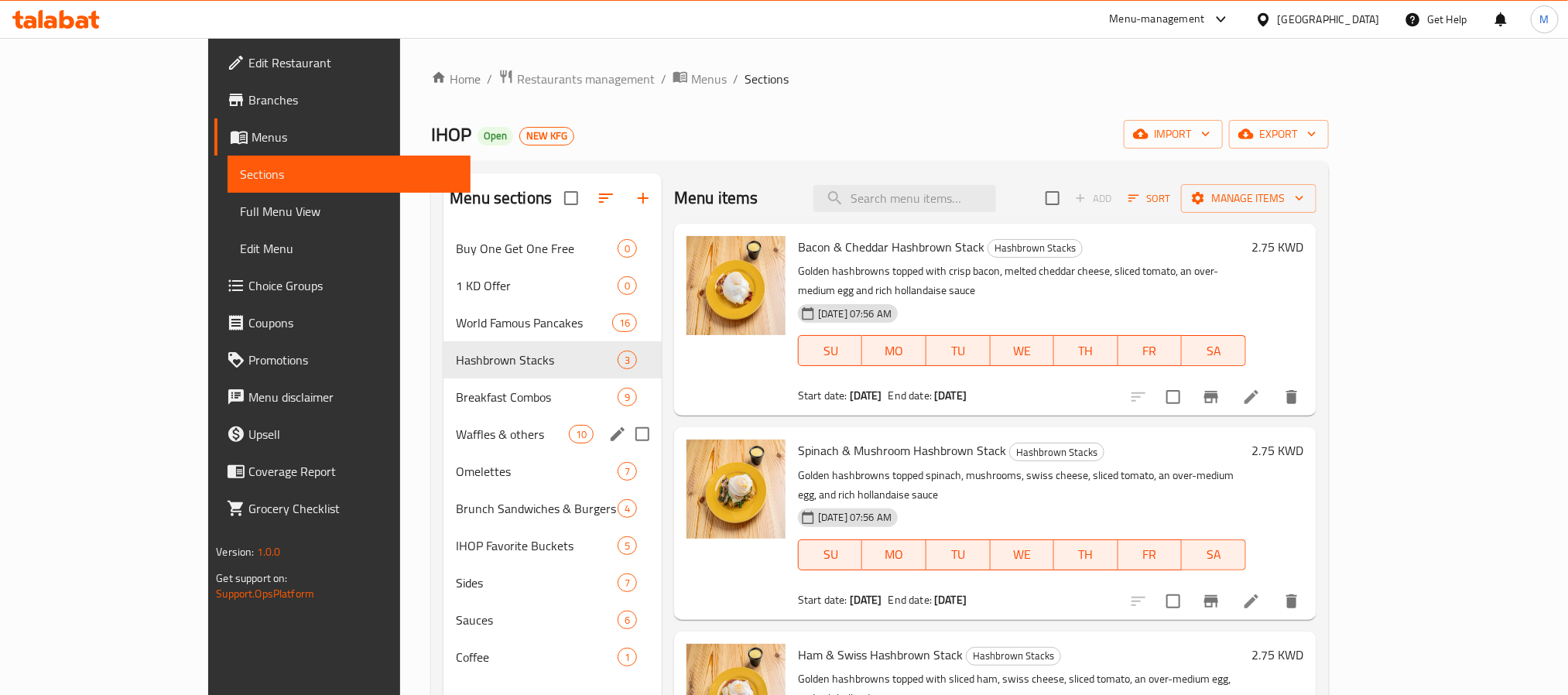
click at [456, 433] on span "Waffles & others" at bounding box center [513, 434] width 113 height 18
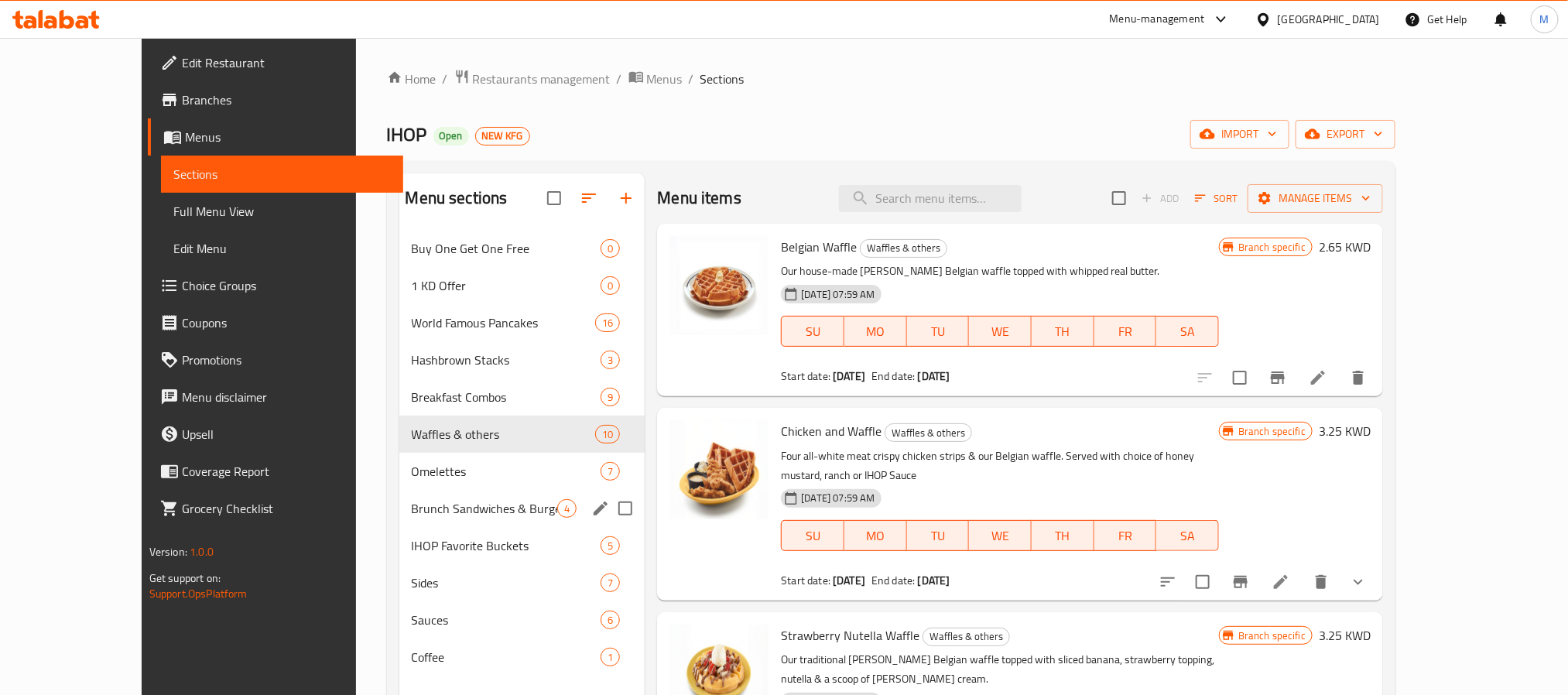
scroll to position [116, 0]
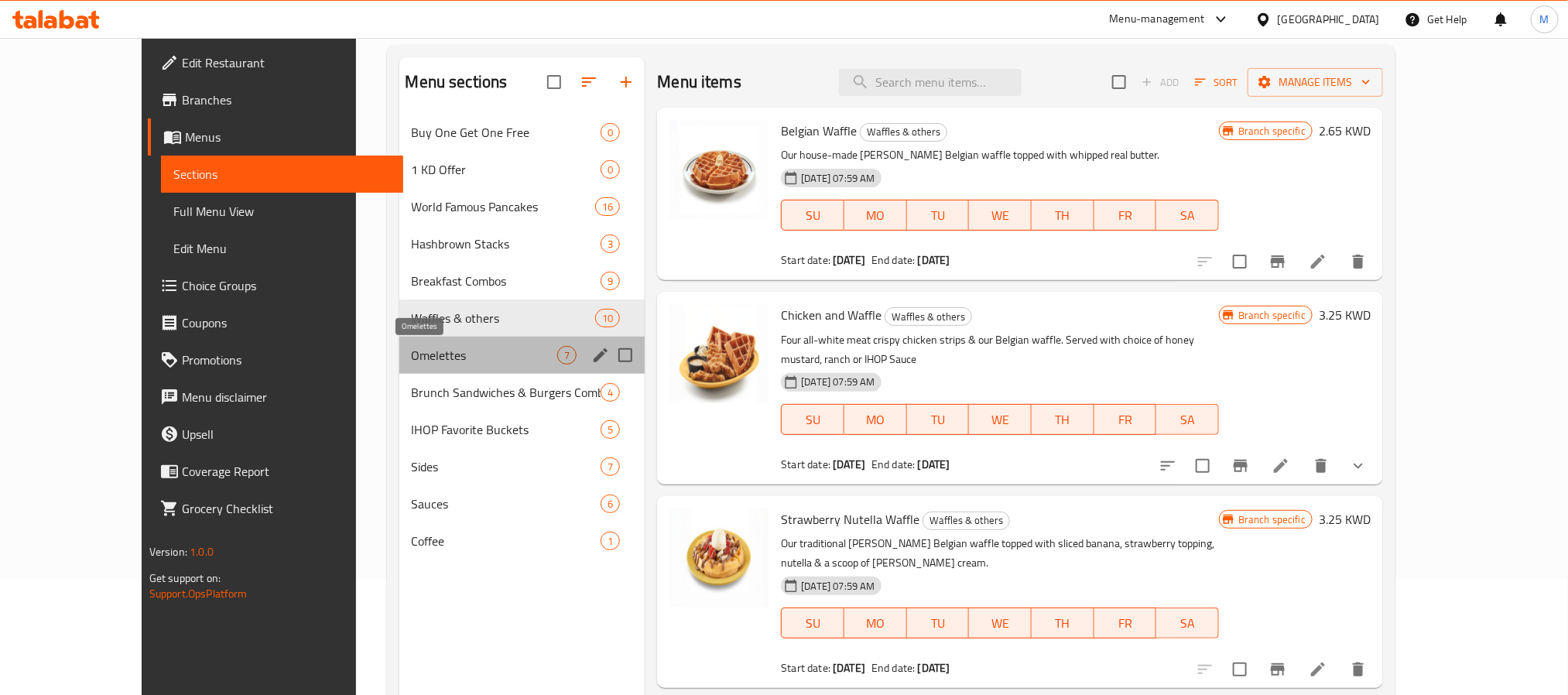
click at [418, 358] on span "Omelettes" at bounding box center [484, 355] width 146 height 18
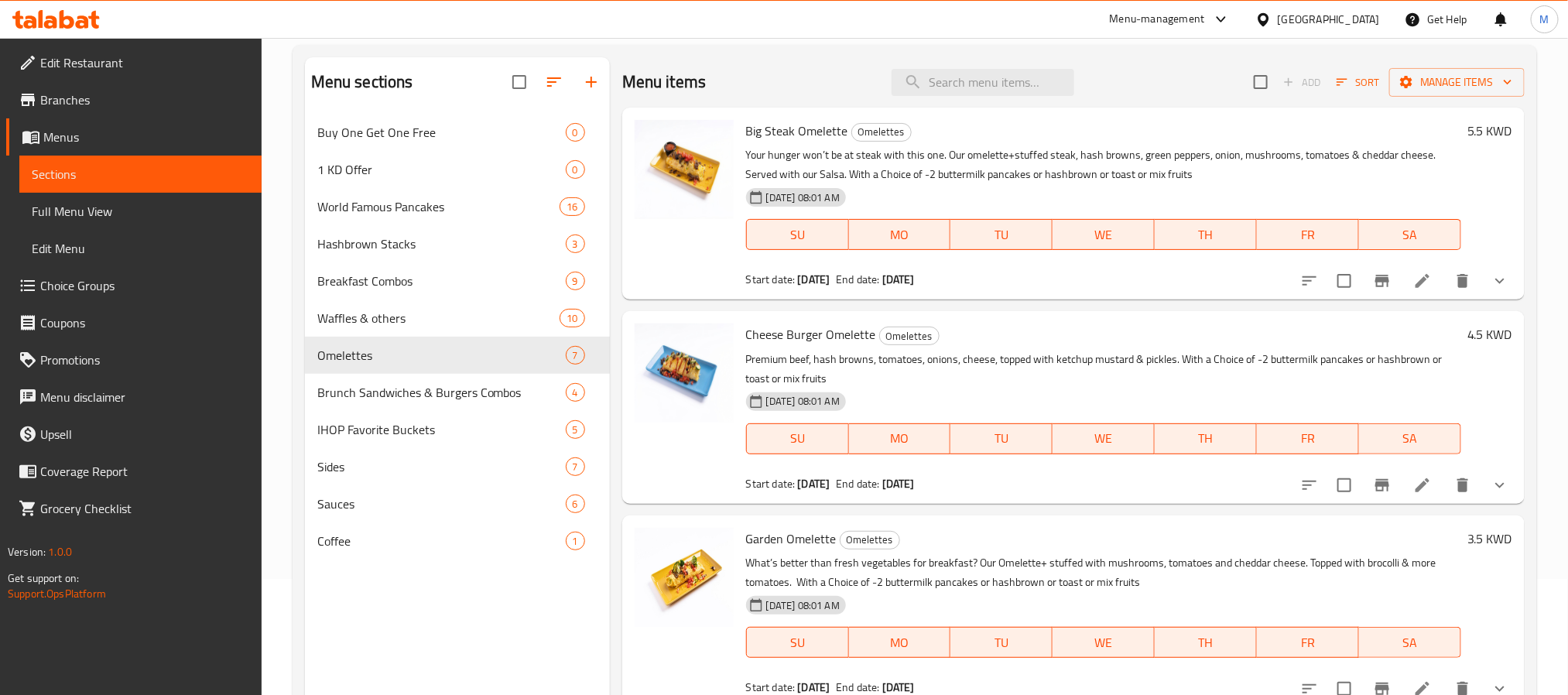
click at [823, 130] on span "Big Steak Omelette" at bounding box center [797, 131] width 102 height 23
click at [824, 150] on p "Your hunger won’t be at steak with this one. Our omelette+stuffed steak, hash b…" at bounding box center [1103, 165] width 715 height 39
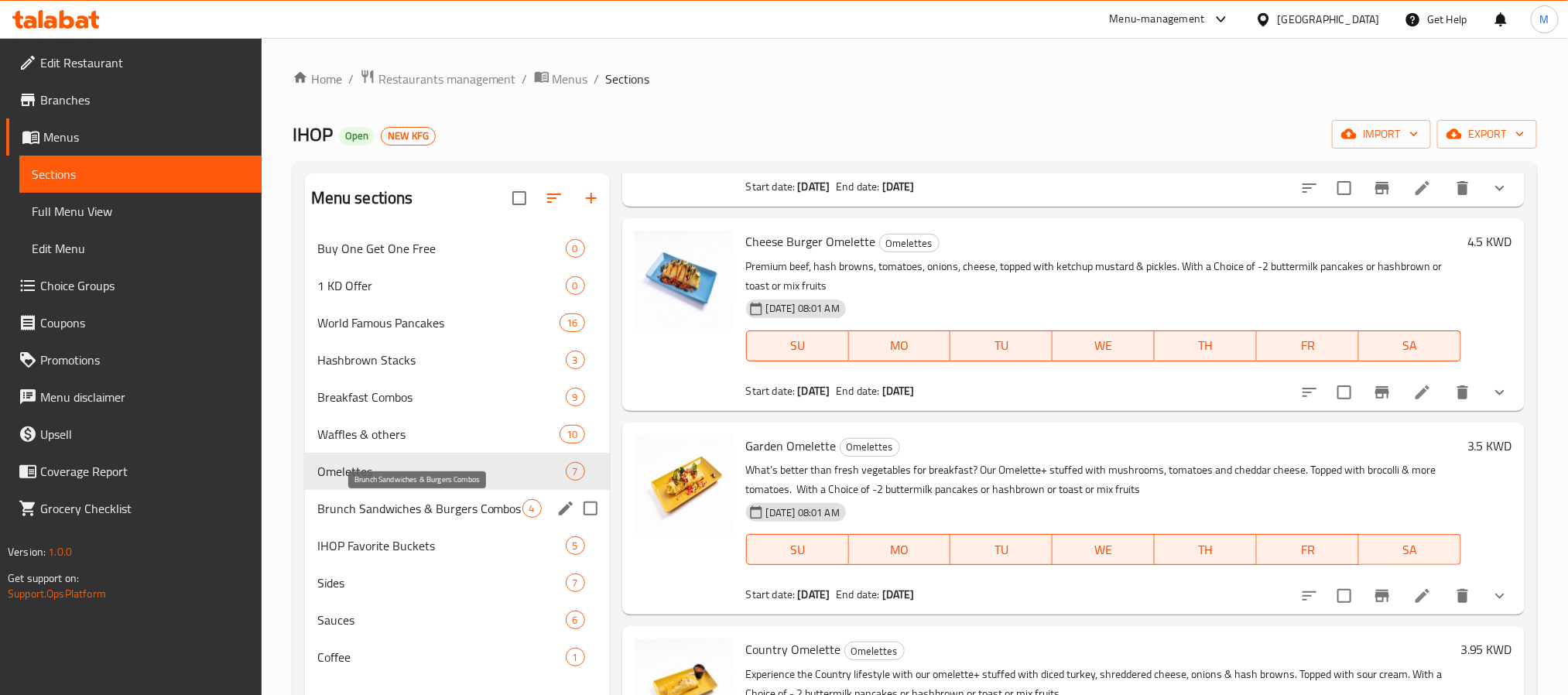
click at [360, 519] on div "Brunch Sandwiches & Burgers Combos 4" at bounding box center [456, 509] width 304 height 37
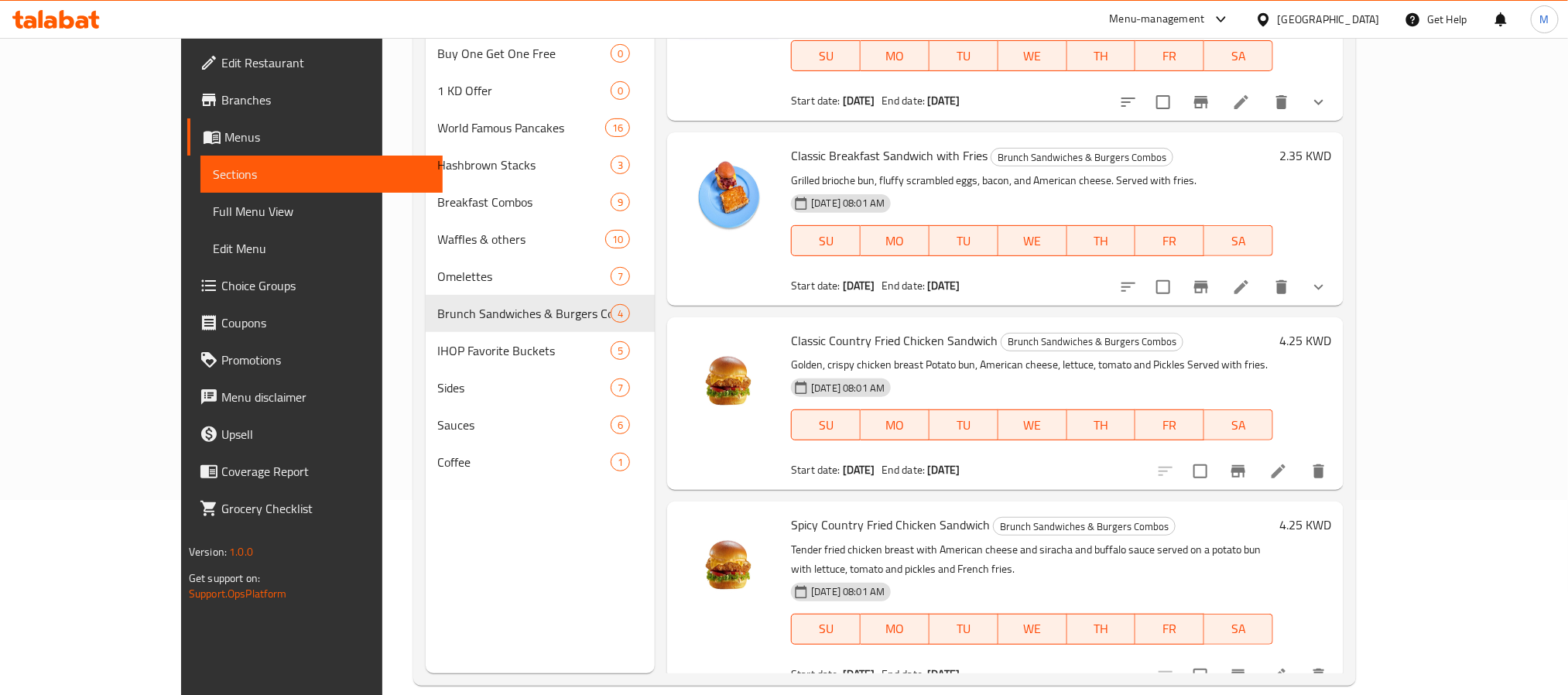
scroll to position [217, 0]
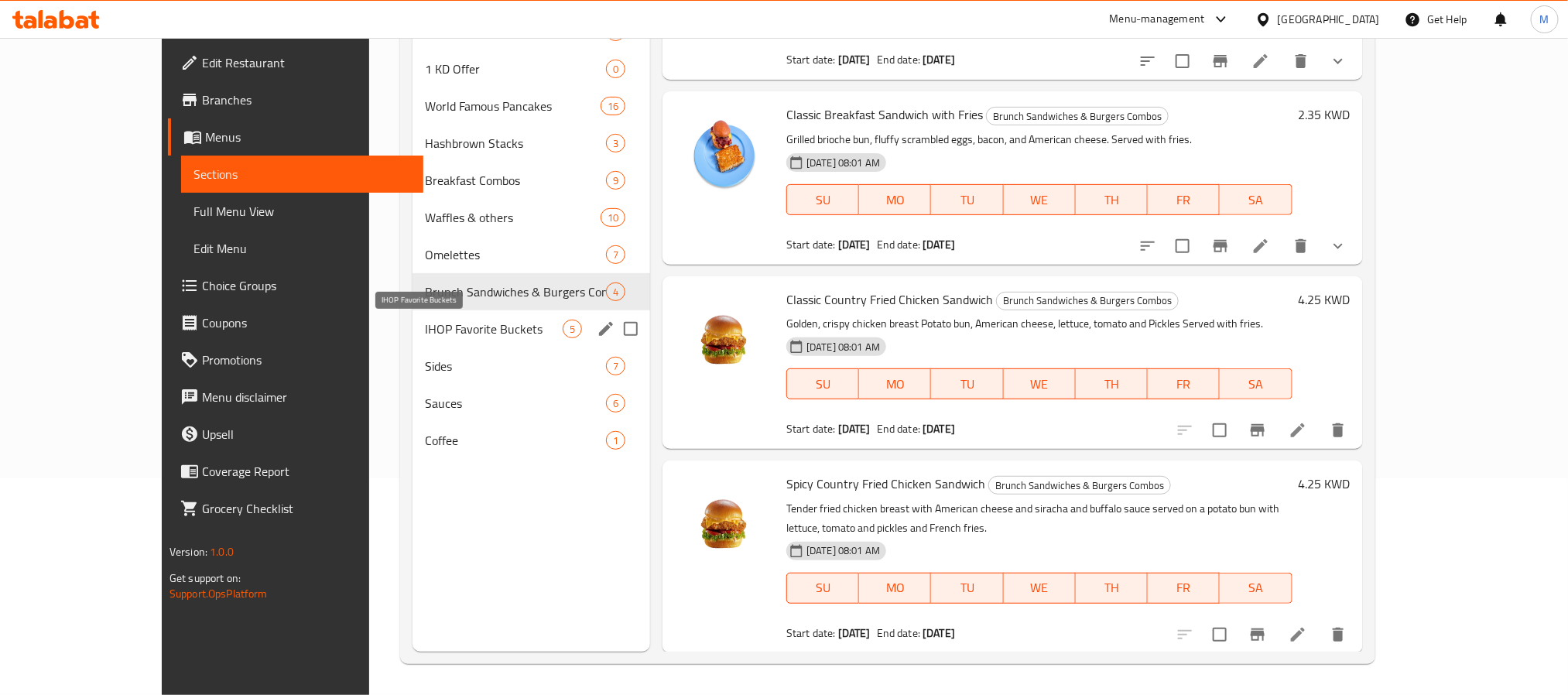
click at [425, 335] on span "IHOP Favorite Buckets" at bounding box center [494, 329] width 138 height 18
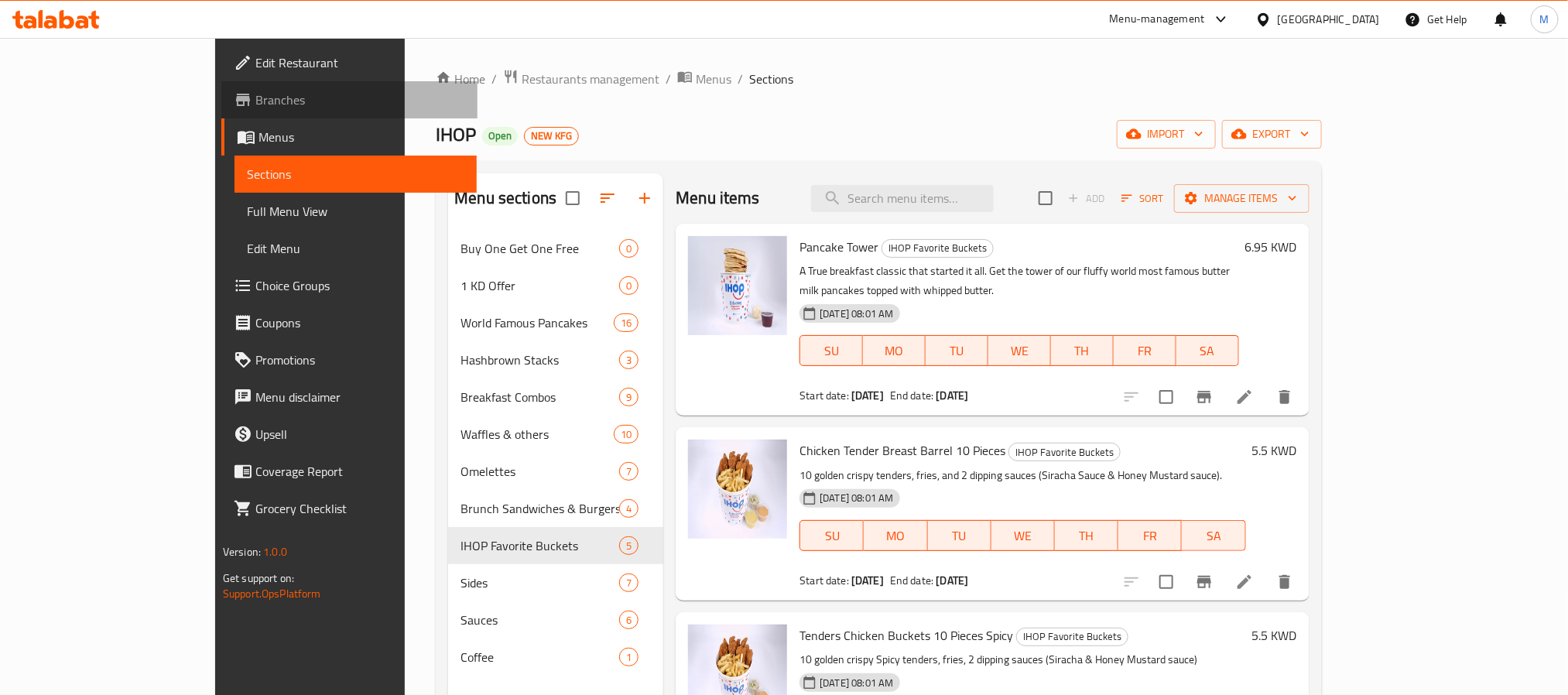
click at [256, 93] on span "Branches" at bounding box center [360, 99] width 209 height 18
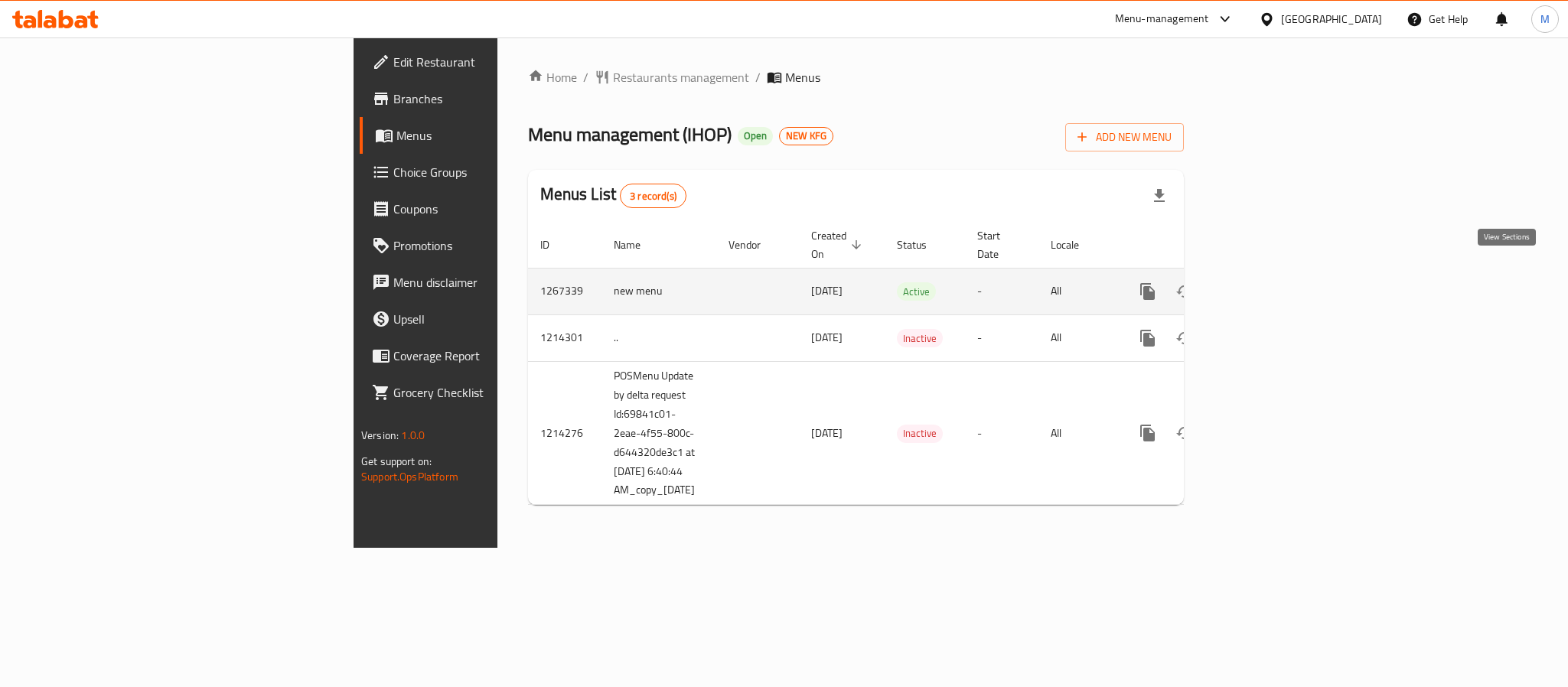
click at [1267, 283] on icon "enhanced table" at bounding box center [1257, 292] width 18 height 18
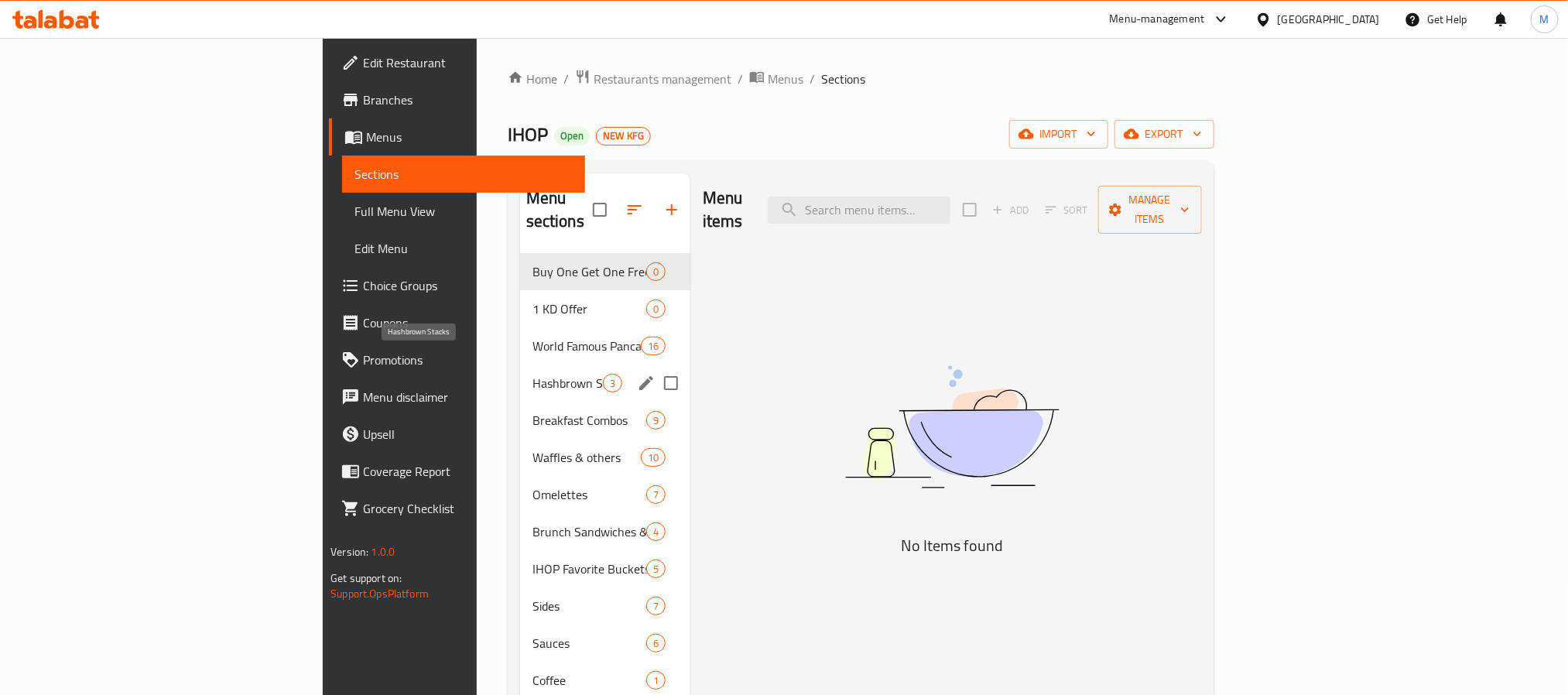
click at [532, 374] on span "Hashbrown Stacks" at bounding box center [567, 383] width 70 height 18
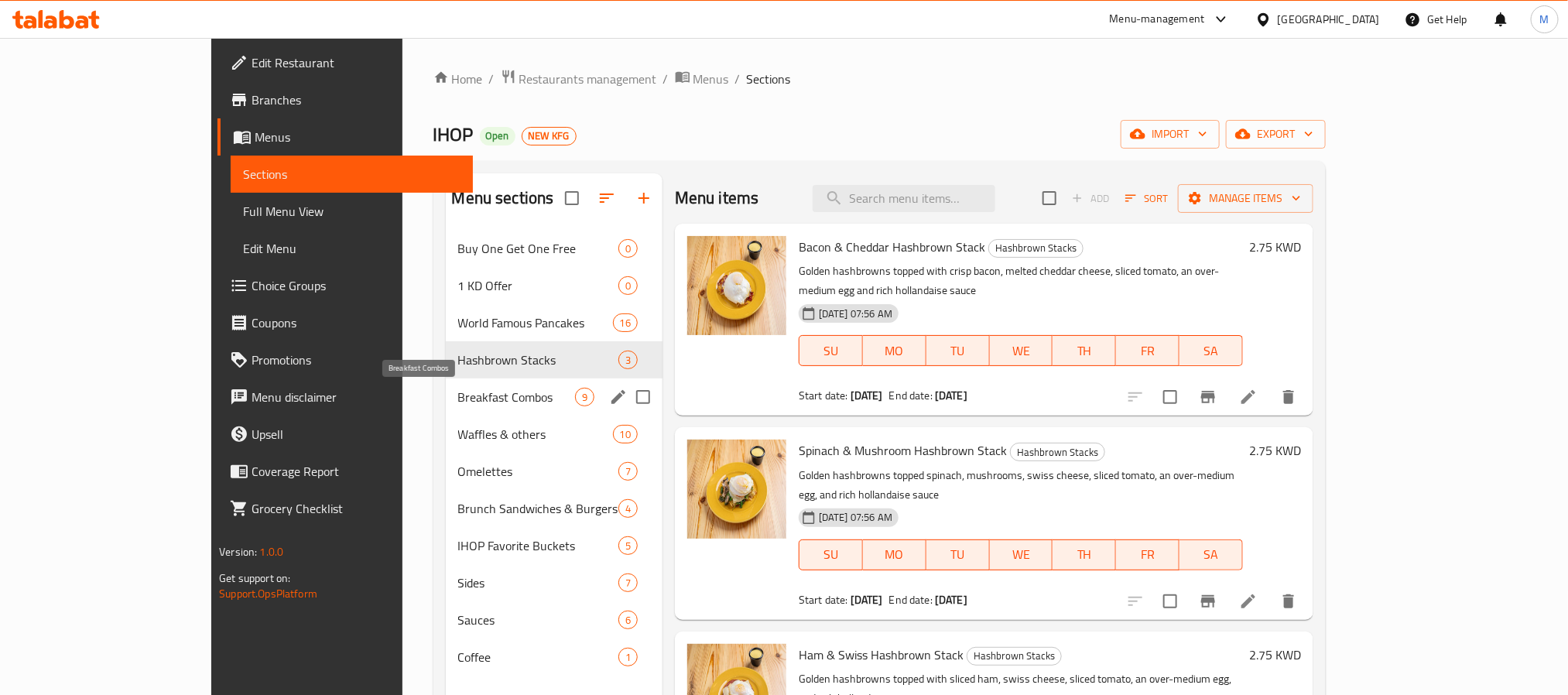
click at [458, 395] on span "Breakfast Combos" at bounding box center [517, 397] width 117 height 18
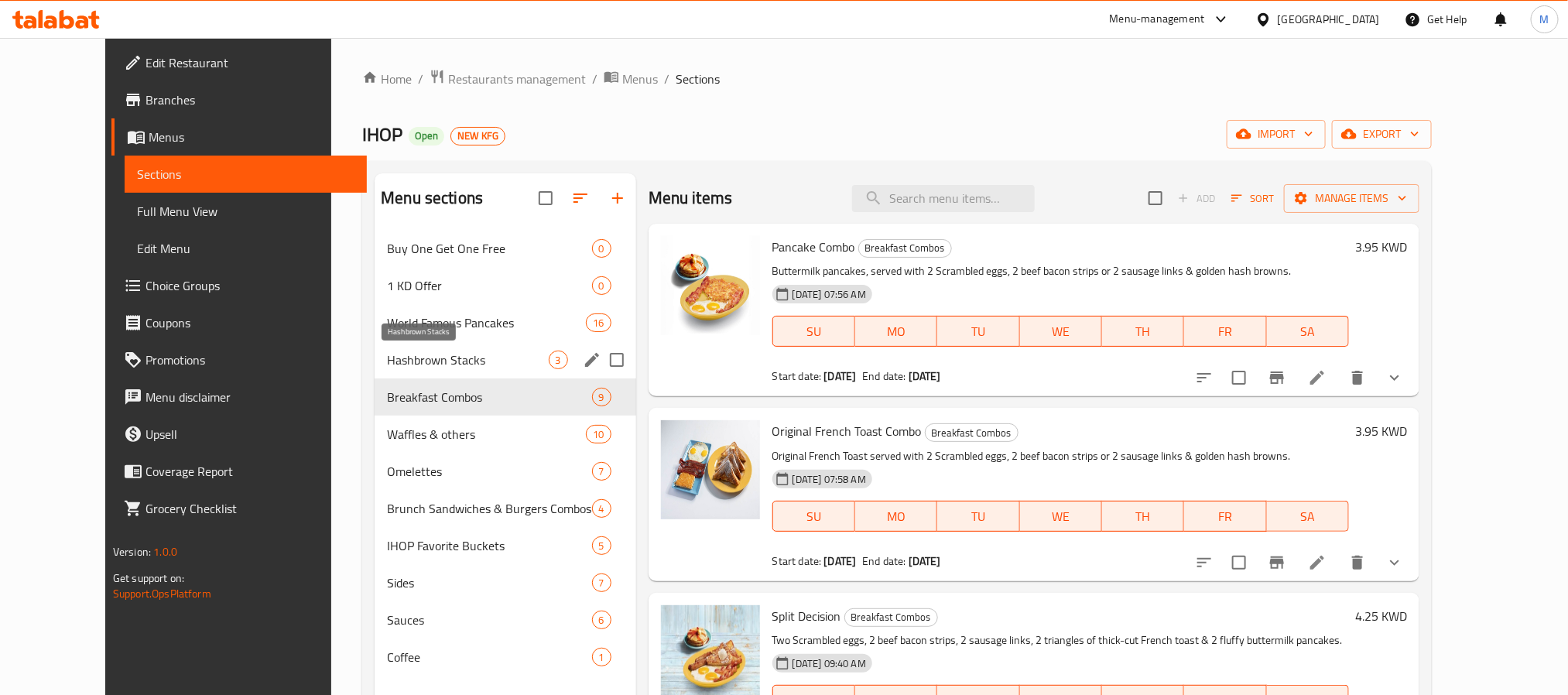
click at [442, 366] on span "Hashbrown Stacks" at bounding box center [467, 359] width 160 height 18
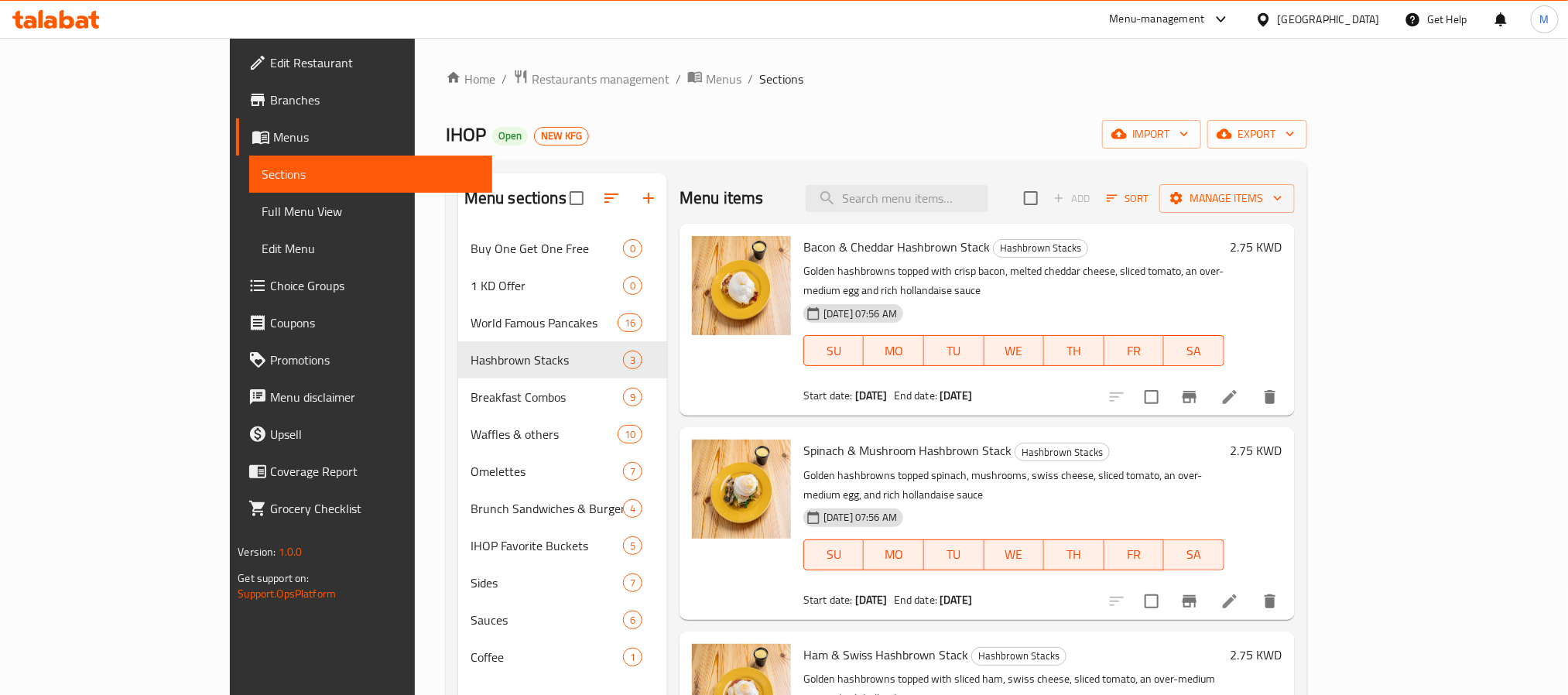
click at [892, 439] on span "Spinach & Mushroom Hashbrown Stack" at bounding box center [908, 451] width 208 height 23
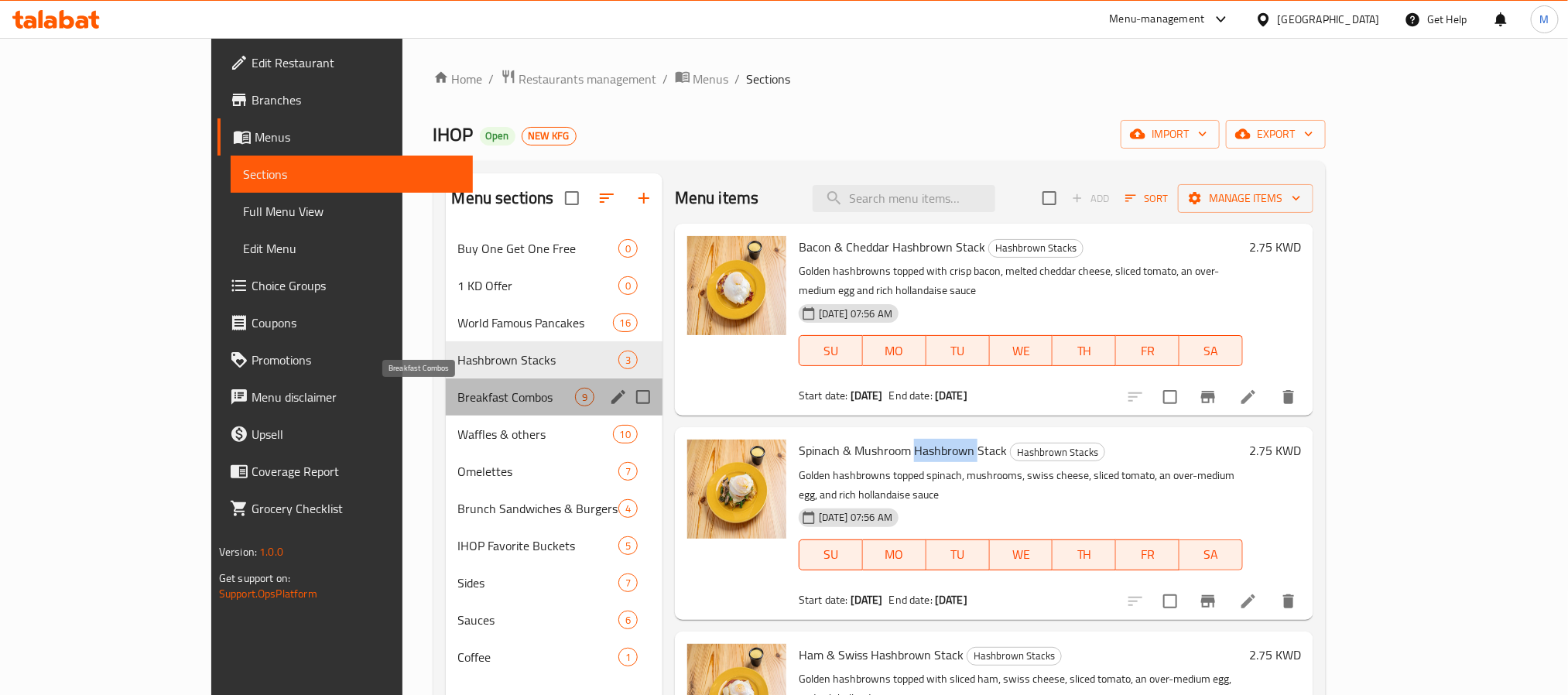
click at [458, 396] on span "Breakfast Combos" at bounding box center [517, 397] width 117 height 18
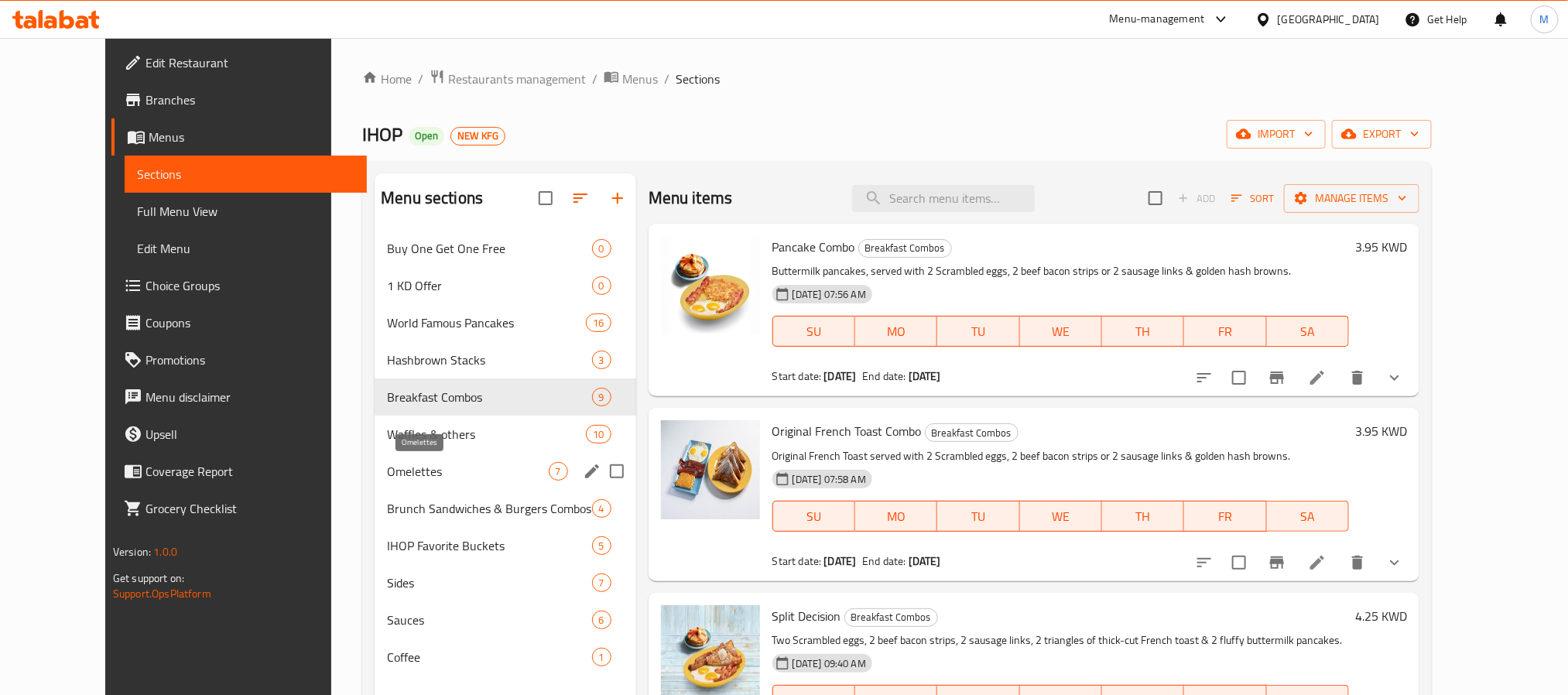
click at [439, 476] on span "Omelettes" at bounding box center [467, 471] width 160 height 18
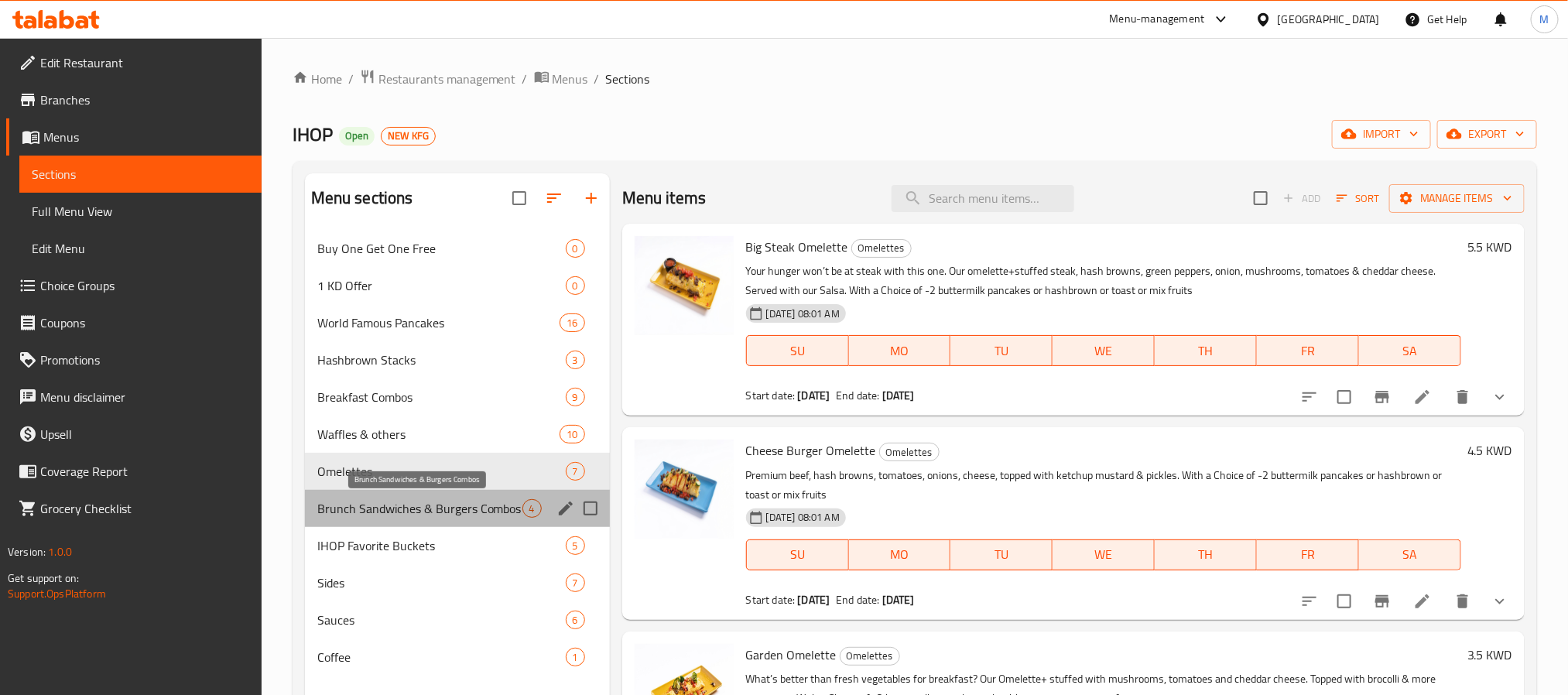
click at [422, 516] on span "Brunch Sandwiches & Burgers Combos" at bounding box center [419, 508] width 205 height 18
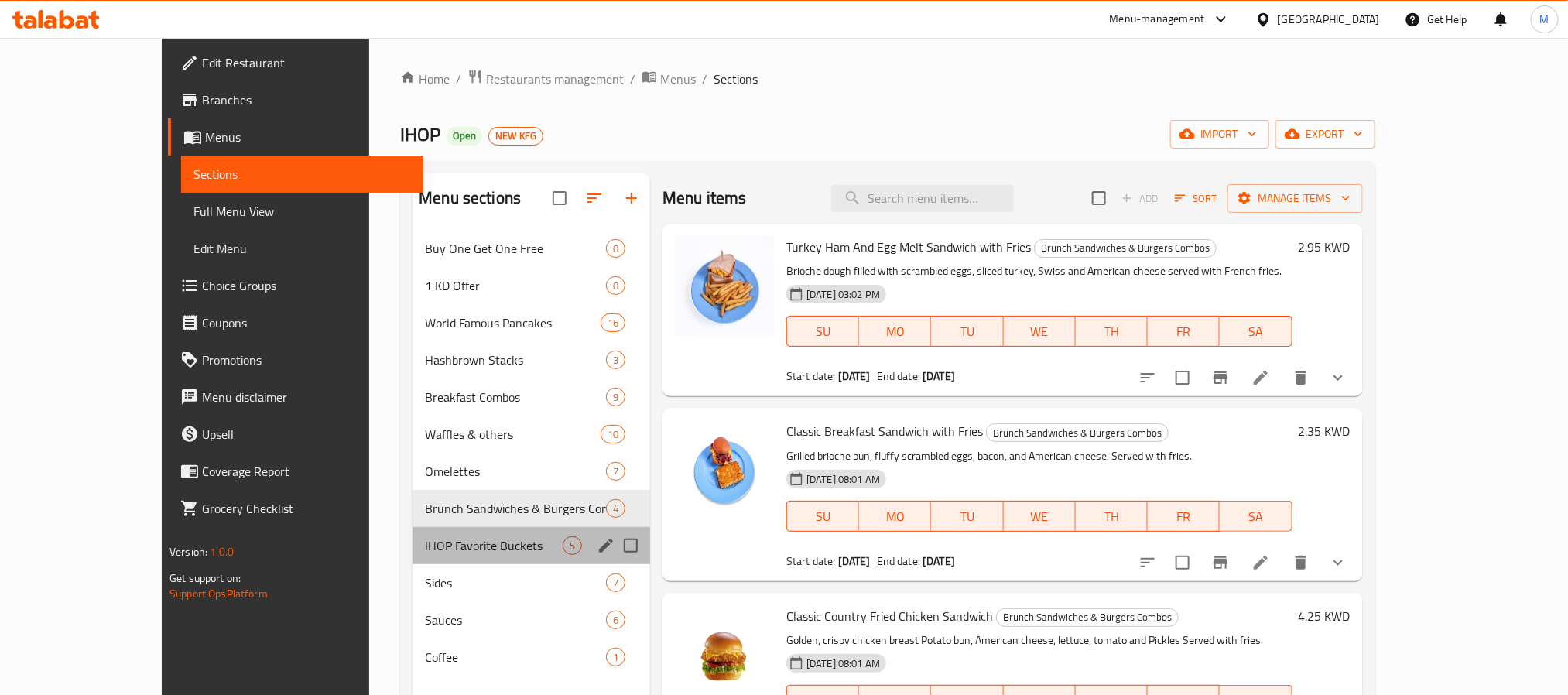
click at [421, 529] on div "IHOP Favorite Buckets 5" at bounding box center [531, 546] width 237 height 37
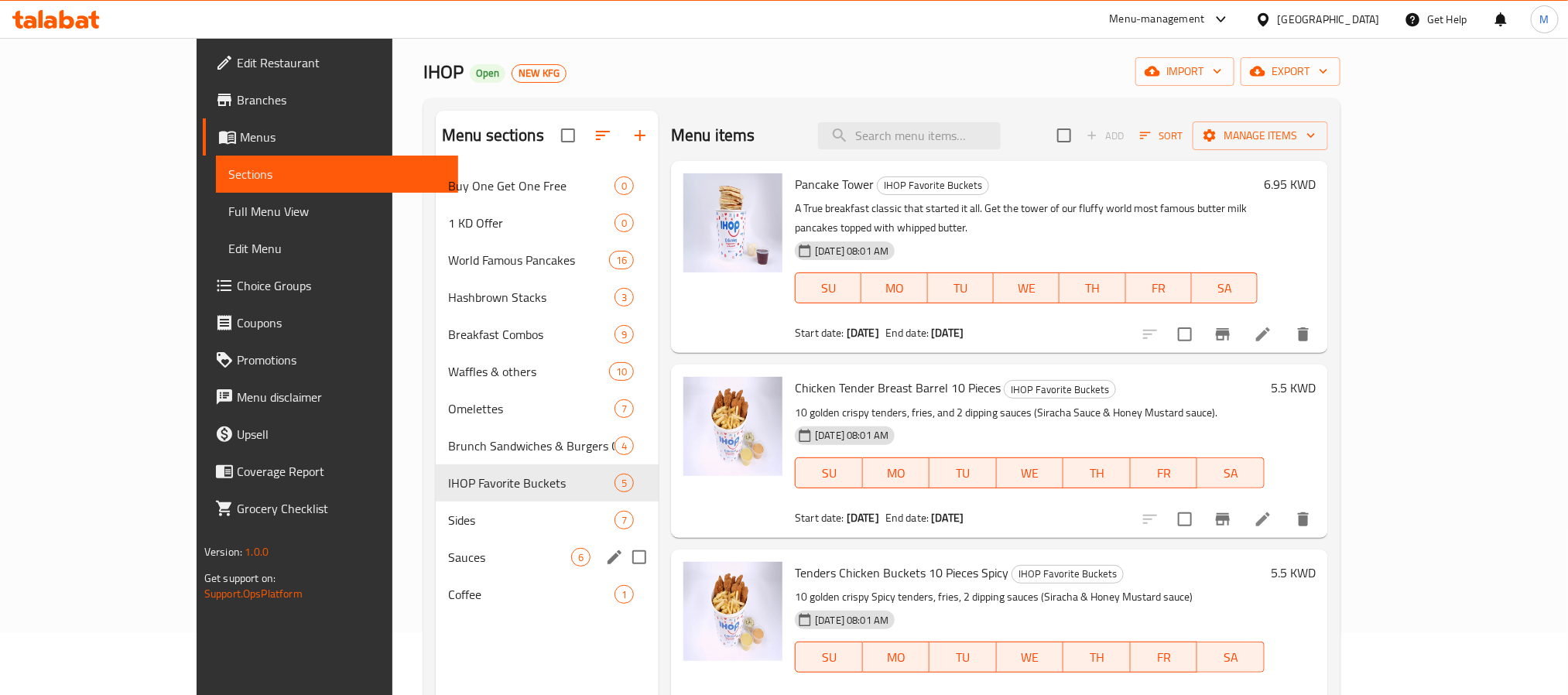
scroll to position [116, 0]
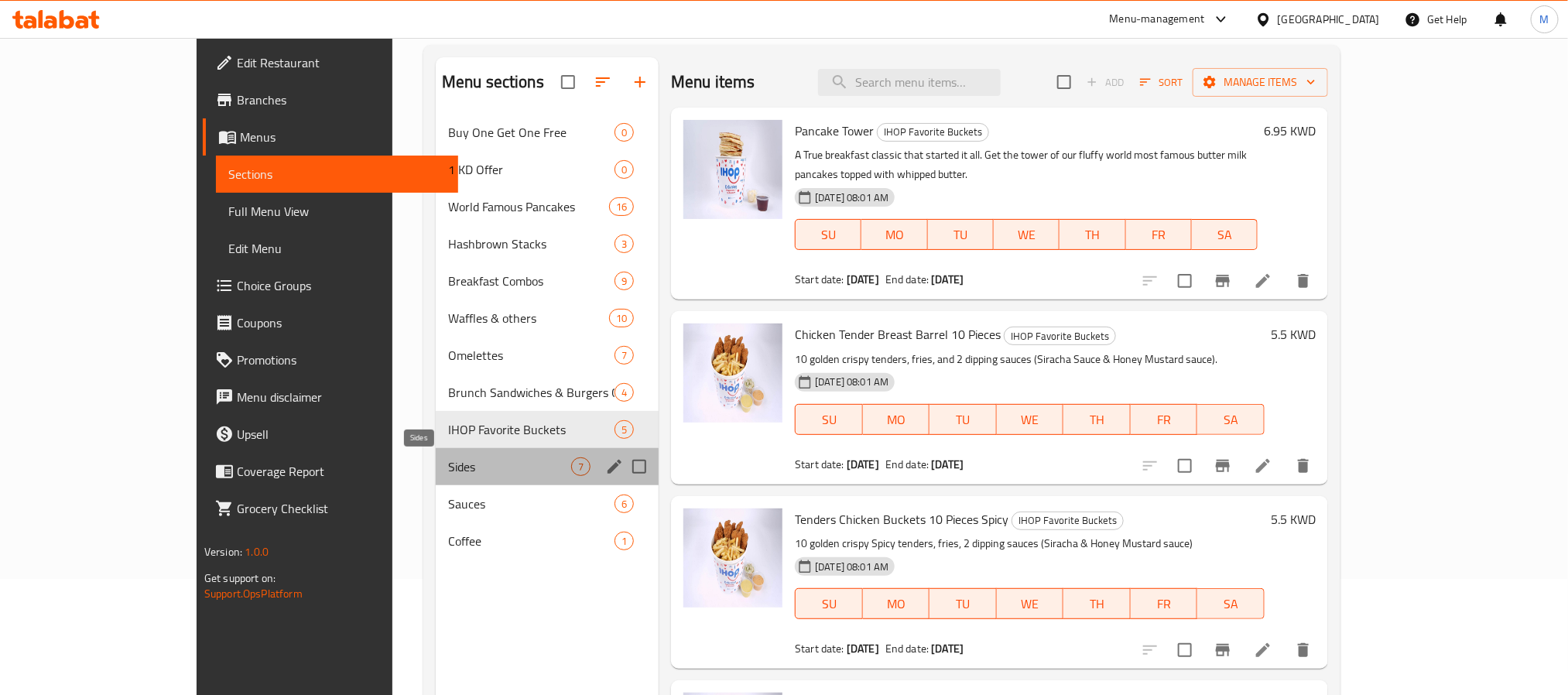
click at [448, 472] on span "Sides" at bounding box center [510, 466] width 123 height 18
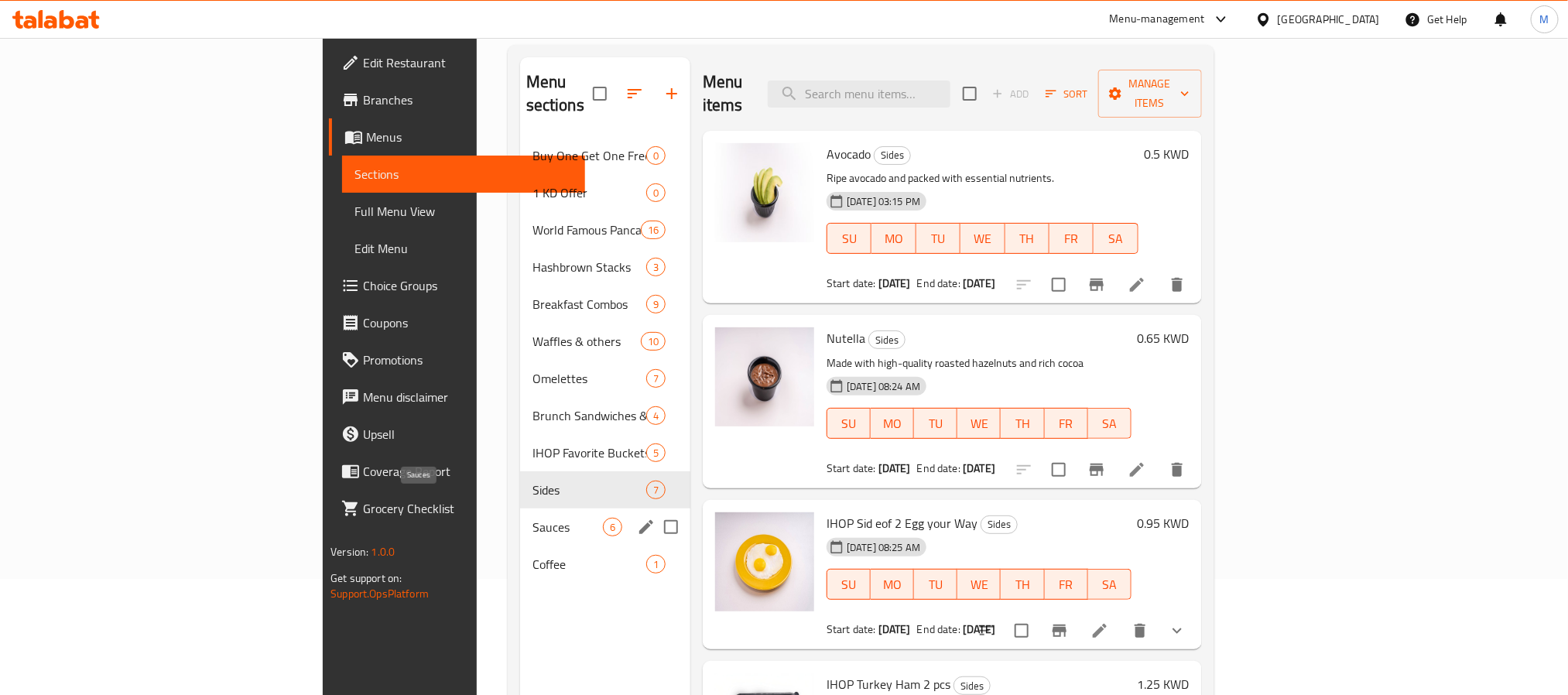
click at [532, 518] on span "Sauces" at bounding box center [567, 527] width 70 height 18
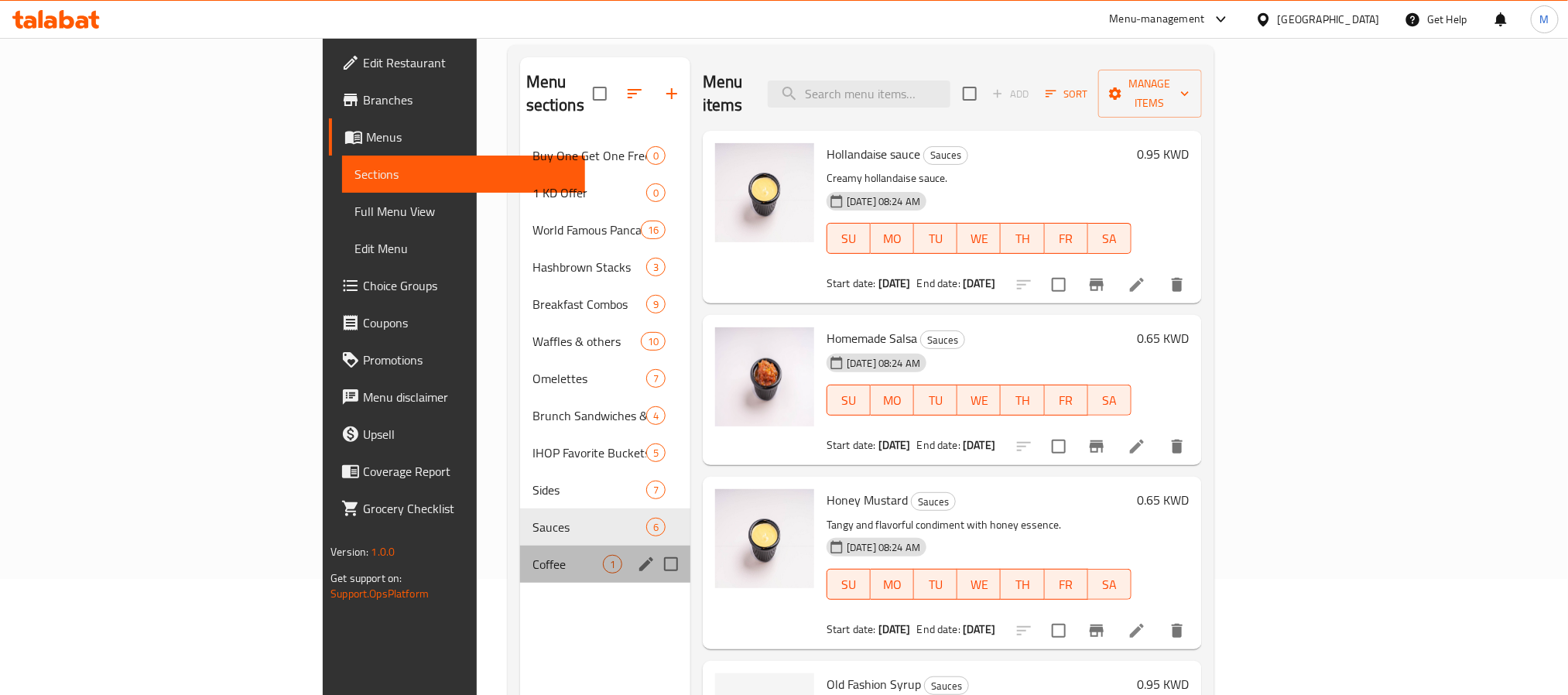
click at [520, 546] on div "Coffee 1" at bounding box center [605, 565] width 170 height 37
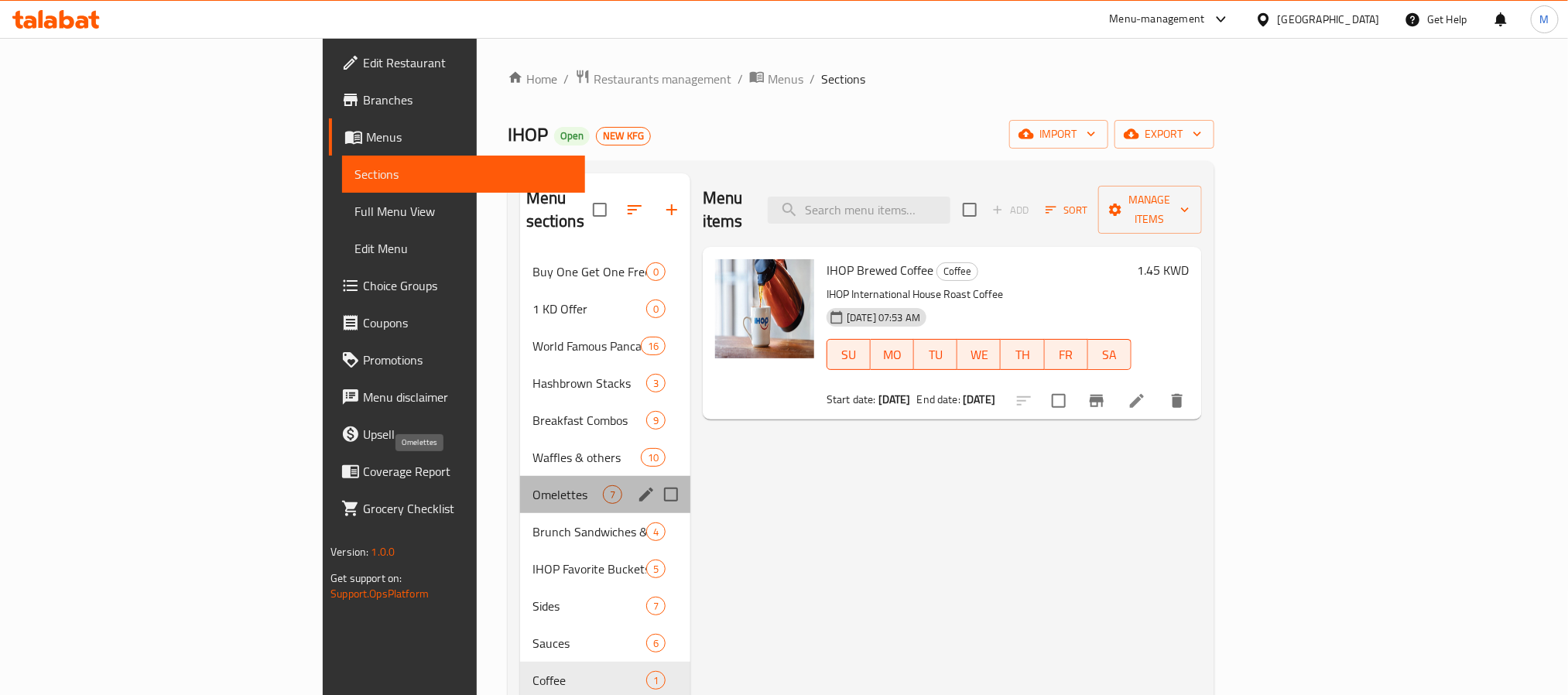
click at [532, 486] on span "Omelettes" at bounding box center [567, 494] width 70 height 18
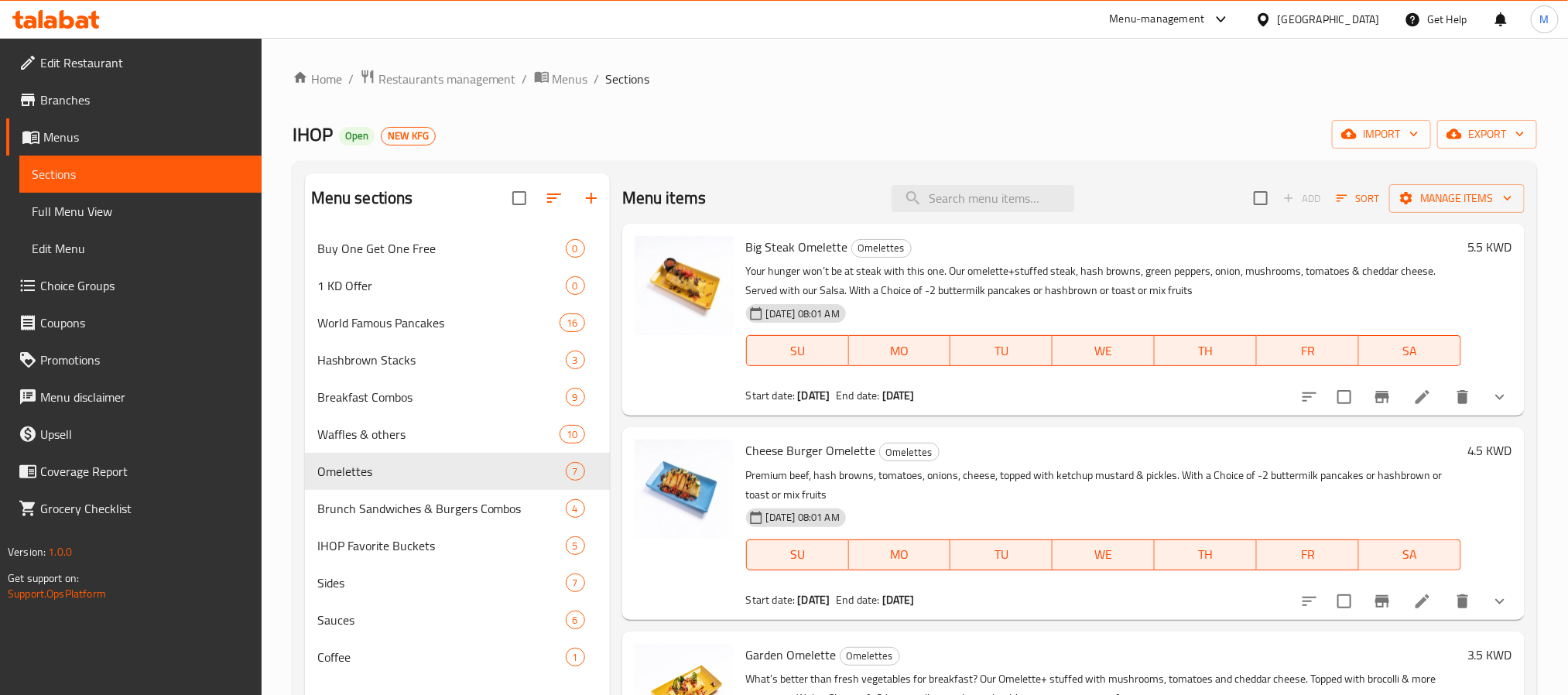
click at [817, 248] on span "Big Steak Omelette" at bounding box center [797, 247] width 102 height 23
click at [818, 248] on span "Big Steak Omelette" at bounding box center [797, 247] width 102 height 23
copy span "Omelette"
click at [283, 484] on div "Home / Restaurants management / Menus / Sections IHOP Open NEW KFG import expor…" at bounding box center [914, 475] width 1306 height 874
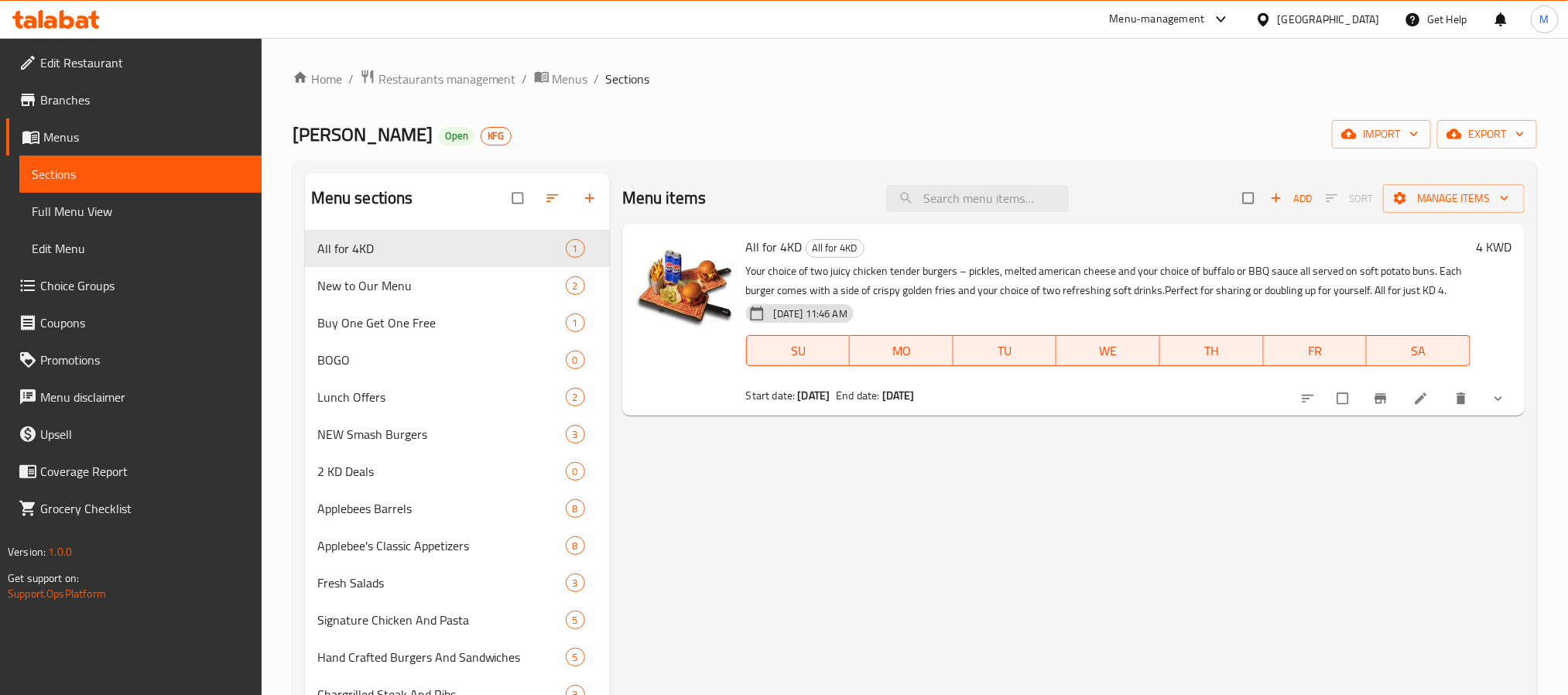
click at [73, 67] on span "Edit Restaurant" at bounding box center [144, 62] width 209 height 18
